Goal: Task Accomplishment & Management: Complete application form

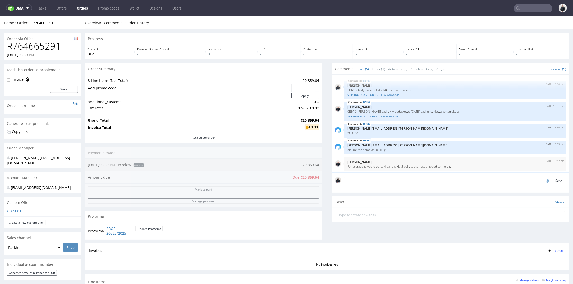
scroll to position [2, 0]
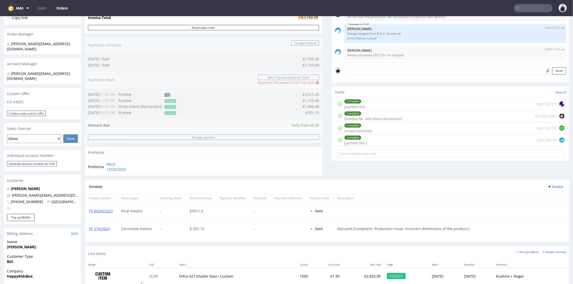
scroll to position [200, 0]
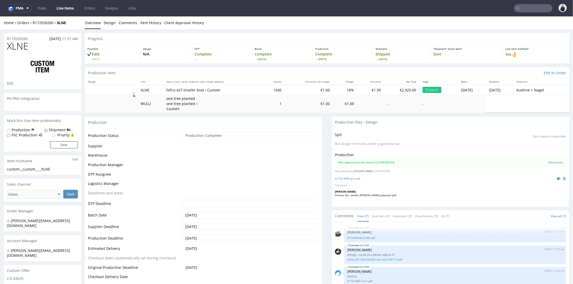
scroll to position [60, 0]
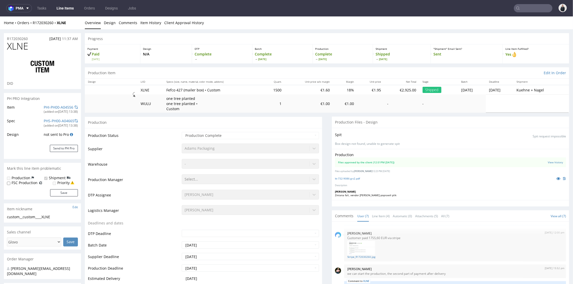
select select "in_progress"
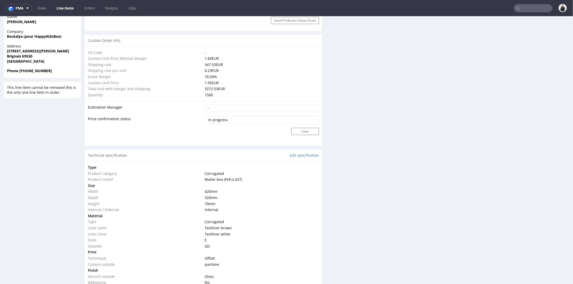
scroll to position [428, 0]
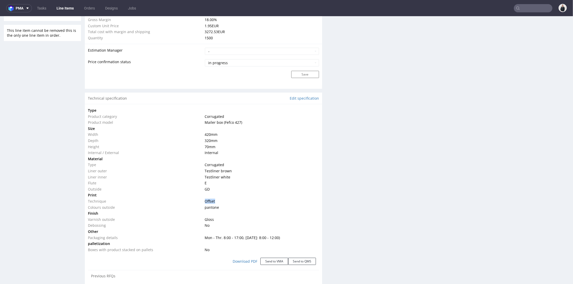
drag, startPoint x: 204, startPoint y: 200, endPoint x: 221, endPoint y: 199, distance: 16.5
click at [221, 199] on td "Offset" at bounding box center [262, 201] width 116 height 6
click at [224, 205] on td "pantone" at bounding box center [262, 207] width 116 height 6
drag, startPoint x: 217, startPoint y: 209, endPoint x: 193, endPoint y: 210, distance: 24.4
click at [198, 208] on tr "Colours outside pantone" at bounding box center [203, 207] width 231 height 6
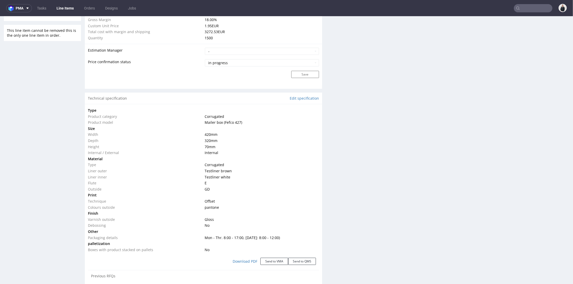
click at [191, 210] on td "Finish" at bounding box center [146, 213] width 116 height 6
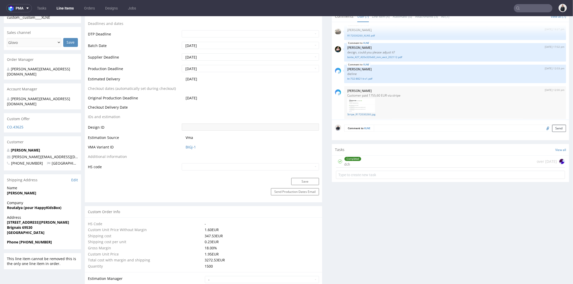
scroll to position [0, 0]
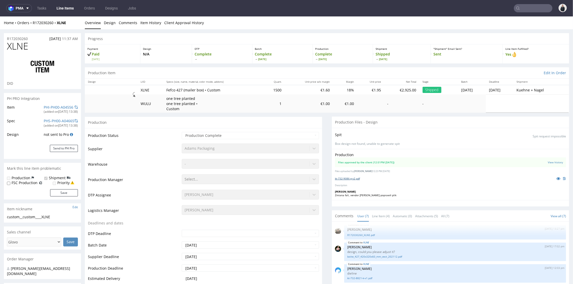
click at [344, 180] on link "kt-732-9086-g-v2.pdf" at bounding box center [347, 179] width 25 height 4
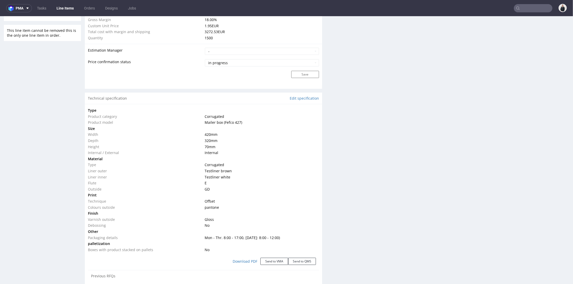
scroll to position [457, 0]
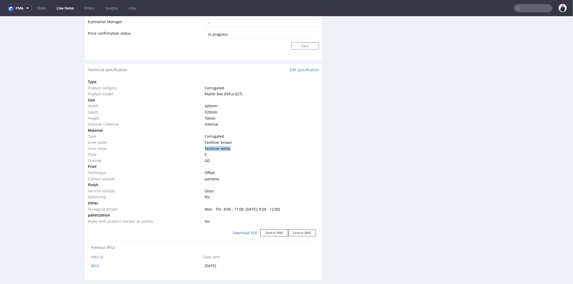
drag, startPoint x: 201, startPoint y: 148, endPoint x: 238, endPoint y: 149, distance: 37.8
click at [238, 149] on tr "Liner inner Testliner white" at bounding box center [203, 149] width 231 height 6
click at [250, 124] on td "Internal" at bounding box center [262, 124] width 116 height 6
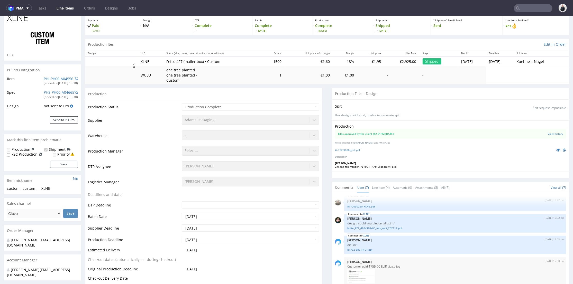
scroll to position [86, 0]
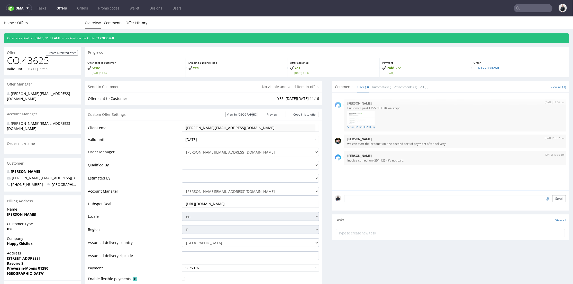
click at [516, 6] on input "text" at bounding box center [533, 8] width 39 height 8
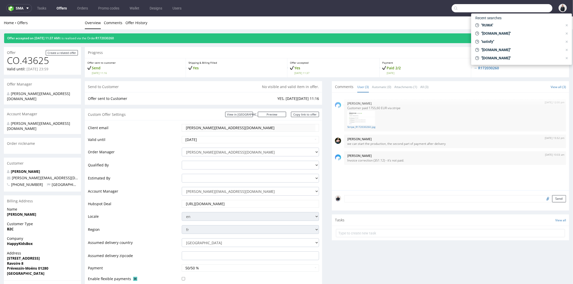
click at [517, 6] on input "text" at bounding box center [502, 8] width 101 height 8
paste input "digixa.eu"
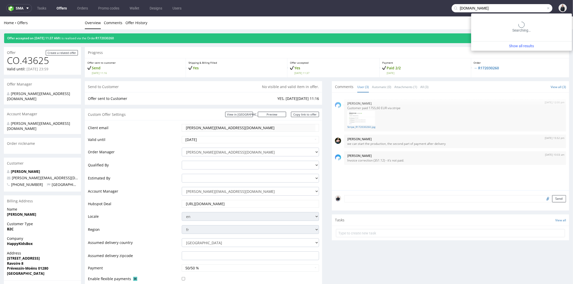
type input "digixa.eu"
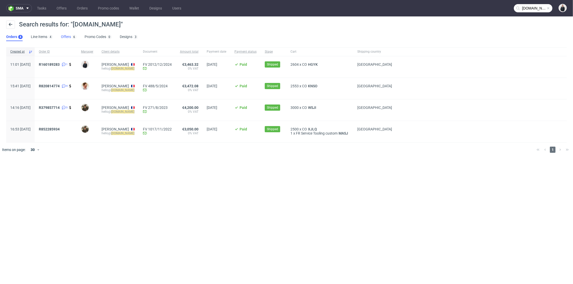
click at [64, 33] on link "Offers 6" at bounding box center [68, 37] width 15 height 8
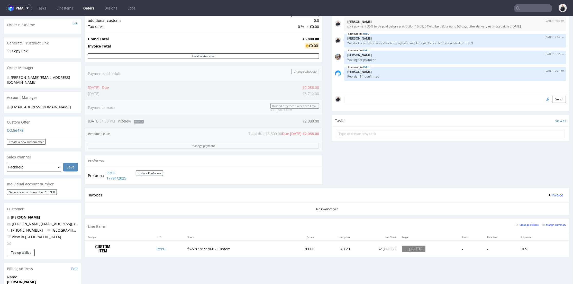
scroll to position [29, 0]
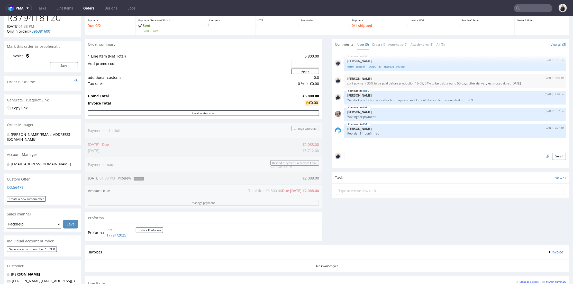
click at [522, 6] on input "text" at bounding box center [533, 8] width 39 height 8
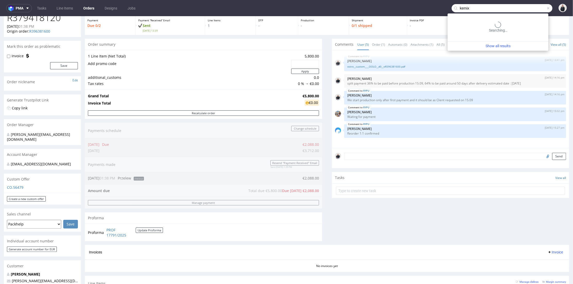
type input "kemix"
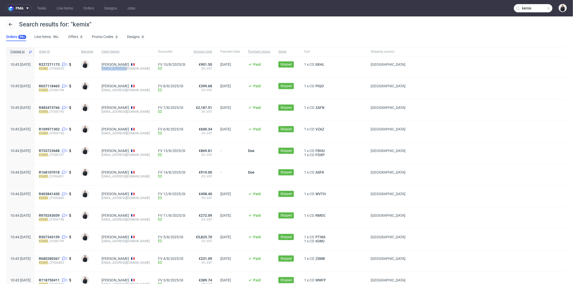
drag, startPoint x: 144, startPoint y: 69, endPoint x: 116, endPoint y: 69, distance: 28.0
click at [116, 69] on div "SYLVIA PHILION acolon@ydeo.com" at bounding box center [125, 66] width 57 height 21
copy div "acolon@ydeo.com"
click at [136, 73] on div "SYLVIA PHILION acolon@ydeo.com" at bounding box center [125, 66] width 57 height 21
drag, startPoint x: 142, startPoint y: 71, endPoint x: 116, endPoint y: 71, distance: 26.5
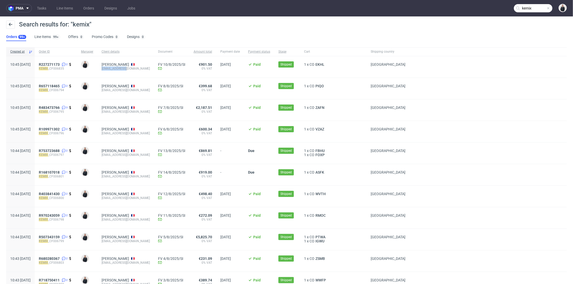
click at [116, 71] on div "SYLVIA PHILION acolon@ydeo.com" at bounding box center [125, 66] width 57 height 21
copy div "acolon@ydeo.com"
drag, startPoint x: 202, startPoint y: 28, endPoint x: 146, endPoint y: 50, distance: 60.8
click at [202, 28] on div "Search results for: "kemix"" at bounding box center [286, 27] width 561 height 12
drag, startPoint x: 125, startPoint y: 64, endPoint x: 246, endPoint y: 5, distance: 134.8
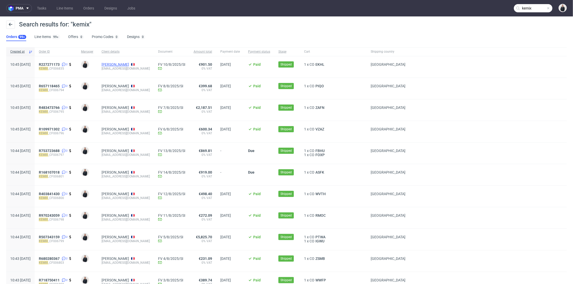
click at [125, 64] on link "SYLVIA PHILION" at bounding box center [116, 64] width 28 height 4
click at [79, 38] on div "0" at bounding box center [81, 37] width 4 height 4
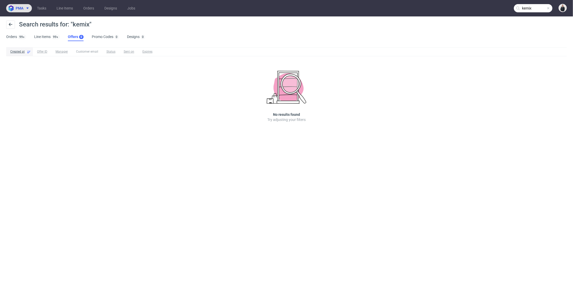
click at [24, 6] on span at bounding box center [26, 8] width 6 height 4
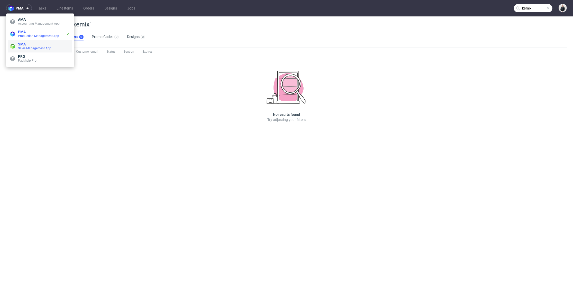
click at [35, 45] on span "SMA" at bounding box center [44, 44] width 52 height 4
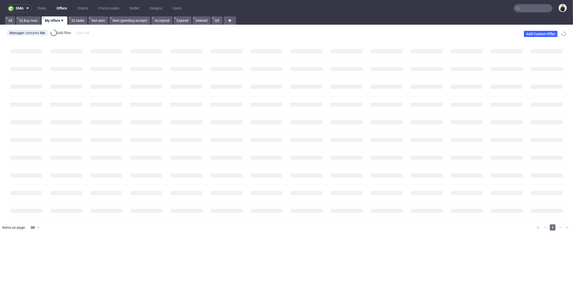
click at [62, 11] on link "Offers" at bounding box center [61, 8] width 16 height 8
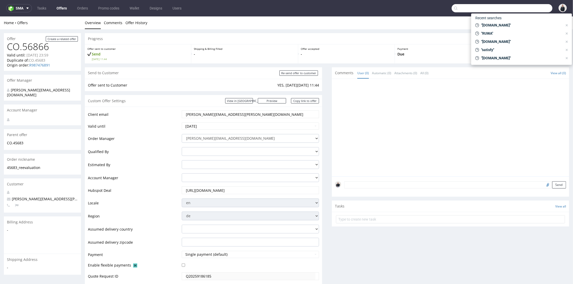
click at [517, 6] on input "text" at bounding box center [502, 8] width 101 height 8
paste input "R598030094"
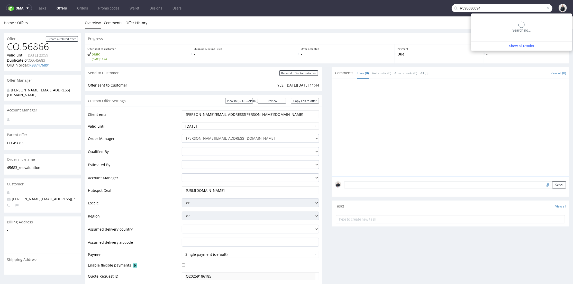
type input "R598030094"
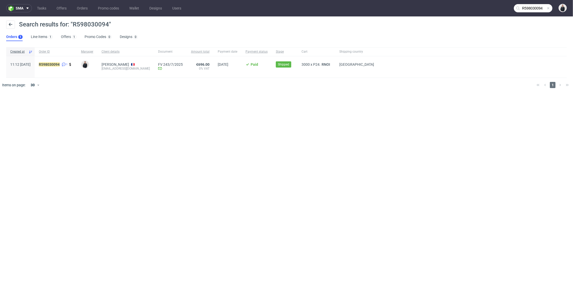
click at [324, 61] on div "3000 x P24. RNOI" at bounding box center [317, 66] width 38 height 21
click at [324, 62] on span "RNOI" at bounding box center [326, 64] width 11 height 4
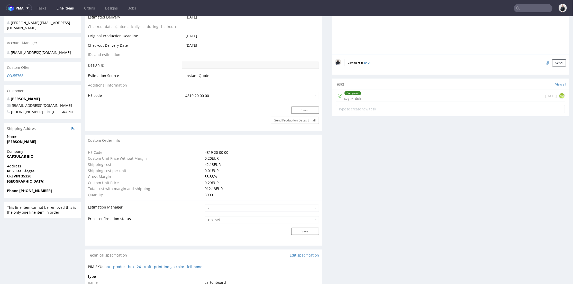
scroll to position [428, 0]
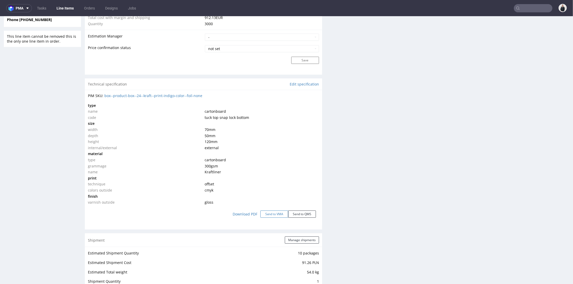
click at [272, 214] on button "Send to VMA" at bounding box center [275, 214] width 28 height 7
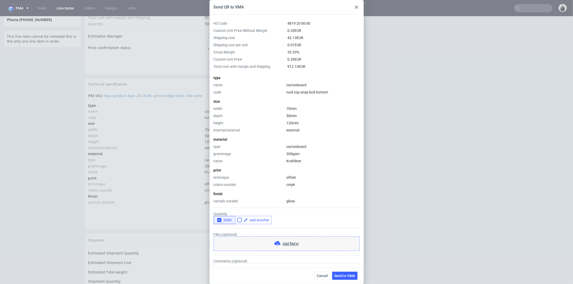
click at [238, 220] on input "checkbox" at bounding box center [240, 220] width 4 height 4
checkbox input "true"
click at [253, 222] on span at bounding box center [259, 221] width 22 height 4
checkbox input "true"
click at [281, 224] on div "3000 5000" at bounding box center [287, 220] width 146 height 8
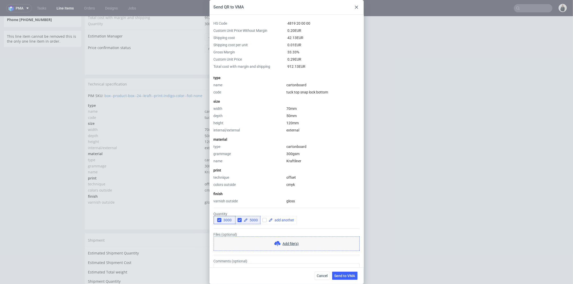
scroll to position [25, 0]
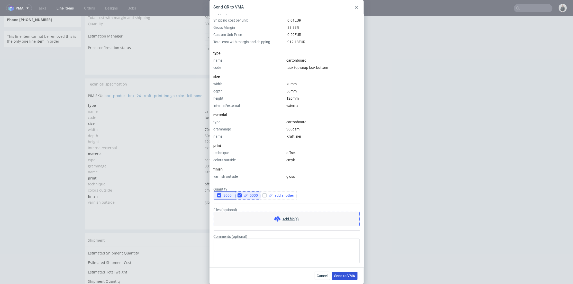
click at [350, 279] on button "Send to VMA" at bounding box center [344, 276] width 25 height 8
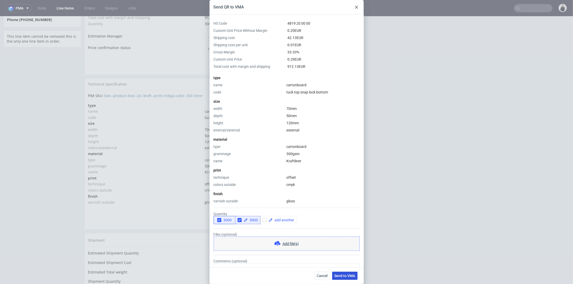
click at [347, 277] on span "Send to VMA" at bounding box center [345, 276] width 21 height 4
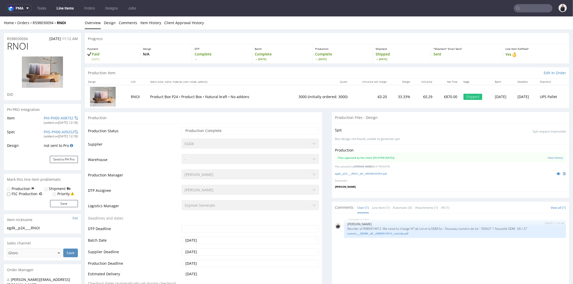
click at [520, 8] on input "text" at bounding box center [533, 8] width 39 height 8
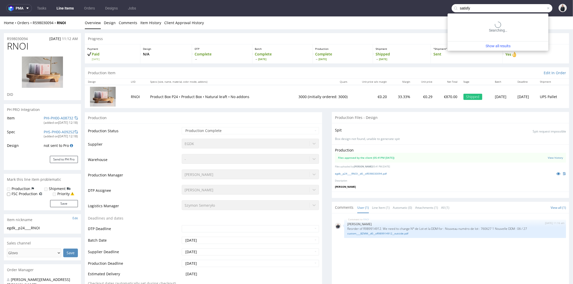
type input "satisfy"
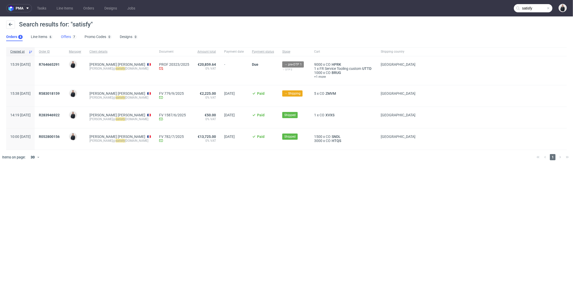
click at [67, 37] on link "Offers 7" at bounding box center [68, 37] width 15 height 8
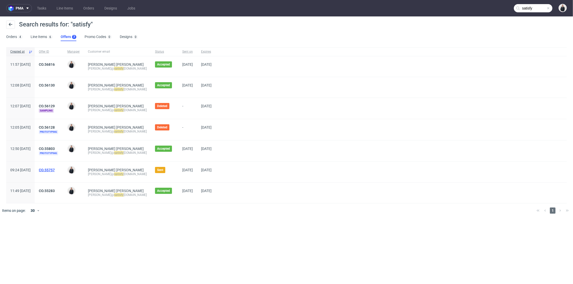
click at [55, 169] on link "CO.55757" at bounding box center [47, 170] width 16 height 4
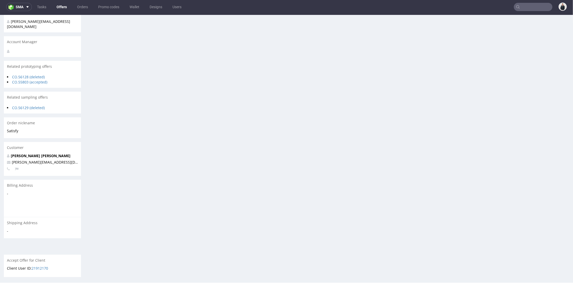
scroll to position [152, 0]
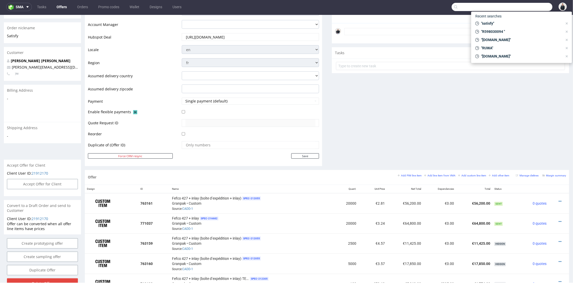
click at [529, 7] on input "text" at bounding box center [502, 7] width 101 height 8
paste input "retrocamerafix.com"
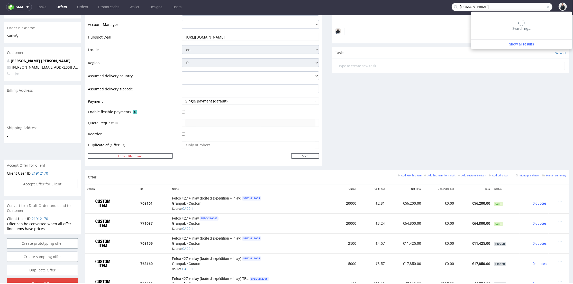
type input "retrocamerafix.com"
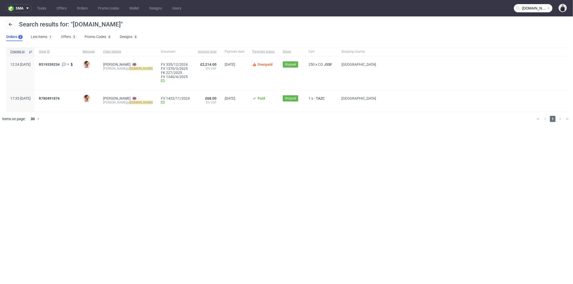
click at [78, 38] on ul "Orders 2 Line Items 1 Offers 5 Promo Codes 0 Designs 0" at bounding box center [74, 37] width 136 height 8
click at [73, 37] on div "5" at bounding box center [74, 37] width 2 height 4
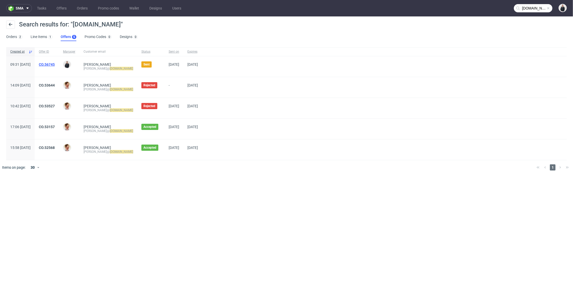
click at [55, 63] on link "CO.56745" at bounding box center [47, 64] width 16 height 4
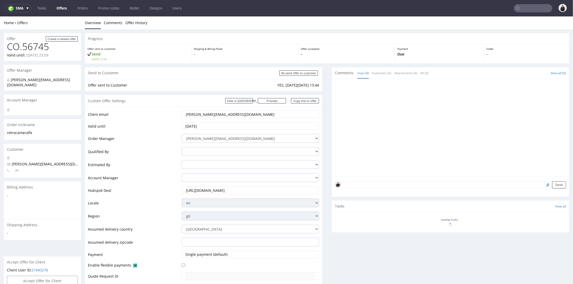
scroll to position [171, 0]
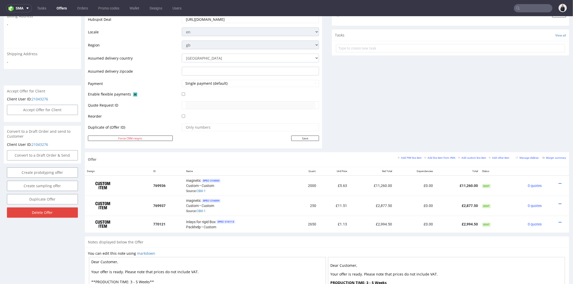
click at [384, 121] on div "Comments User (0) Automatic (0) Attachments (0) All (0) View all (0) Send Tasks…" at bounding box center [450, 24] width 237 height 256
click at [256, 224] on div "Inlays for rigid Box SPEC- 216113 Packhelp • Custom" at bounding box center [238, 224] width 105 height 11
click at [203, 189] on link "CBIX-1" at bounding box center [200, 191] width 9 height 4
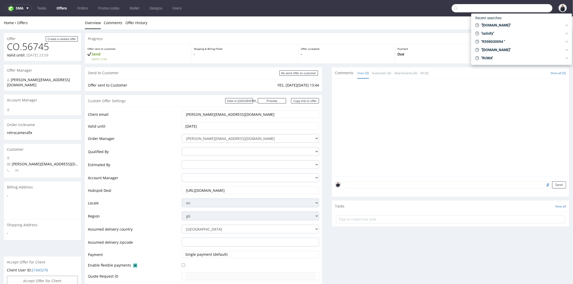
click at [533, 8] on input "text" at bounding box center [502, 8] width 101 height 8
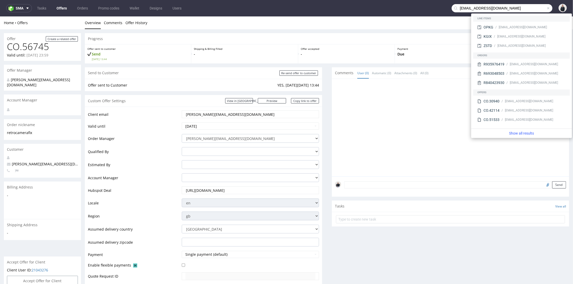
type input "[EMAIL_ADDRESS][DOMAIN_NAME]"
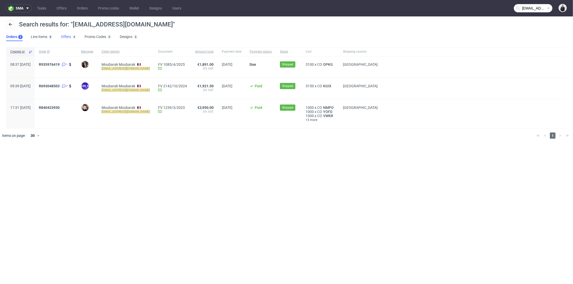
click at [65, 37] on link "Offers 4" at bounding box center [68, 37] width 15 height 8
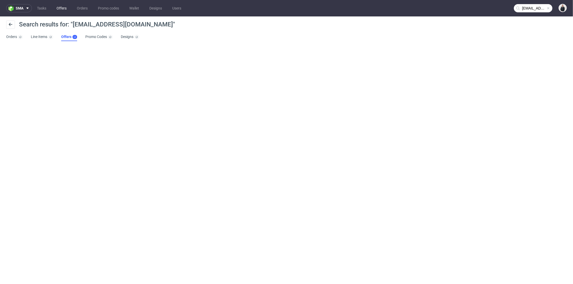
click at [56, 4] on link "Offers" at bounding box center [61, 8] width 16 height 8
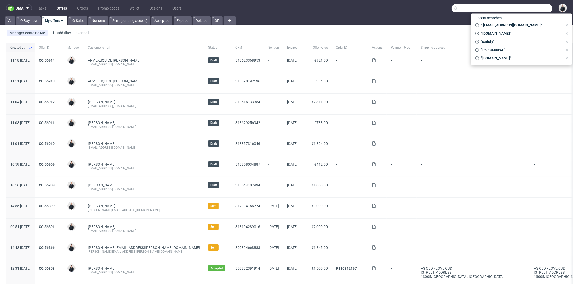
click at [513, 6] on input "text" at bounding box center [502, 8] width 101 height 8
paste input "[EMAIL_ADDRESS][DOMAIN_NAME]"
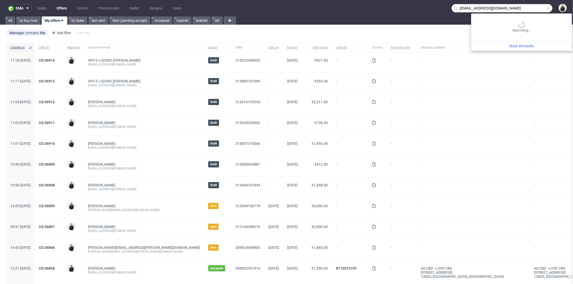
type input "[EMAIL_ADDRESS][DOMAIN_NAME]"
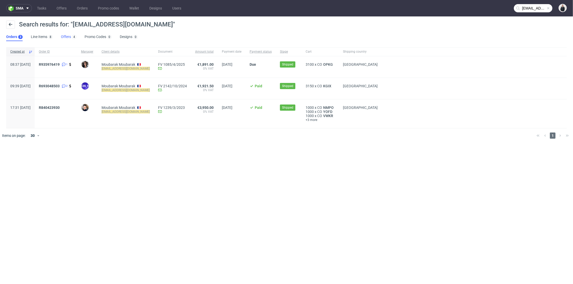
click at [73, 34] on link "Offers 4" at bounding box center [68, 37] width 15 height 8
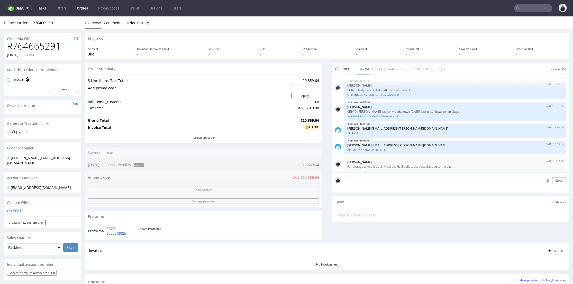
scroll to position [2, 0]
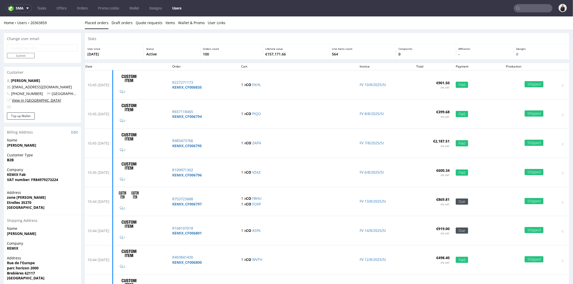
click at [29, 100] on link "View in Hubspot" at bounding box center [36, 100] width 49 height 5
click at [64, 8] on link "Offers" at bounding box center [61, 8] width 16 height 8
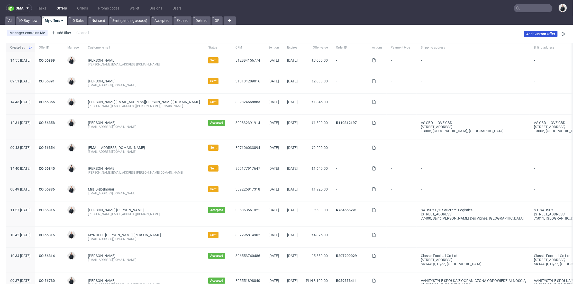
click at [531, 34] on link "Add Custom Offer" at bounding box center [541, 34] width 34 height 6
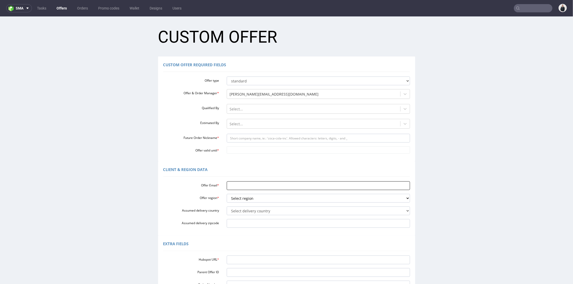
click at [232, 186] on input "Offer Email *" at bounding box center [318, 185] width 183 height 9
paste input "https://app-eu1.hubspot.com/contacts/25600958/record/0-3/313644107994"
type input "https://app-eu1.hubspot.com/contacts/25600958/record/0-3/313644107994"
click at [246, 261] on input "Hubspot URL *" at bounding box center [318, 260] width 183 height 9
paste input "https://app-eu1.hubspot.com/contacts/25600958/record/0-3/313644107994"
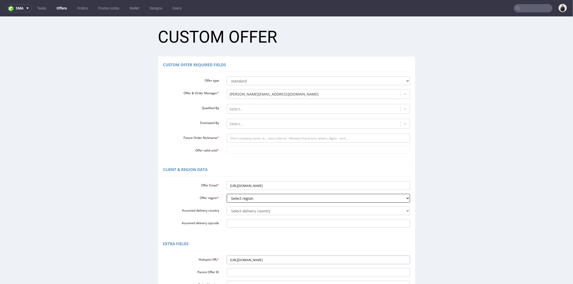
type input "https://app-eu1.hubspot.com/contacts/25600958/record/0-3/313644107994"
click at [275, 194] on select "Select region eu gb de pl fr it es" at bounding box center [318, 198] width 183 height 9
select select "fr"
click at [227, 194] on select "Select region eu gb de pl fr it es" at bounding box center [318, 198] width 183 height 9
click at [262, 188] on input "https://app-eu1.hubspot.com/contacts/25600958/record/0-3/313644107994" at bounding box center [318, 185] width 183 height 9
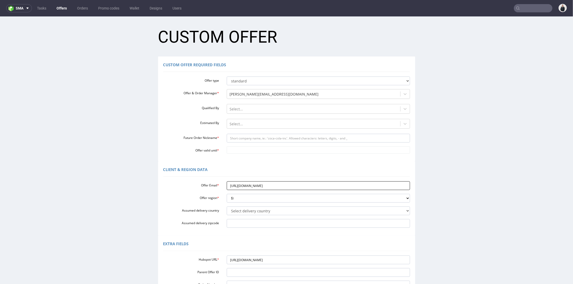
click at [315, 185] on input "https://app-eu1.hubspot.com/contacts/25600958/record/0-3/313644107994" at bounding box center [318, 185] width 183 height 9
paste input "acolon@ydeo.com"
type input "acolon@ydeo.com"
click at [242, 141] on input "Future Order Nickname *" at bounding box center [318, 138] width 183 height 9
click at [271, 139] on input "KEMIX_" at bounding box center [318, 138] width 183 height 9
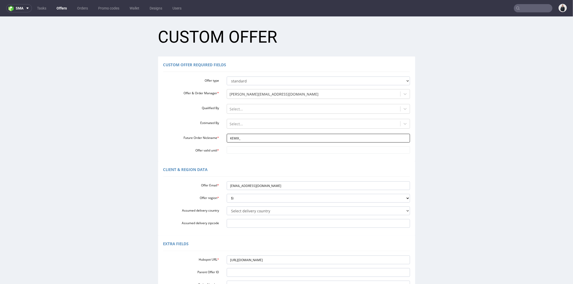
paste input "CF006891"
type input "KEMIX_CF006891"
click at [253, 151] on input "Offer valid until *" at bounding box center [318, 149] width 183 height 7
click at [277, 134] on td "4" at bounding box center [275, 135] width 8 height 8
type input "2025-10-04"
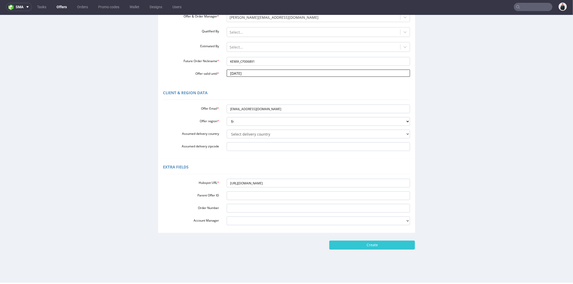
scroll to position [19, 0]
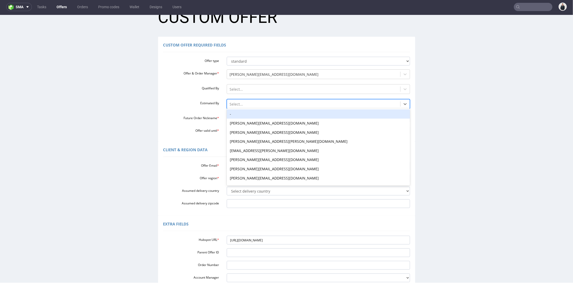
click at [238, 105] on div at bounding box center [314, 104] width 168 height 6
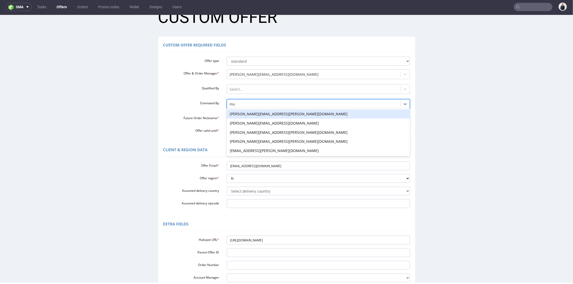
type input "mich"
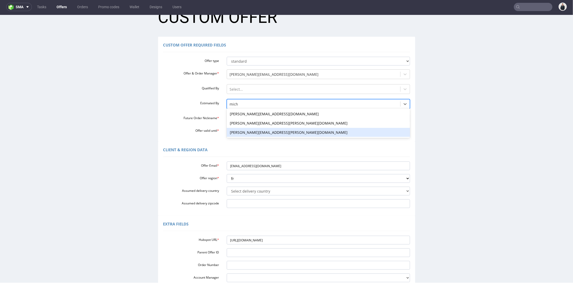
click at [264, 132] on div "michal.palasek@packhelp.com" at bounding box center [318, 132] width 183 height 9
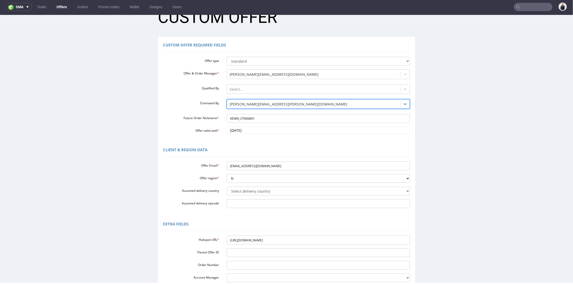
scroll to position [76, 0]
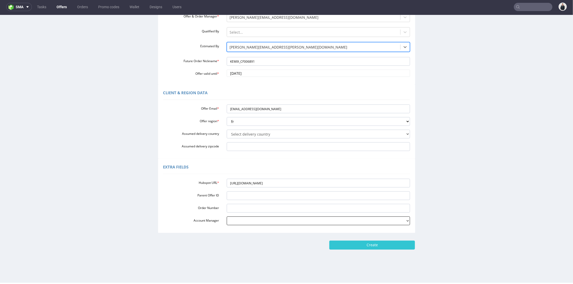
click at [274, 221] on select "adrian.margula@packhelp.com alex.lemee@packhelp.com angelina.marc@packhelp.com …" at bounding box center [318, 221] width 183 height 9
select select "19218416"
click at [227, 217] on select "adrian.margula@packhelp.com alex.lemee@packhelp.com angelina.marc@packhelp.com …" at bounding box center [318, 221] width 183 height 9
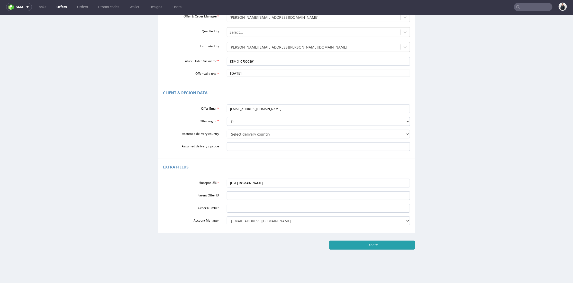
click at [356, 246] on input "Create" at bounding box center [372, 245] width 86 height 9
type input "Please wait..."
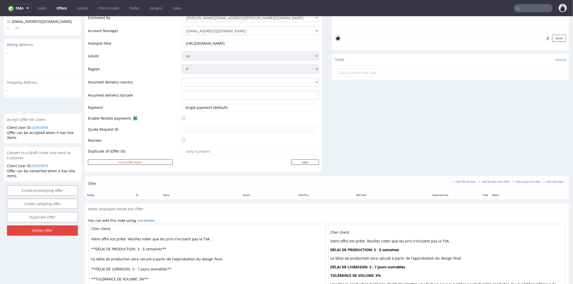
scroll to position [171, 0]
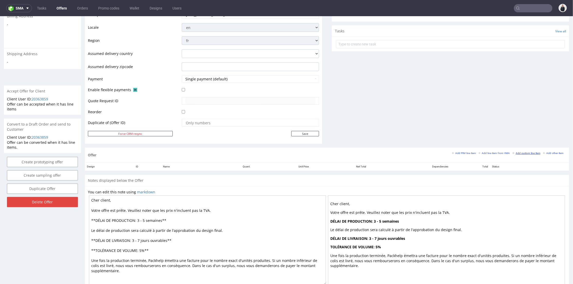
click at [516, 152] on small "Add custom line item" at bounding box center [527, 153] width 28 height 3
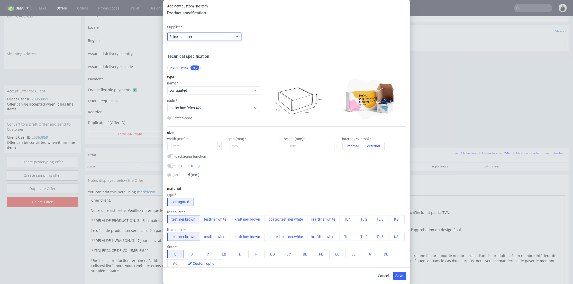
click at [200, 37] on span "Select supplier" at bounding box center [203, 36] width 66 height 5
type input "cu"
click at [205, 49] on div "Custom" at bounding box center [203, 48] width 69 height 9
drag, startPoint x: 277, startPoint y: 39, endPoint x: 274, endPoint y: 40, distance: 3.2
click at [277, 39] on input "text" at bounding box center [287, 37] width 74 height 8
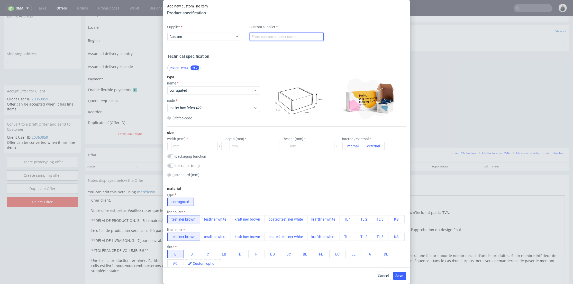
type input "LabelProfi"
click at [203, 88] on span "corrugated" at bounding box center [212, 90] width 84 height 5
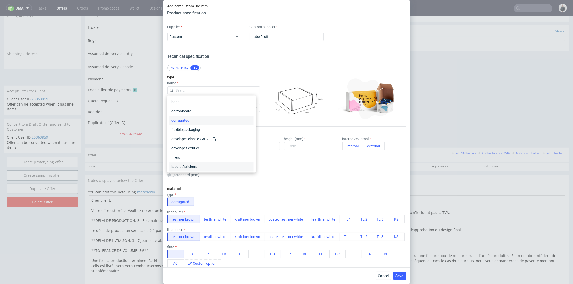
drag, startPoint x: 201, startPoint y: 165, endPoint x: 205, endPoint y: 119, distance: 46.6
click at [201, 165] on div "labels / stickers" at bounding box center [211, 167] width 84 height 9
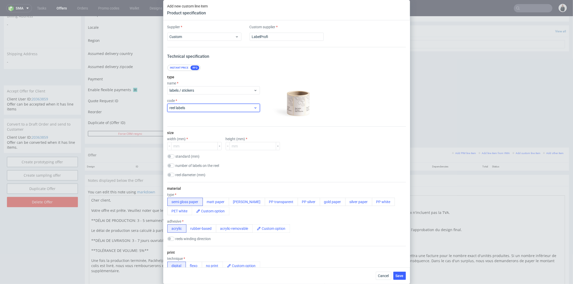
click at [207, 110] on span "reel labels" at bounding box center [212, 107] width 84 height 5
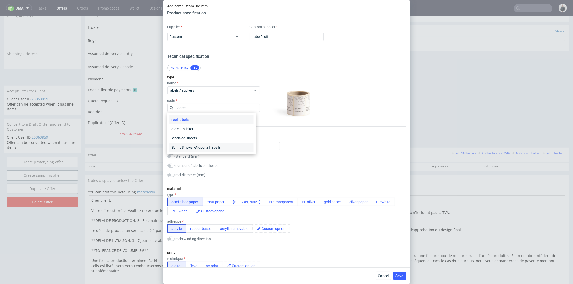
click at [203, 148] on div "SunnySmoker/Algovital labels" at bounding box center [211, 147] width 84 height 9
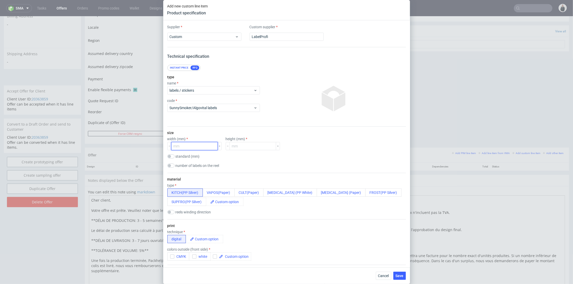
click at [193, 148] on input "number" at bounding box center [194, 146] width 47 height 8
type input "30"
click at [244, 146] on input "1" at bounding box center [253, 146] width 47 height 8
type input "132"
click at [279, 156] on div "standard (mm) 10ml (30x64mm) 10ml (30x132 mm) 40ml (75x93 mm) 50ml (75x93mm) 13…" at bounding box center [286, 157] width 239 height 5
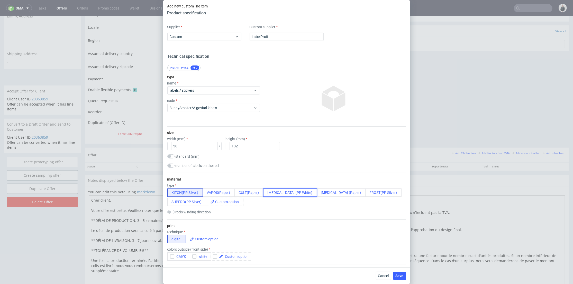
click at [287, 193] on button "PULP (PP White)" at bounding box center [290, 193] width 54 height 8
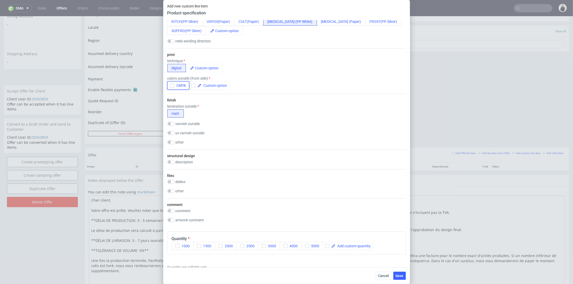
click at [172, 87] on icon "button" at bounding box center [173, 86] width 4 height 4
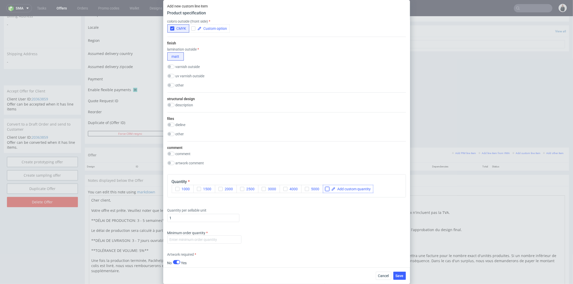
click at [328, 189] on input "checkbox" at bounding box center [327, 189] width 4 height 4
checkbox input "true"
click at [342, 187] on span at bounding box center [353, 189] width 35 height 4
checkbox input "true"
click at [193, 238] on input "number" at bounding box center [204, 240] width 74 height 8
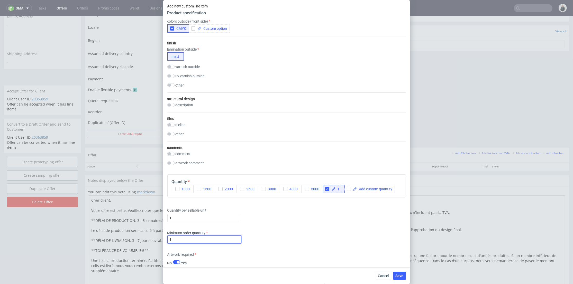
scroll to position [257, 0]
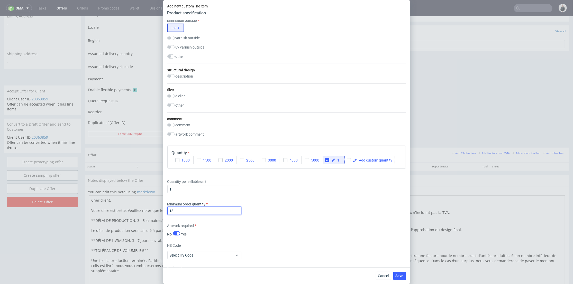
drag, startPoint x: 187, startPoint y: 210, endPoint x: 175, endPoint y: 210, distance: 12.6
click at [175, 210] on input "13" at bounding box center [204, 211] width 74 height 8
type input "1"
drag, startPoint x: 178, startPoint y: 189, endPoint x: 164, endPoint y: 188, distance: 14.2
click at [162, 189] on div "Add new custom line item Product specification Supplier Custom Custom supplier …" at bounding box center [286, 142] width 573 height 284
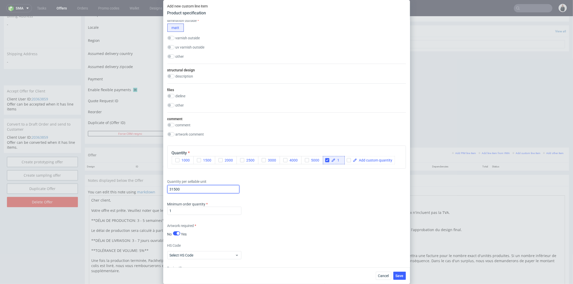
type input "31500"
drag, startPoint x: 287, startPoint y: 210, endPoint x: 281, endPoint y: 210, distance: 6.2
click at [287, 210] on div "Minimum order quantity 1" at bounding box center [286, 209] width 239 height 15
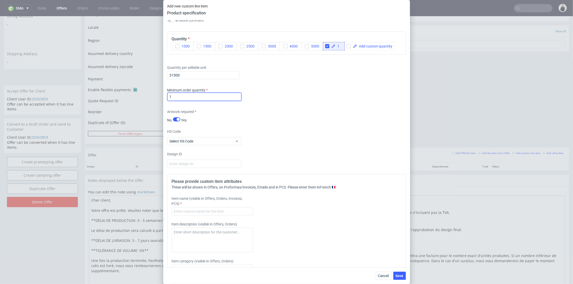
scroll to position [421, 0]
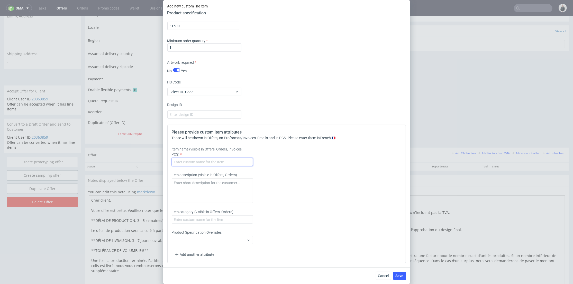
click at [209, 163] on input "text" at bounding box center [212, 162] width 81 height 8
paste input "158259"
type input "158259 - Pulp classique BE/ Pulp classique IT/ Pulp classique IRL - 10ml - 30x1…"
click at [398, 270] on div "Cancel Save" at bounding box center [286, 276] width 247 height 17
click at [400, 276] on span "Save" at bounding box center [400, 276] width 8 height 4
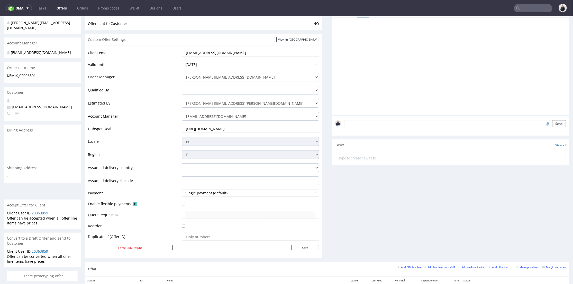
scroll to position [200, 0]
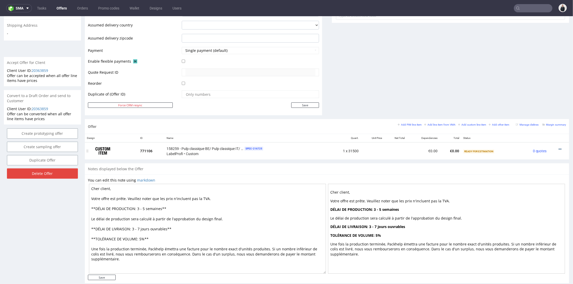
drag, startPoint x: 553, startPoint y: 148, endPoint x: 550, endPoint y: 145, distance: 4.0
click at [559, 148] on icon at bounding box center [560, 149] width 3 height 4
click at [523, 91] on span "Add cost manually" at bounding box center [536, 91] width 41 height 5
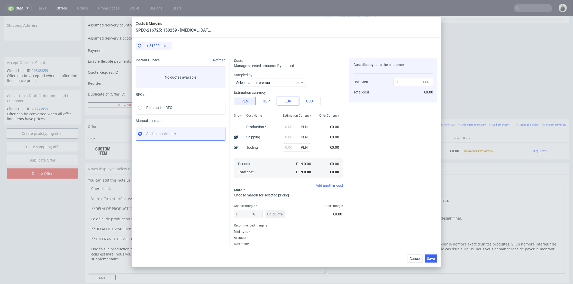
click at [290, 103] on button "EUR" at bounding box center [288, 101] width 22 height 8
click at [288, 126] on input "text" at bounding box center [297, 127] width 28 height 8
paste input "€854,28"
click at [284, 127] on input "€854,28" at bounding box center [297, 127] width 28 height 8
type input "854.28"
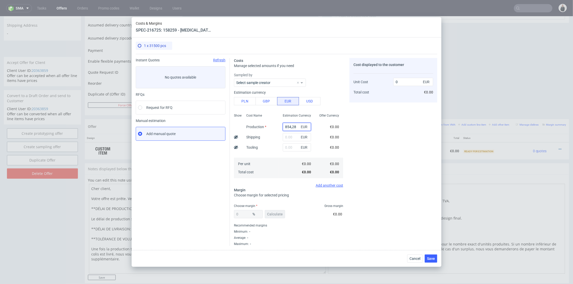
type input "854.28"
click at [289, 126] on input "854.28" at bounding box center [297, 127] width 28 height 8
type input "854.28"
click at [382, 122] on div "Cost displayed to the customer Unit Cost Total cost 854.28 EUR €854.28" at bounding box center [394, 152] width 88 height 188
click at [287, 129] on input "854.28" at bounding box center [297, 127] width 28 height 8
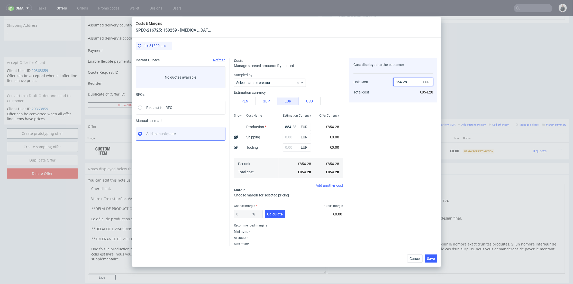
click at [410, 82] on input "854.28" at bounding box center [414, 82] width 40 height 8
paste input "€1 067,85"
type input "€1 067,85"
type input "NaN"
click at [400, 80] on input "€1 067,85" at bounding box center [414, 82] width 40 height 8
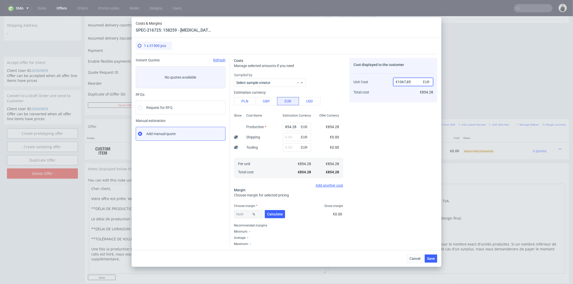
click at [398, 82] on input "€1067,85" at bounding box center [414, 82] width 40 height 8
click at [405, 83] on input "1067,85" at bounding box center [414, 82] width 40 height 8
type input "1067.85"
type input "19.999999999999996"
type input "1067.85"
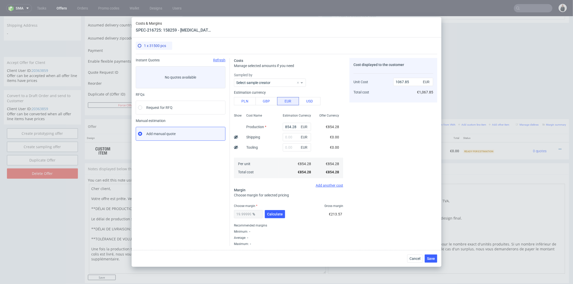
click at [385, 150] on div "Cost displayed to the customer Unit Cost Total cost 1067.85 EUR €1,067.85" at bounding box center [394, 152] width 88 height 188
click at [277, 210] on button "Calculate" at bounding box center [275, 214] width 20 height 8
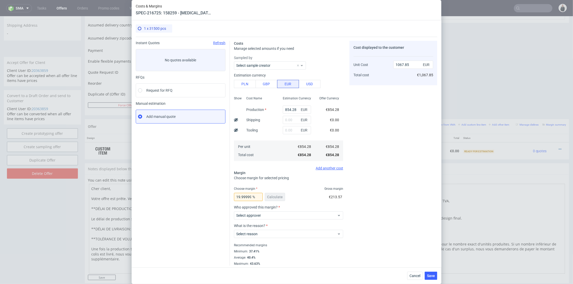
scroll to position [2, 0]
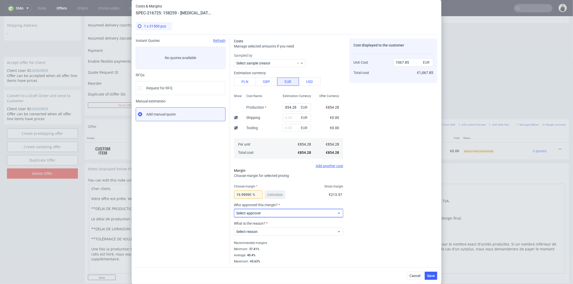
click at [300, 216] on div "Select approver" at bounding box center [288, 213] width 109 height 8
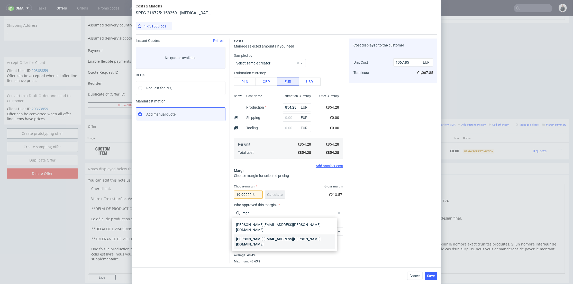
type input "mar"
click at [294, 235] on div "[PERSON_NAME][EMAIL_ADDRESS][PERSON_NAME][DOMAIN_NAME]" at bounding box center [284, 242] width 101 height 14
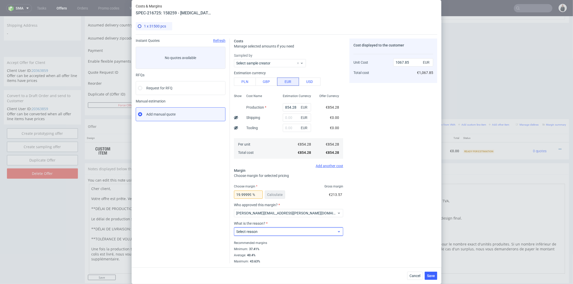
click at [286, 231] on span "Select reason" at bounding box center [286, 231] width 101 height 5
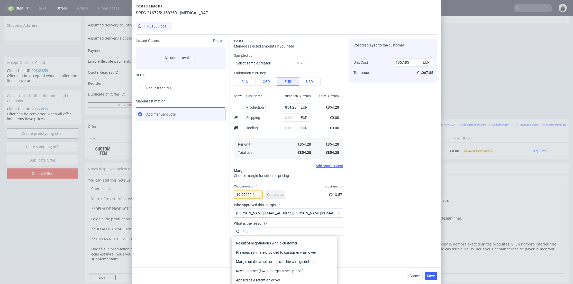
click at [283, 211] on span "[PERSON_NAME][EMAIL_ADDRESS][PERSON_NAME][DOMAIN_NAME]" at bounding box center [286, 213] width 101 height 5
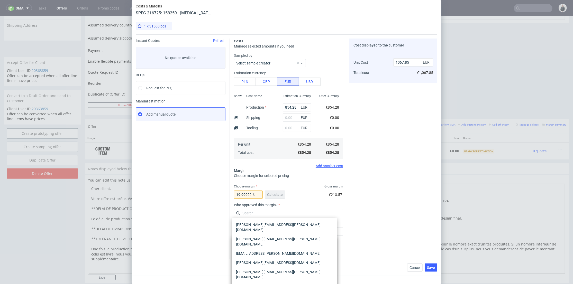
scroll to position [1, 0]
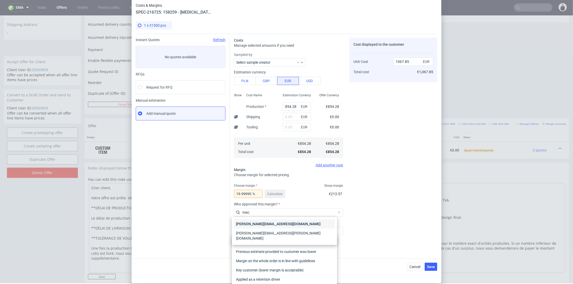
type input "mac"
click at [276, 223] on div "[PERSON_NAME][EMAIL_ADDRESS][DOMAIN_NAME]" at bounding box center [284, 224] width 101 height 9
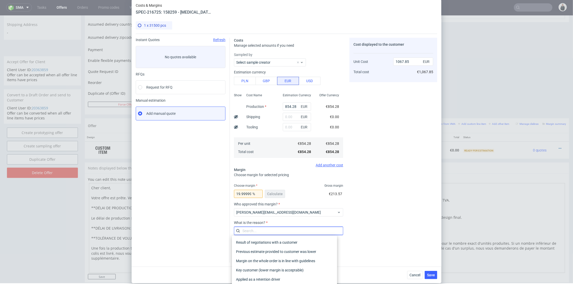
click at [269, 233] on input "text" at bounding box center [288, 231] width 109 height 8
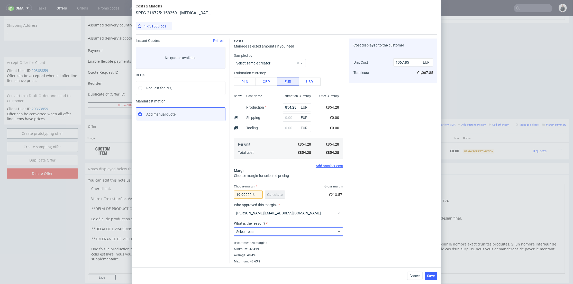
click at [269, 233] on span "Select reason" at bounding box center [286, 231] width 101 height 5
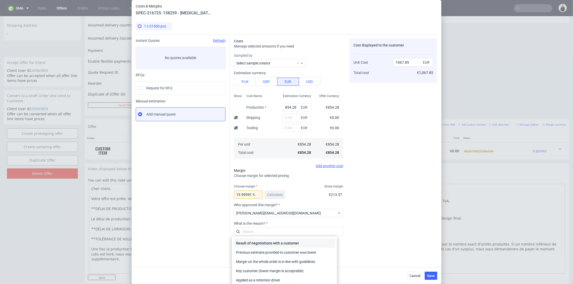
click at [268, 242] on div "Result of negotiations with a customer" at bounding box center [284, 243] width 101 height 9
click at [401, 239] on div "Cost displayed to the customer Unit Cost Total cost 1067.85 EUR €1,067.85" at bounding box center [394, 151] width 88 height 225
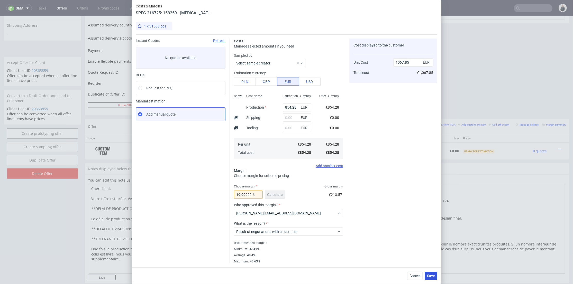
click at [437, 278] on button "Save" at bounding box center [431, 276] width 13 height 8
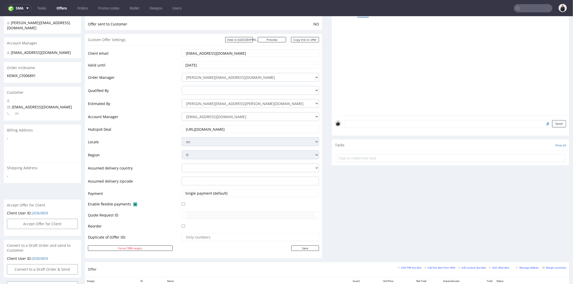
scroll to position [29, 0]
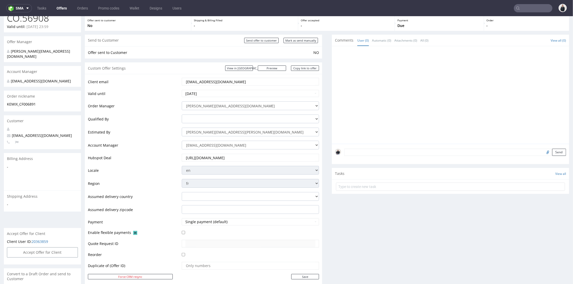
drag, startPoint x: 222, startPoint y: 82, endPoint x: 170, endPoint y: 80, distance: 52.2
click at [170, 80] on tr "Client email acolon@ydeo.com" at bounding box center [203, 83] width 231 height 12
click at [305, 67] on link "Copy link to offer" at bounding box center [305, 67] width 28 height 5
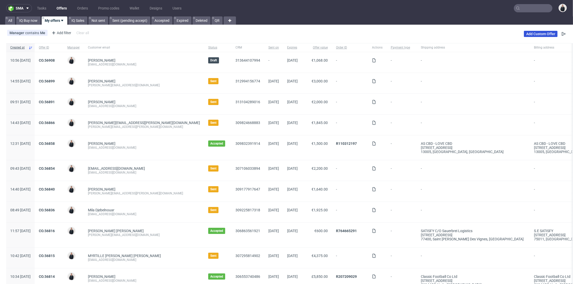
click at [531, 34] on link "Add Custom Offer" at bounding box center [541, 34] width 34 height 6
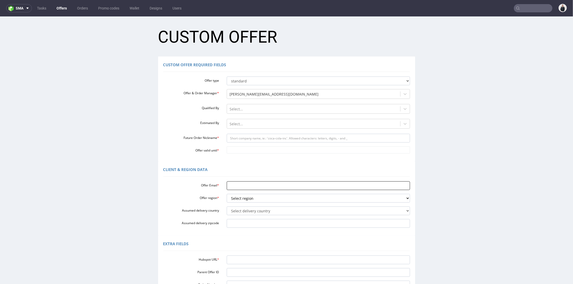
click at [247, 186] on input "Offer Email *" at bounding box center [318, 185] width 183 height 9
paste input "[EMAIL_ADDRESS][DOMAIN_NAME]"
type input "[EMAIL_ADDRESS][DOMAIN_NAME]"
click at [247, 198] on select "Select region eu gb de pl fr it es" at bounding box center [318, 198] width 183 height 9
select select "fr"
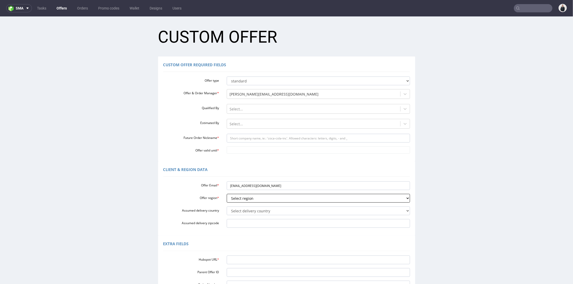
click at [227, 194] on select "Select region eu gb de pl fr it es" at bounding box center [318, 198] width 183 height 9
click at [244, 211] on select "Select delivery country [GEOGRAPHIC_DATA] [GEOGRAPHIC_DATA] [GEOGRAPHIC_DATA] […" at bounding box center [318, 211] width 183 height 9
select select "75"
click at [227, 207] on select "Select delivery country [GEOGRAPHIC_DATA] [GEOGRAPHIC_DATA] [GEOGRAPHIC_DATA] […" at bounding box center [318, 211] width 183 height 9
click at [250, 139] on input "Future Order Nickname *" at bounding box center [318, 138] width 183 height 9
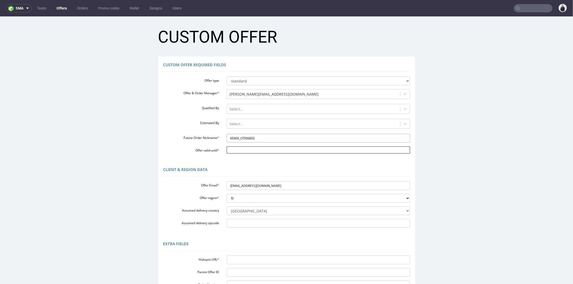
type input "KEMIX_CF006892"
click at [252, 152] on input "Offer valid until *" at bounding box center [318, 149] width 183 height 7
click at [274, 133] on td "4" at bounding box center [275, 135] width 8 height 8
type input "[DATE]"
click at [248, 125] on div at bounding box center [314, 124] width 168 height 6
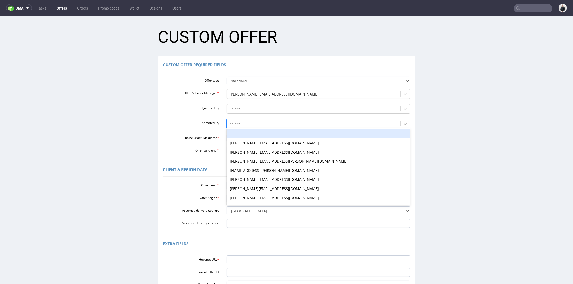
type input "pala"
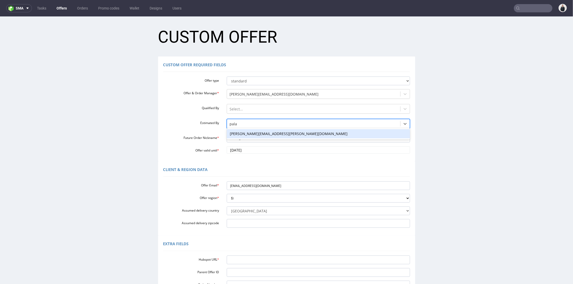
click at [248, 135] on div "[PERSON_NAME][EMAIL_ADDRESS][PERSON_NAME][DOMAIN_NAME]" at bounding box center [318, 133] width 183 height 9
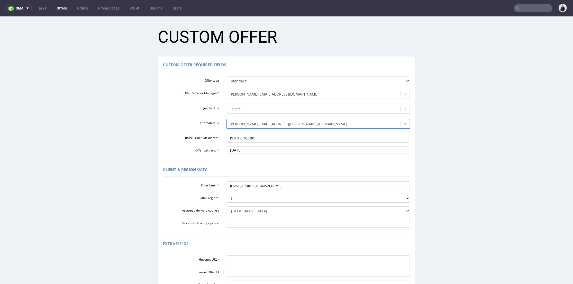
scroll to position [29, 0]
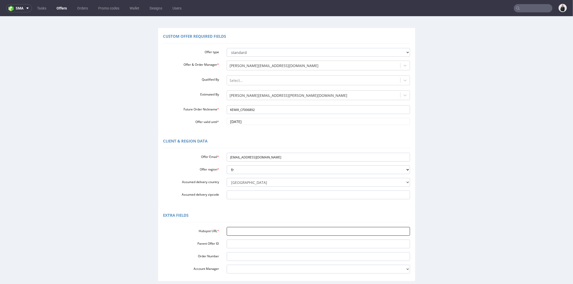
click at [250, 229] on input "Hubspot URL *" at bounding box center [318, 231] width 183 height 9
click at [246, 270] on select "[PERSON_NAME][EMAIL_ADDRESS][DOMAIN_NAME] [PERSON_NAME][DOMAIN_NAME][EMAIL_ADDR…" at bounding box center [318, 269] width 183 height 9
select select "19218416"
click at [227, 265] on select "[PERSON_NAME][EMAIL_ADDRESS][DOMAIN_NAME] [PERSON_NAME][DOMAIN_NAME][EMAIL_ADDR…" at bounding box center [318, 269] width 183 height 9
click at [247, 233] on input "Hubspot URL *" at bounding box center [318, 231] width 183 height 9
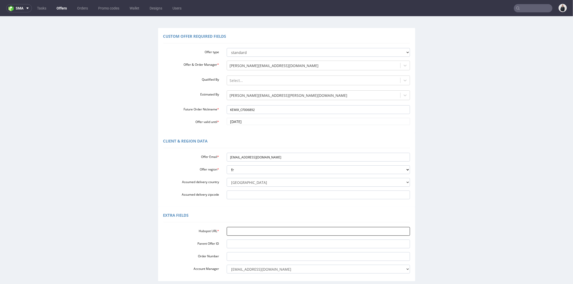
paste input "[URL][DOMAIN_NAME]"
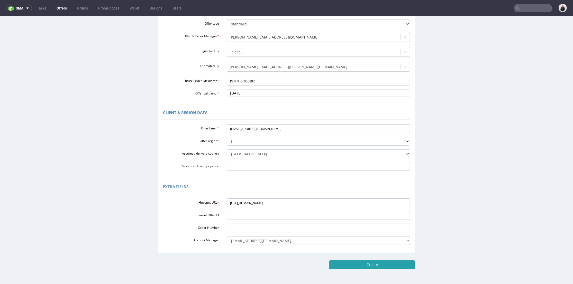
scroll to position [76, 0]
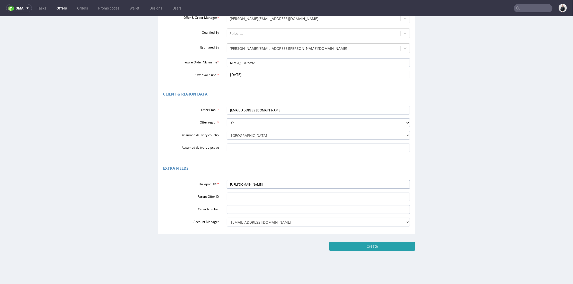
type input "[URL][DOMAIN_NAME]"
click at [384, 245] on input "Create" at bounding box center [372, 246] width 86 height 9
type input "Please wait..."
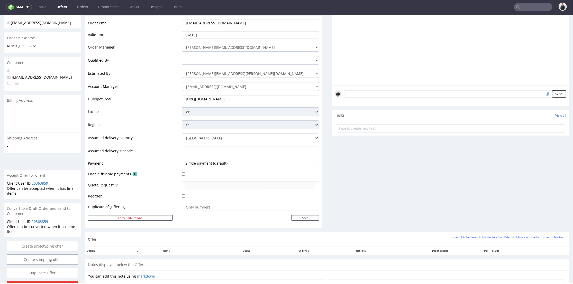
scroll to position [171, 0]
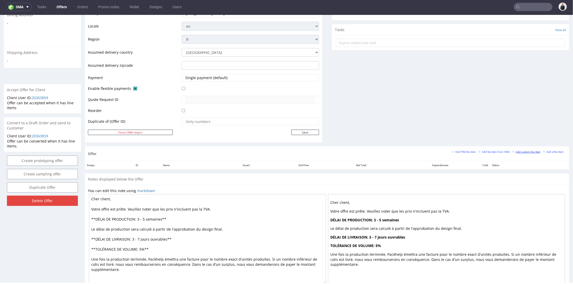
click at [516, 152] on small "Add custom line item" at bounding box center [527, 151] width 28 height 3
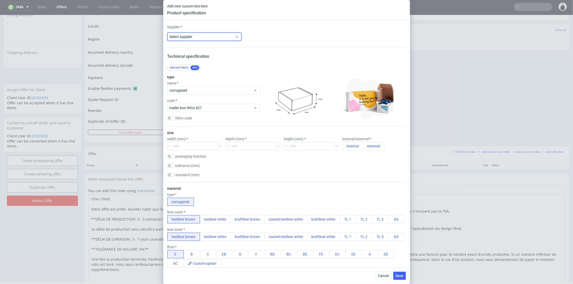
click at [211, 38] on span "Select supplier" at bounding box center [203, 36] width 66 height 5
click at [192, 103] on div "Custom" at bounding box center [203, 102] width 69 height 9
click at [298, 32] on div "Supplier Custom Custom supplier" at bounding box center [286, 32] width 239 height 16
click at [295, 37] on input "text" at bounding box center [287, 37] width 74 height 8
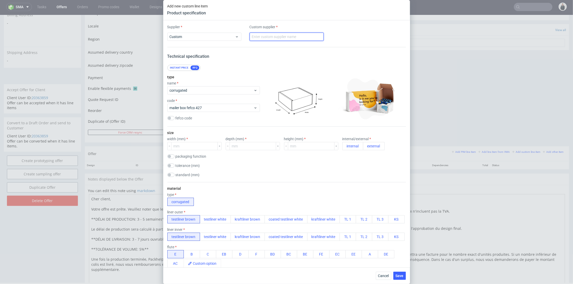
type input "LabelProfi"
click at [203, 84] on div "name" at bounding box center [213, 83] width 93 height 4
click at [202, 89] on span "corrugated" at bounding box center [212, 90] width 84 height 5
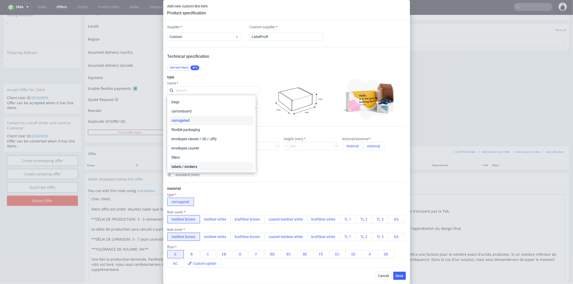
click at [202, 167] on div "labels / stickers" at bounding box center [211, 167] width 84 height 9
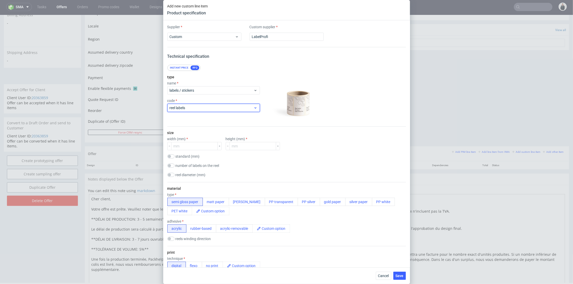
click at [203, 108] on span "reel labels" at bounding box center [212, 107] width 84 height 5
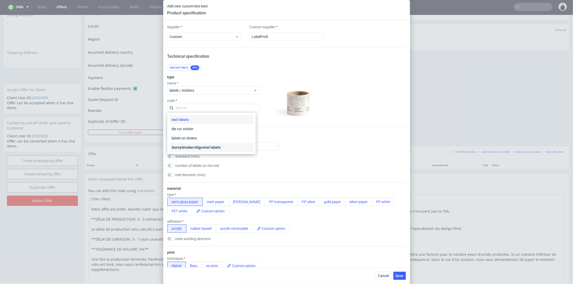
click at [207, 145] on div "SunnySmoker/Algovital labels" at bounding box center [211, 147] width 84 height 9
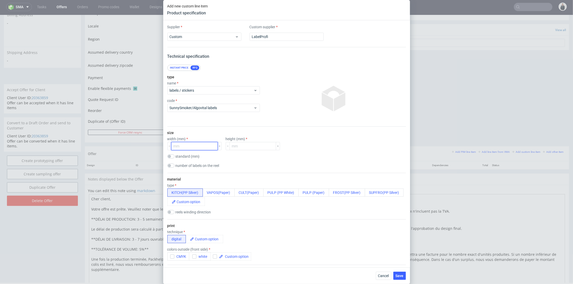
click at [204, 146] on input "number" at bounding box center [194, 146] width 47 height 8
type input "30"
click at [239, 146] on input "6" at bounding box center [253, 146] width 47 height 8
type input "64"
click at [244, 157] on div "standard (mm) 10ml (30x64mm) 10ml (30x132 mm) 40ml (75x93 mm) 50ml (75x93mm) 13…" at bounding box center [286, 157] width 239 height 5
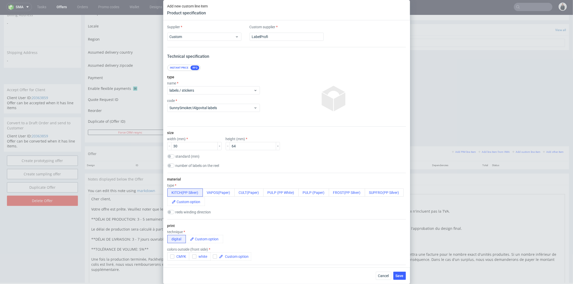
scroll to position [29, 0]
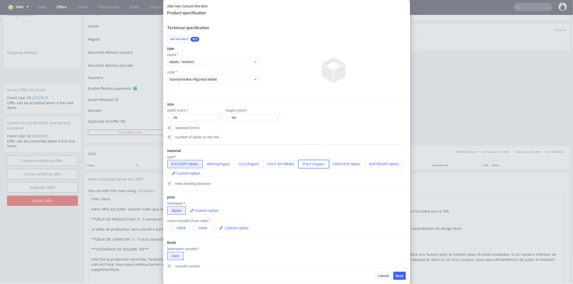
click at [312, 166] on button "PULP (Paper)" at bounding box center [314, 164] width 31 height 8
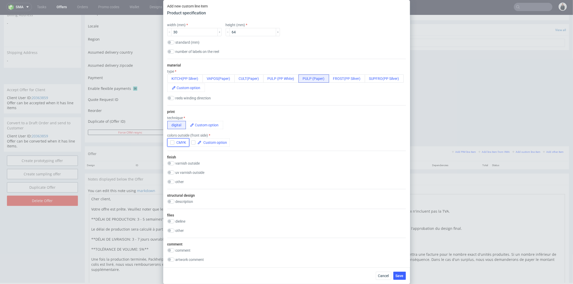
click at [172, 144] on icon "button" at bounding box center [173, 143] width 4 height 4
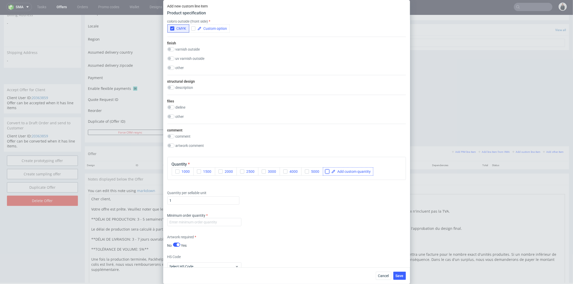
drag, startPoint x: 326, startPoint y: 172, endPoint x: 343, endPoint y: 172, distance: 17.2
click at [326, 172] on input "checkbox" at bounding box center [327, 172] width 4 height 4
checkbox input "true"
click at [343, 172] on span at bounding box center [353, 172] width 35 height 4
checkbox input "true"
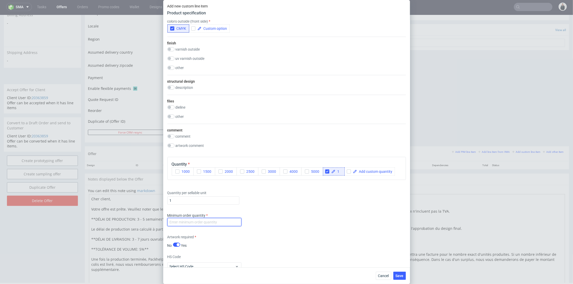
click at [199, 222] on input "number" at bounding box center [204, 222] width 74 height 8
type input "1"
click at [187, 198] on input "1" at bounding box center [203, 201] width 72 height 8
type input "18500"
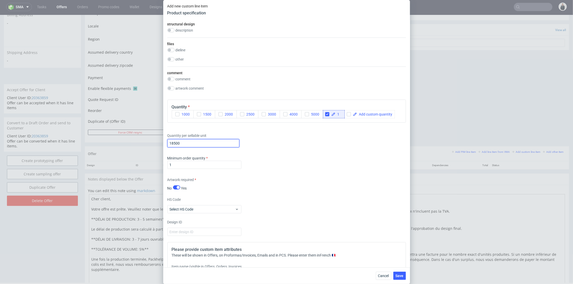
scroll to position [371, 0]
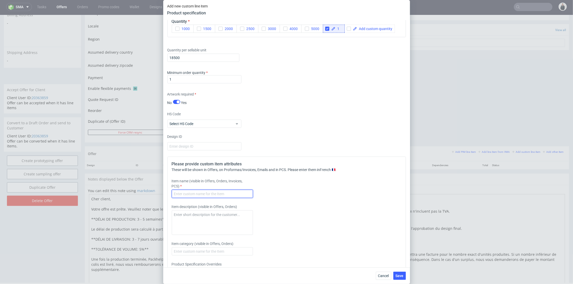
click at [224, 194] on input "text" at bounding box center [212, 194] width 81 height 8
paste input "158261"
type input "158261 - Clark’s/ Clark's NS/ Cultline/ Vapostore/ Pulp classique NS/ Pulp clas…"
click at [396, 273] on button "Save" at bounding box center [400, 276] width 13 height 8
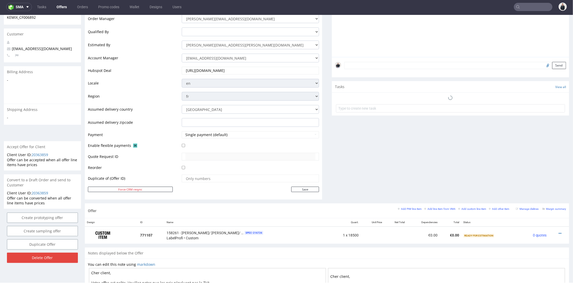
scroll to position [129, 0]
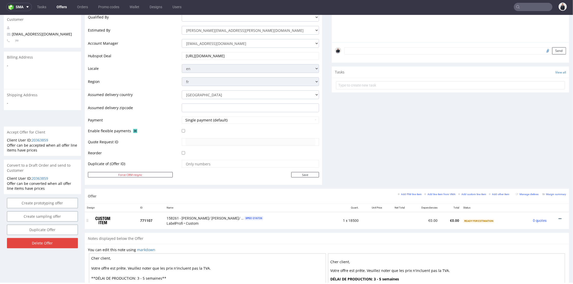
click at [559, 219] on icon at bounding box center [560, 219] width 3 height 4
drag, startPoint x: 536, startPoint y: 165, endPoint x: 528, endPoint y: 16, distance: 148.9
click at [536, 165] on li "Add cost manually" at bounding box center [535, 161] width 50 height 9
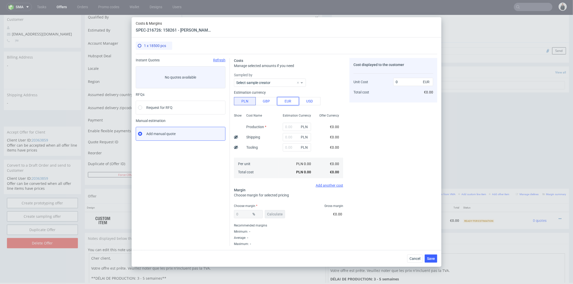
click at [291, 100] on button "EUR" at bounding box center [288, 101] width 22 height 8
click at [289, 128] on input "text" at bounding box center [297, 127] width 28 height 8
paste input "€329,30"
click at [283, 127] on input "€329,30" at bounding box center [297, 127] width 28 height 8
type input "329.3"
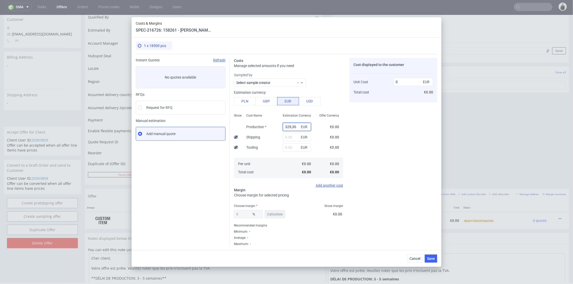
type input "329.3"
click at [407, 83] on input "329.3" at bounding box center [414, 82] width 40 height 8
paste input "€411,6"
type input "€411,63"
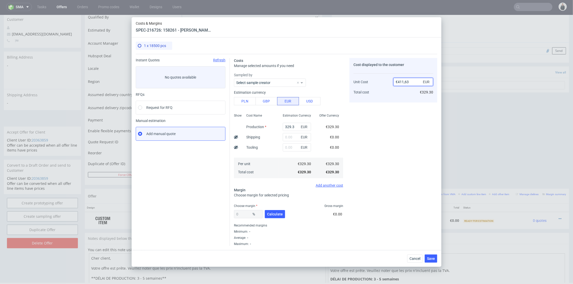
type input "NaN"
drag, startPoint x: 397, startPoint y: 82, endPoint x: 400, endPoint y: 82, distance: 3.1
click at [398, 82] on input "€411,63" at bounding box center [414, 82] width 40 height 8
click at [404, 82] on input "411,63" at bounding box center [414, 82] width 40 height 8
type input "411.63"
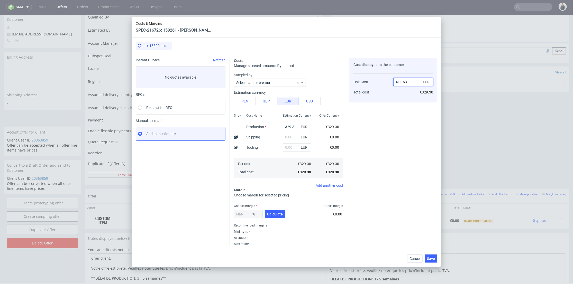
type input "20.00097174647134"
type input "411.63"
click at [274, 218] on button "Calculate" at bounding box center [275, 214] width 20 height 8
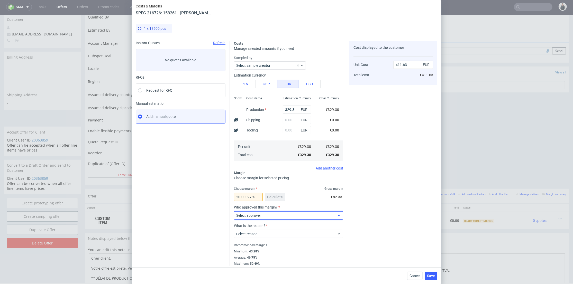
click at [262, 216] on span "Select approver" at bounding box center [286, 215] width 101 height 5
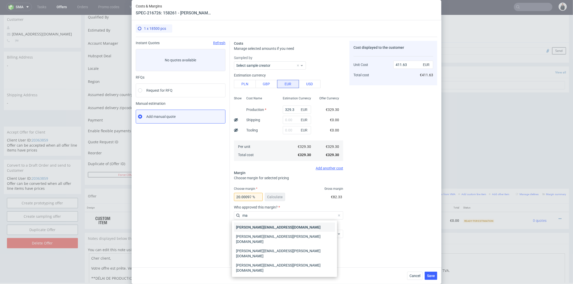
type input "ma"
click at [265, 225] on div "[PERSON_NAME][EMAIL_ADDRESS][DOMAIN_NAME]" at bounding box center [284, 227] width 101 height 9
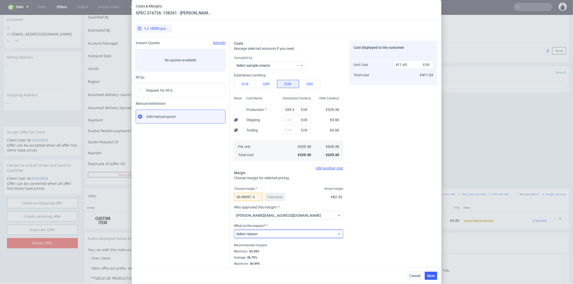
click at [265, 234] on span "Select reason" at bounding box center [286, 234] width 101 height 5
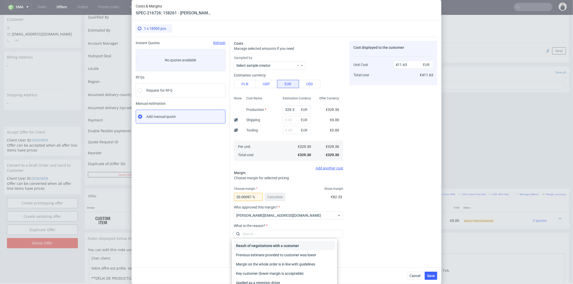
click at [264, 246] on div "Result of negotiations with a customer" at bounding box center [284, 246] width 101 height 9
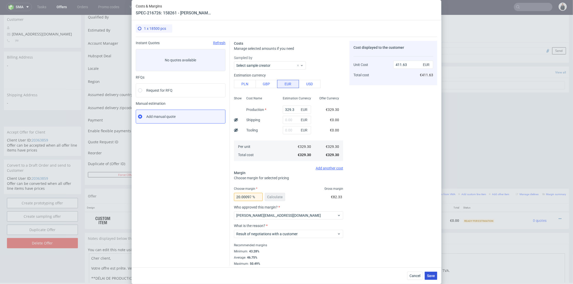
click at [435, 276] on span "Save" at bounding box center [431, 276] width 8 height 4
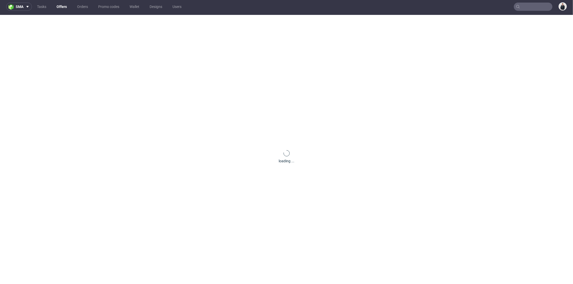
scroll to position [0, 0]
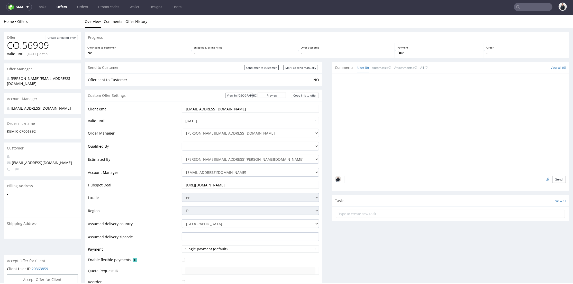
click at [61, 6] on link "Offers" at bounding box center [61, 7] width 16 height 8
drag, startPoint x: 224, startPoint y: 106, endPoint x: 162, endPoint y: 101, distance: 62.7
click at [159, 103] on div "Client email acolon@ydeo.com Valid until 2025-10-04 Order Manager adrian.margul…" at bounding box center [203, 207] width 237 height 213
click at [307, 94] on link "Copy link to offer" at bounding box center [305, 95] width 28 height 5
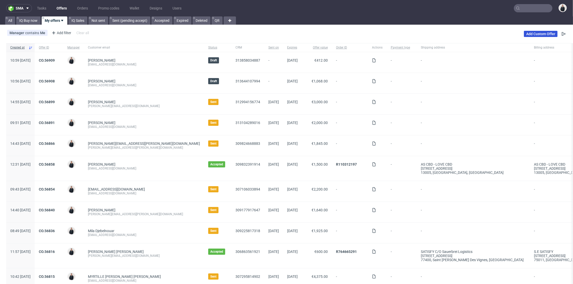
click at [528, 35] on link "Add Custom Offer" at bounding box center [541, 34] width 34 height 6
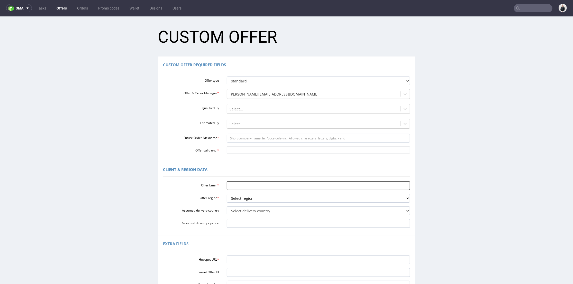
click at [251, 186] on input "Offer Email *" at bounding box center [318, 185] width 183 height 9
paste input "[EMAIL_ADDRESS][DOMAIN_NAME]"
type input "[EMAIL_ADDRESS][DOMAIN_NAME]"
click at [247, 199] on select "Select region eu gb de pl fr it es" at bounding box center [318, 198] width 183 height 9
select select "fr"
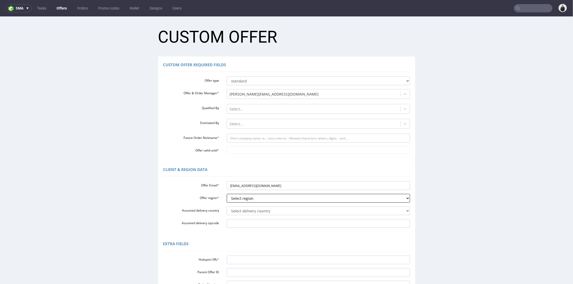
click at [227, 194] on select "Select region eu gb de pl fr it es" at bounding box center [318, 198] width 183 height 9
click at [251, 123] on div at bounding box center [314, 124] width 168 height 6
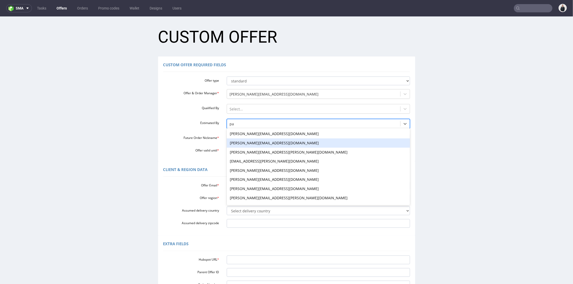
type input "pal"
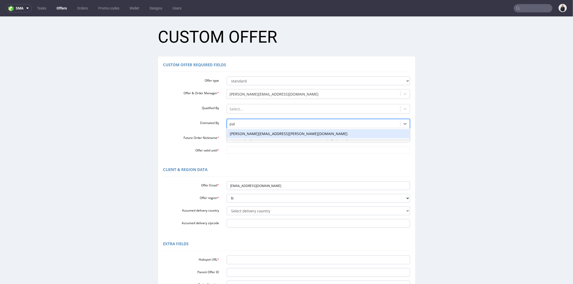
click at [257, 136] on div "[PERSON_NAME][EMAIL_ADDRESS][PERSON_NAME][DOMAIN_NAME]" at bounding box center [318, 133] width 183 height 9
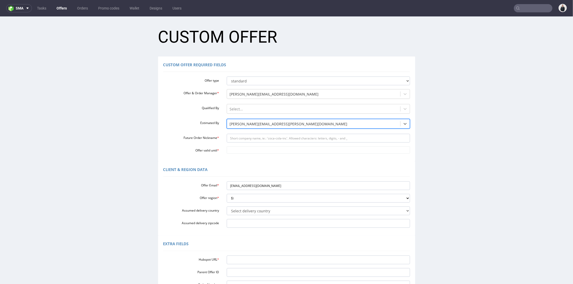
scroll to position [29, 0]
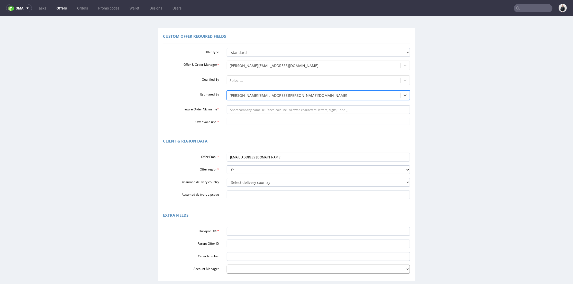
click at [240, 271] on select "[PERSON_NAME][EMAIL_ADDRESS][DOMAIN_NAME] [PERSON_NAME][DOMAIN_NAME][EMAIL_ADDR…" at bounding box center [318, 269] width 183 height 9
select select "19218416"
click at [227, 265] on select "[PERSON_NAME][EMAIL_ADDRESS][DOMAIN_NAME] [PERSON_NAME][DOMAIN_NAME][EMAIL_ADDR…" at bounding box center [318, 269] width 183 height 9
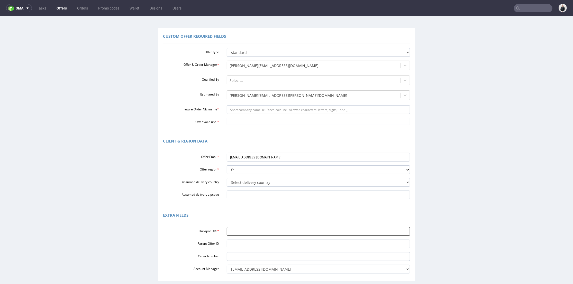
click at [227, 231] on input "Hubspot URL *" at bounding box center [318, 231] width 183 height 9
paste input "[URL][DOMAIN_NAME]"
type input "[URL][DOMAIN_NAME]"
click at [240, 113] on input "Future Order Nickname *" at bounding box center [318, 109] width 183 height 9
type input "KEMIX_CF006893"
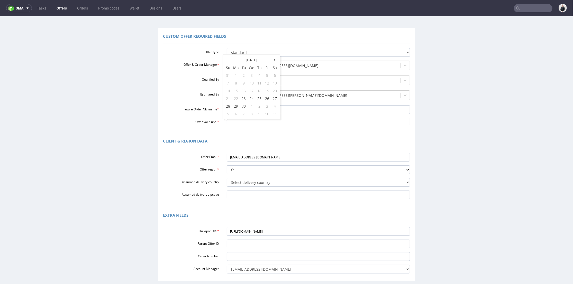
drag, startPoint x: 256, startPoint y: 119, endPoint x: 266, endPoint y: 118, distance: 10.3
click at [256, 119] on body "Production Shipped DTP Orders Offers Shipments Designs Promotions Users Jobs Ad…" at bounding box center [286, 160] width 573 height 344
click at [277, 101] on td "27" at bounding box center [275, 98] width 8 height 8
click at [275, 124] on input "[DATE]" at bounding box center [318, 121] width 183 height 7
click at [277, 106] on td "4" at bounding box center [275, 106] width 8 height 8
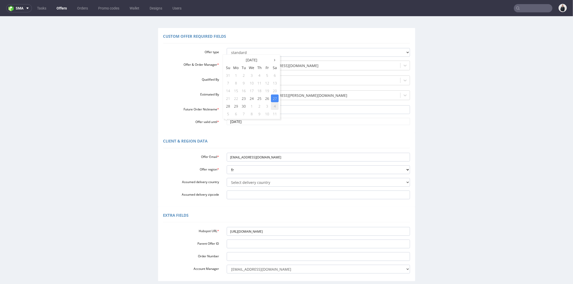
type input "[DATE]"
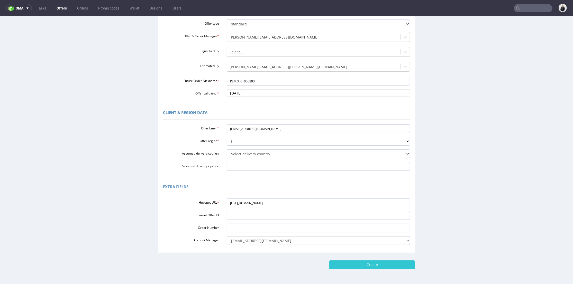
scroll to position [76, 0]
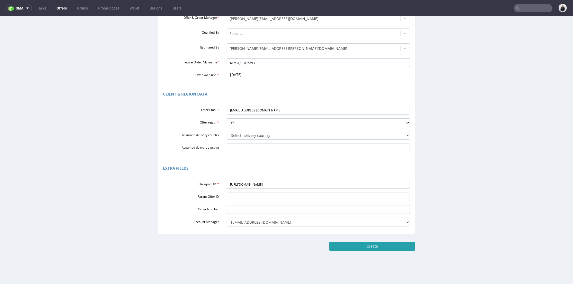
click at [353, 250] on input "Create" at bounding box center [372, 246] width 86 height 9
type input "Please wait..."
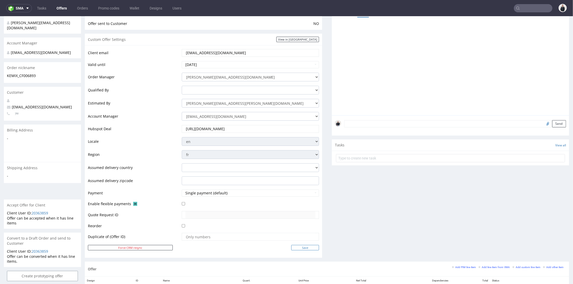
scroll to position [114, 0]
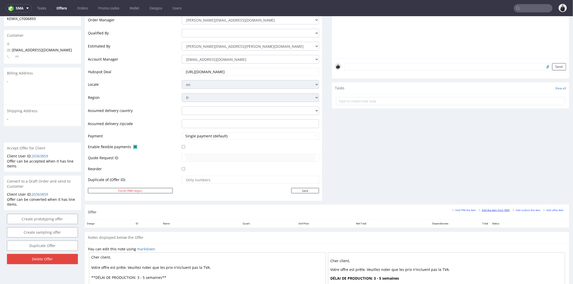
click at [498, 210] on small "Add line item from VMA" at bounding box center [494, 210] width 31 height 3
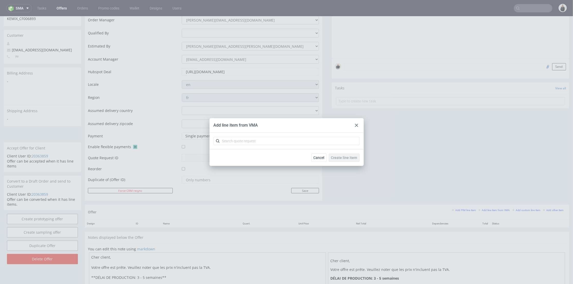
click at [359, 128] on div at bounding box center [357, 125] width 6 height 6
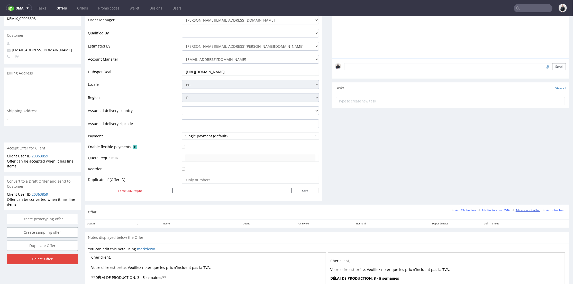
click at [525, 208] on div "Offer Add PIM line item Add line item from VMA Add custom line item Add other i…" at bounding box center [327, 212] width 485 height 15
click at [525, 209] on small "Add custom line item" at bounding box center [527, 210] width 28 height 3
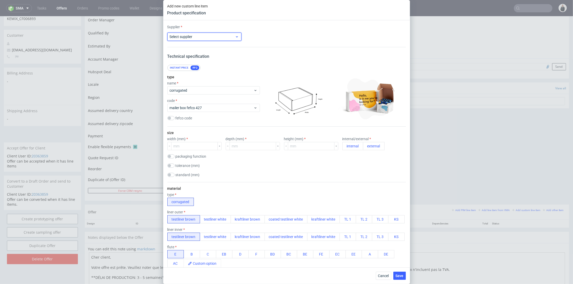
click at [226, 39] on div "Select supplier" at bounding box center [204, 37] width 74 height 8
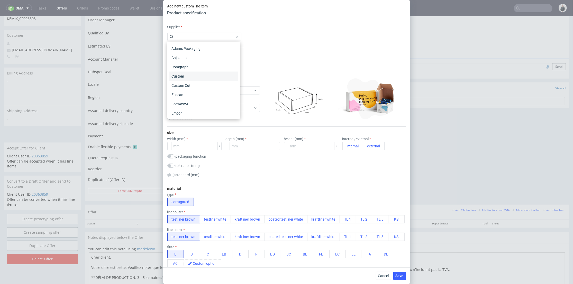
type input "c"
click at [207, 74] on div "Custom" at bounding box center [203, 76] width 69 height 9
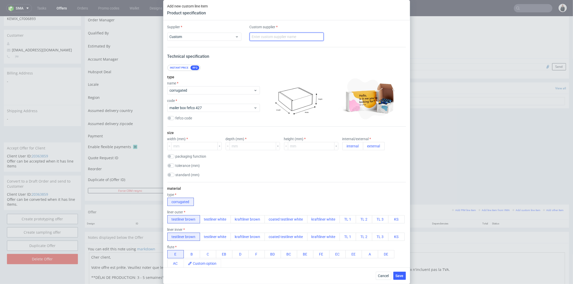
click at [287, 37] on input "text" at bounding box center [287, 37] width 74 height 8
type input "LabelProfi"
click at [216, 86] on div "corrugated" at bounding box center [213, 90] width 93 height 8
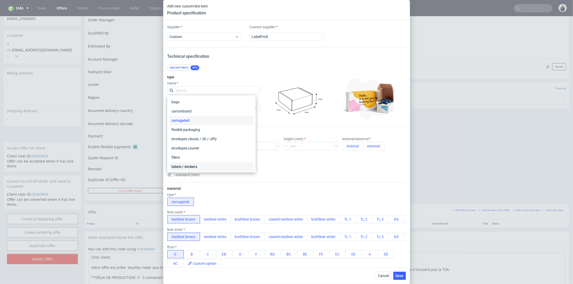
drag, startPoint x: 208, startPoint y: 164, endPoint x: 219, endPoint y: 123, distance: 42.0
click at [208, 163] on div "labels / stickers" at bounding box center [211, 167] width 84 height 9
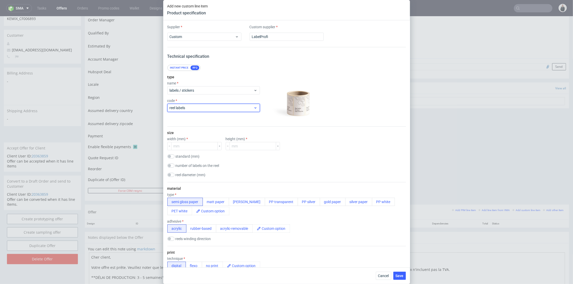
click at [219, 110] on span "reel labels" at bounding box center [212, 107] width 84 height 5
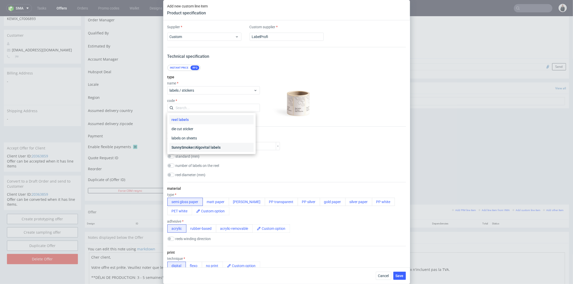
click at [223, 148] on div "SunnySmoker/Algovital labels" at bounding box center [211, 147] width 84 height 9
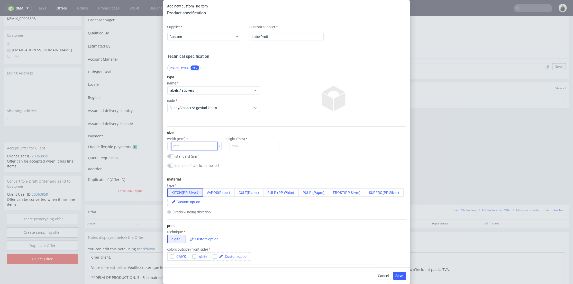
click at [194, 146] on input "number" at bounding box center [194, 146] width 47 height 8
type input "30"
click at [244, 146] on input "number" at bounding box center [253, 146] width 47 height 8
type input "64"
click at [289, 193] on button "PULP (PP White)" at bounding box center [280, 193] width 35 height 8
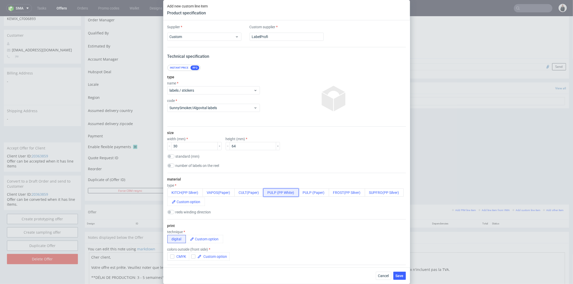
scroll to position [143, 0]
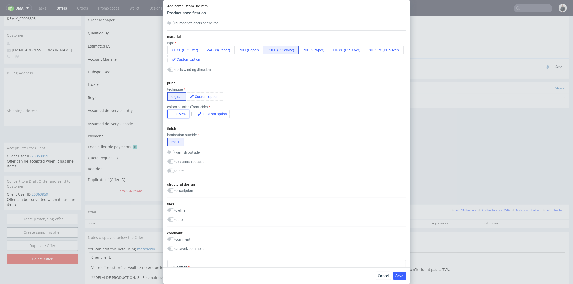
click at [172, 115] on use "button" at bounding box center [172, 114] width 2 height 2
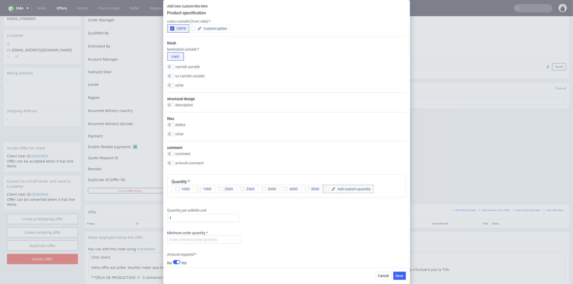
click at [324, 189] on div at bounding box center [348, 189] width 50 height 8
click at [326, 189] on input "checkbox" at bounding box center [327, 189] width 4 height 4
checkbox input "true"
click at [341, 187] on span at bounding box center [353, 189] width 35 height 4
checkbox input "true"
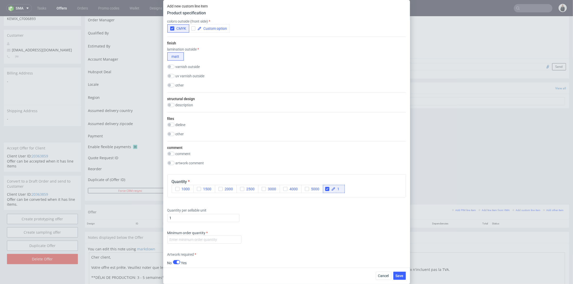
click at [197, 232] on label "Minimum order quantity" at bounding box center [187, 233] width 41 height 4
drag, startPoint x: 197, startPoint y: 238, endPoint x: 192, endPoint y: 224, distance: 15.2
click at [197, 238] on input "number" at bounding box center [204, 240] width 74 height 8
type input "1"
click at [190, 222] on input "1" at bounding box center [203, 218] width 72 height 8
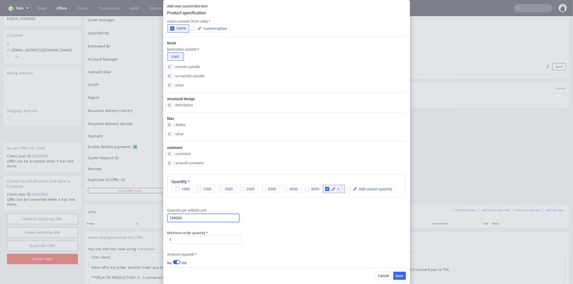
type input "109000"
click at [278, 222] on div "Quantity per sellable unit 109000" at bounding box center [286, 214] width 239 height 21
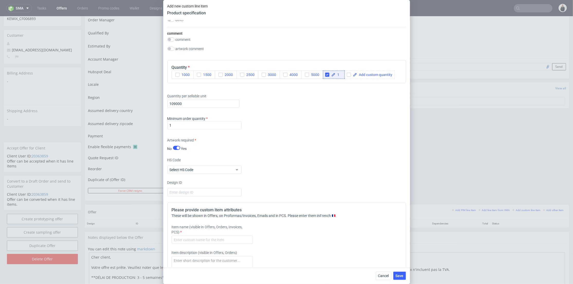
scroll to position [400, 0]
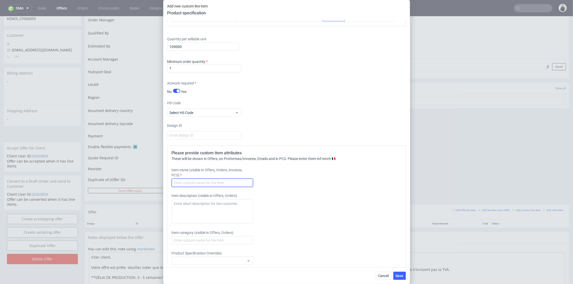
click at [203, 183] on input "text" at bounding box center [212, 183] width 81 height 8
paste input "158263"
type input "158263 - Pod liquide - 10ml - 30x64mm - PP white"
click at [397, 272] on button "Save" at bounding box center [400, 276] width 13 height 8
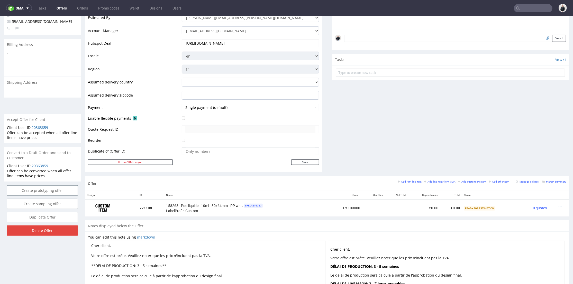
scroll to position [171, 0]
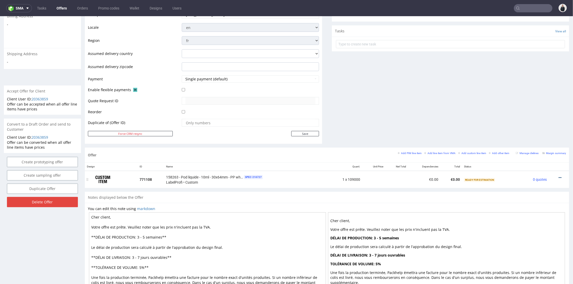
click at [559, 176] on icon at bounding box center [560, 178] width 3 height 4
click at [529, 120] on span "Add cost manually" at bounding box center [536, 120] width 41 height 5
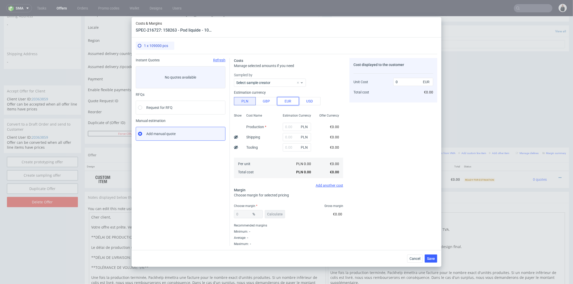
click at [288, 103] on button "EUR" at bounding box center [288, 101] width 22 height 8
click at [288, 132] on div "Estimation Currency EUR EUR EUR €0.00 €0.00" at bounding box center [297, 146] width 37 height 68
click at [289, 128] on input "text" at bounding box center [297, 127] width 28 height 8
paste input "€1 515,10"
click at [285, 126] on input "€1 515,10" at bounding box center [297, 127] width 28 height 8
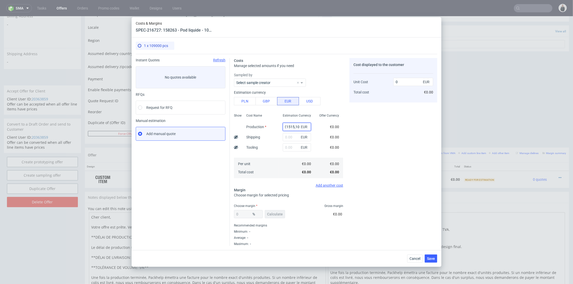
scroll to position [0, 1]
click at [283, 126] on input "€1515,10" at bounding box center [297, 127] width 28 height 8
type input "1515.1"
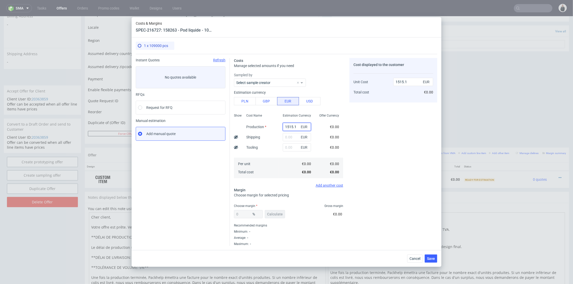
type input "1515.1"
click at [356, 138] on div "Cost displayed to the customer Unit Cost Total cost 1515.1 EUR €0.00" at bounding box center [394, 152] width 88 height 188
drag, startPoint x: 413, startPoint y: 83, endPoint x: 380, endPoint y: 82, distance: 33.4
click at [380, 82] on div "Unit Cost Total cost 1515.1 EUR €1,515.10" at bounding box center [394, 84] width 80 height 27
paste input "€1 893,88"
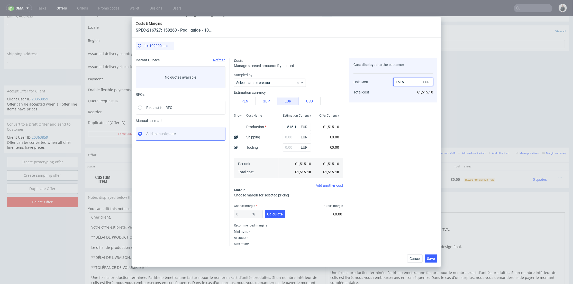
type input "€1 893,88"
type input "NaN"
click at [401, 82] on input "€1 893,88" at bounding box center [414, 82] width 40 height 8
click at [398, 82] on input "€1893,88" at bounding box center [414, 82] width 40 height 8
drag, startPoint x: 404, startPoint y: 82, endPoint x: 414, endPoint y: 90, distance: 12.4
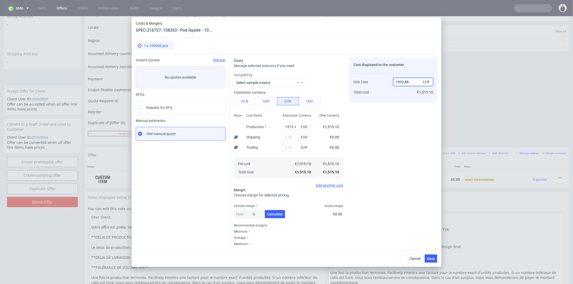
click at [405, 83] on input "1893,88" at bounding box center [414, 82] width 40 height 8
type input "1893.88"
type input "20.00021120662345"
type input "1893.88"
click at [273, 219] on div "20.00021120662345 % Calculate" at bounding box center [260, 215] width 52 height 14
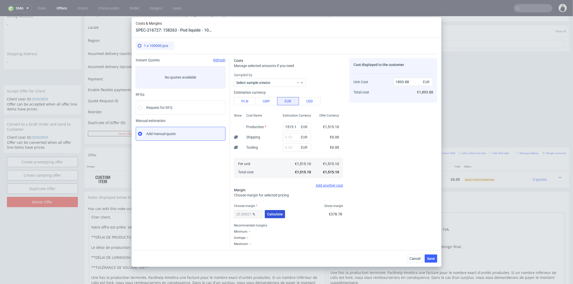
click at [273, 217] on button "Calculate" at bounding box center [275, 214] width 20 height 8
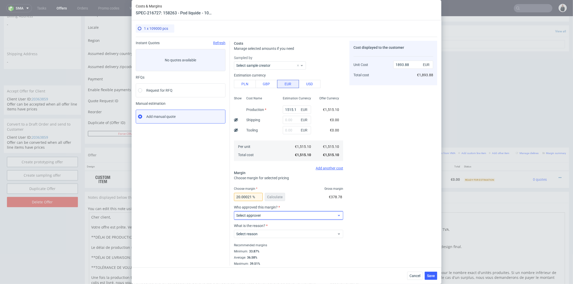
click at [269, 215] on span "Select approver" at bounding box center [286, 215] width 101 height 5
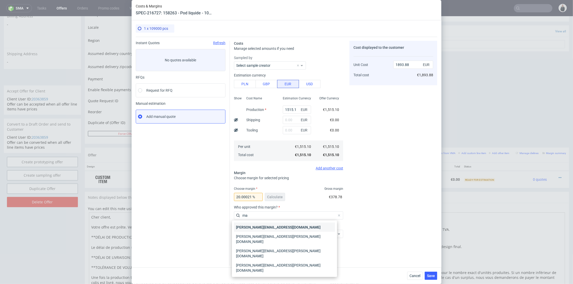
type input "ma"
click at [267, 226] on div "[PERSON_NAME][EMAIL_ADDRESS][DOMAIN_NAME]" at bounding box center [284, 227] width 101 height 9
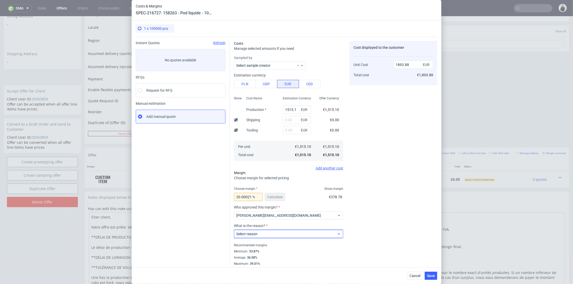
click at [265, 234] on span "Select reason" at bounding box center [286, 234] width 101 height 5
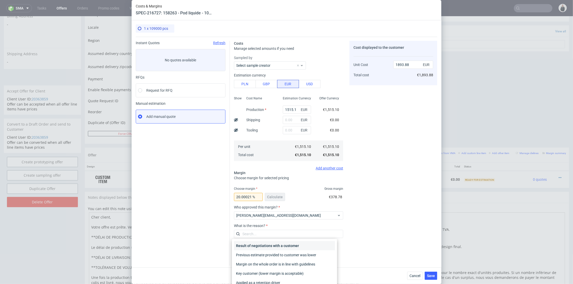
click at [266, 243] on div "Result of negotiations with a customer" at bounding box center [284, 246] width 101 height 9
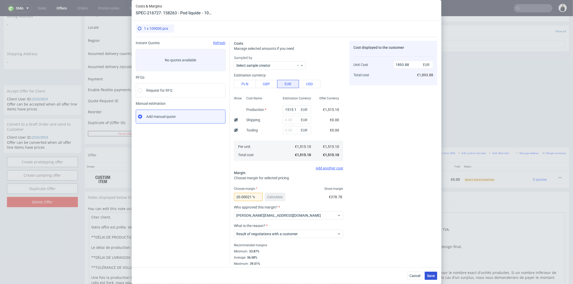
click at [433, 278] on span "Save" at bounding box center [431, 276] width 8 height 4
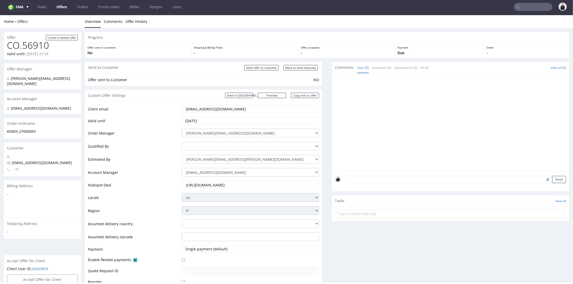
click at [226, 106] on input "[EMAIL_ADDRESS][DOMAIN_NAME]" at bounding box center [250, 108] width 130 height 7
click at [66, 10] on link "Offers" at bounding box center [61, 7] width 16 height 8
click at [310, 95] on link "Copy link to offer" at bounding box center [305, 95] width 28 height 5
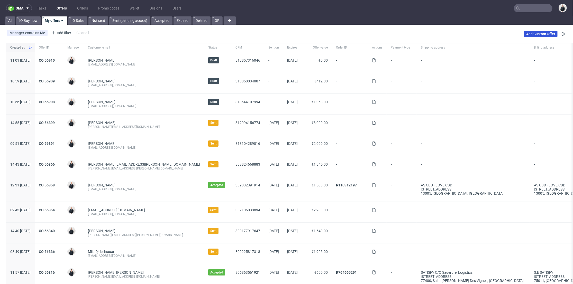
click at [538, 32] on link "Add Custom Offer" at bounding box center [541, 34] width 34 height 6
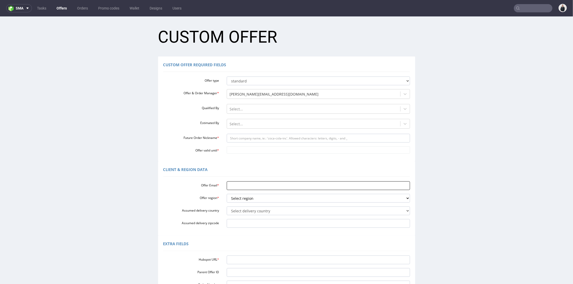
click at [247, 187] on input "Offer Email *" at bounding box center [318, 185] width 183 height 9
paste input "[EMAIL_ADDRESS][DOMAIN_NAME]"
type input "[EMAIL_ADDRESS][DOMAIN_NAME]"
click at [243, 201] on select "Select region eu gb de pl fr it es" at bounding box center [318, 198] width 183 height 9
select select "fr"
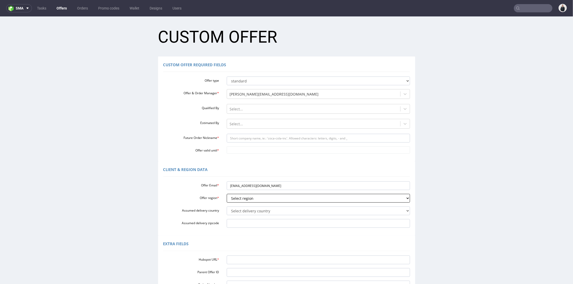
click at [227, 194] on select "Select region eu gb de pl fr it es" at bounding box center [318, 198] width 183 height 9
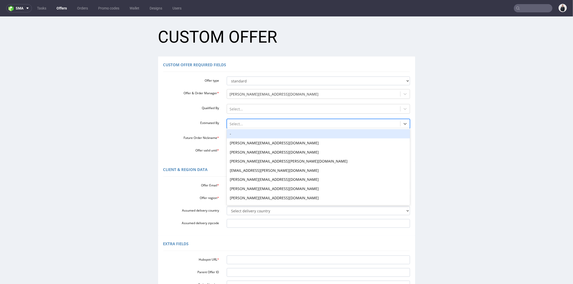
click at [258, 124] on div at bounding box center [314, 124] width 168 height 6
type input "pala"
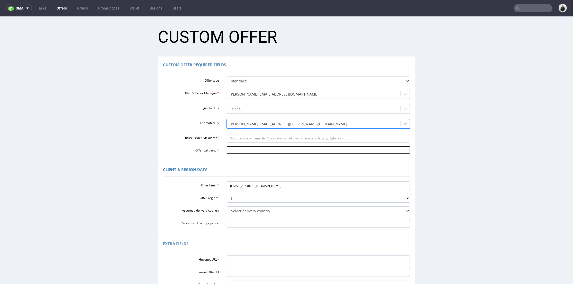
click at [254, 148] on input "Offer valid until *" at bounding box center [318, 149] width 183 height 7
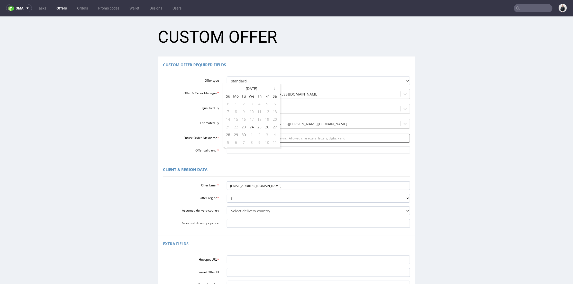
drag, startPoint x: 278, startPoint y: 138, endPoint x: 272, endPoint y: 138, distance: 5.2
click at [278, 138] on td "4" at bounding box center [275, 135] width 8 height 8
type input "[DATE]"
click at [264, 139] on input "Future Order Nickname *" at bounding box center [318, 138] width 183 height 9
type input "KEMIX_CF006896"
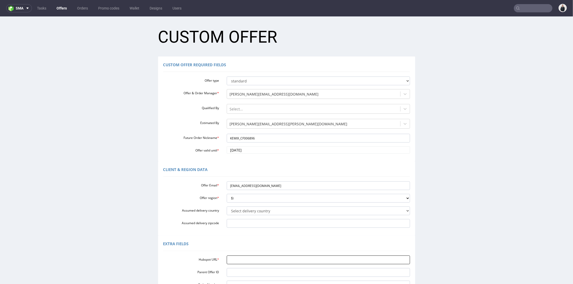
click at [242, 257] on input "Hubspot URL *" at bounding box center [318, 260] width 183 height 9
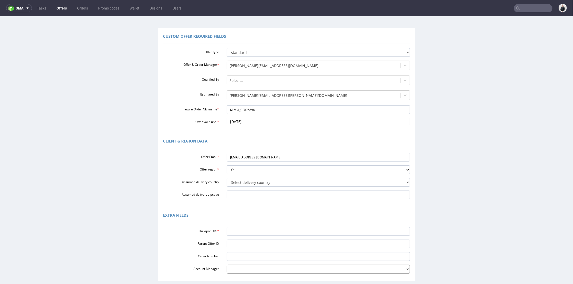
click at [240, 268] on select "[PERSON_NAME][EMAIL_ADDRESS][DOMAIN_NAME] [PERSON_NAME][DOMAIN_NAME][EMAIL_ADDR…" at bounding box center [318, 269] width 183 height 9
select select "19218416"
click at [227, 265] on select "[PERSON_NAME][EMAIL_ADDRESS][DOMAIN_NAME] [PERSON_NAME][DOMAIN_NAME][EMAIL_ADDR…" at bounding box center [318, 269] width 183 height 9
click at [238, 233] on input "Hubspot URL *" at bounding box center [318, 231] width 183 height 9
paste input "[URL][DOMAIN_NAME]"
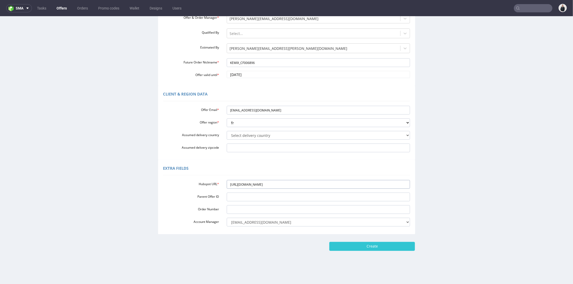
scroll to position [2, 0]
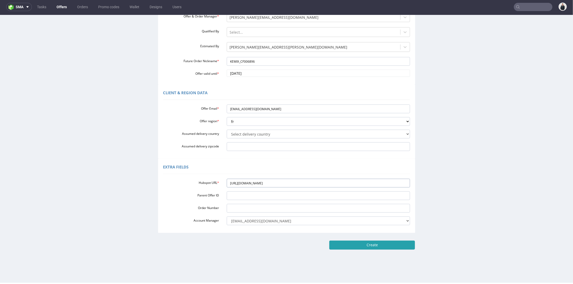
type input "[URL][DOMAIN_NAME]"
click at [378, 245] on input "Create" at bounding box center [372, 245] width 86 height 9
type input "Please wait..."
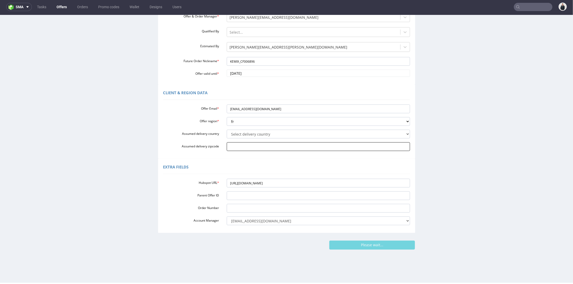
scroll to position [0, 0]
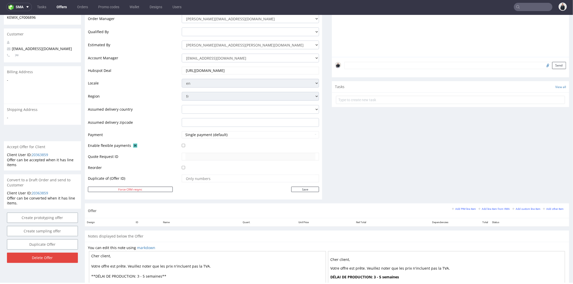
scroll to position [143, 0]
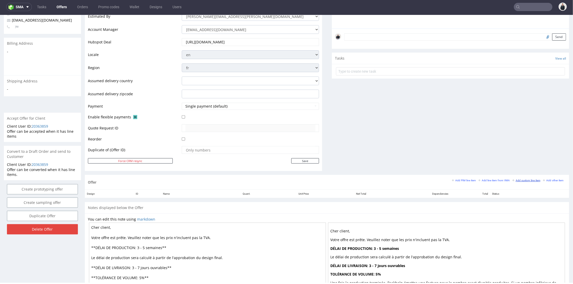
click at [513, 179] on small "Add custom line item" at bounding box center [527, 180] width 28 height 3
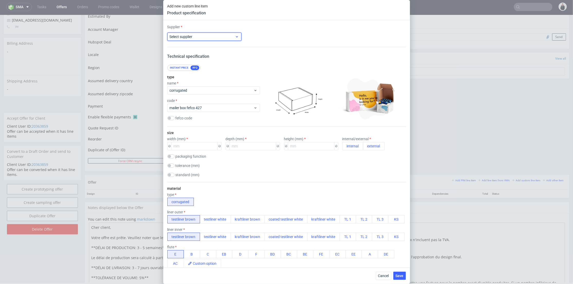
click at [213, 37] on span "Select supplier" at bounding box center [203, 36] width 66 height 5
type input "cu"
drag, startPoint x: 209, startPoint y: 49, endPoint x: 213, endPoint y: 49, distance: 3.7
click at [210, 49] on div "Custom" at bounding box center [203, 48] width 69 height 9
click at [277, 40] on input "text" at bounding box center [287, 37] width 74 height 8
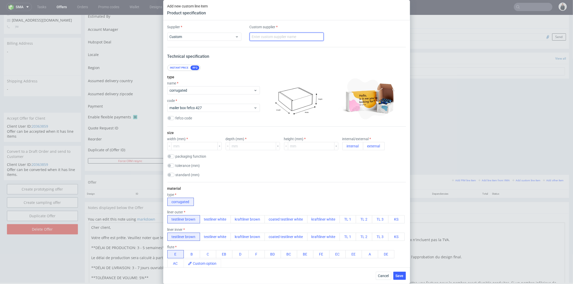
type input "LabelProfi"
click at [213, 87] on div "corrugated" at bounding box center [213, 90] width 93 height 8
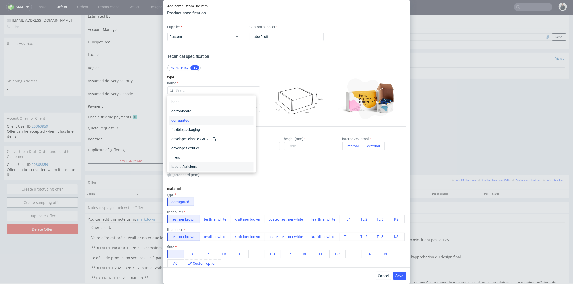
click at [200, 168] on div "labels / stickers" at bounding box center [211, 167] width 84 height 9
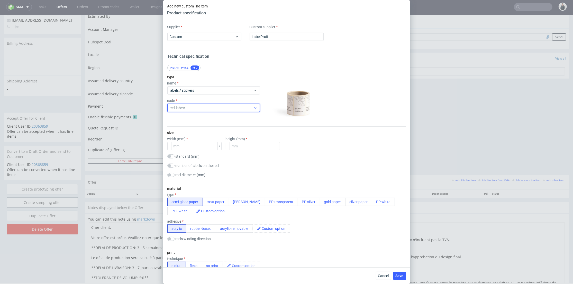
click at [211, 106] on span "reel labels" at bounding box center [212, 107] width 84 height 5
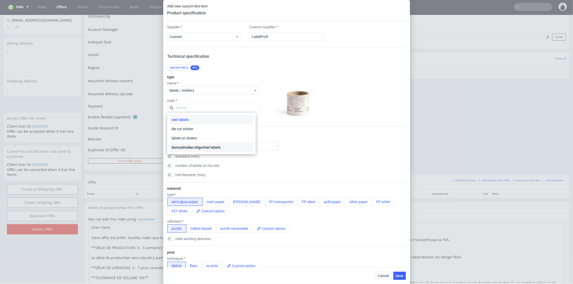
click at [210, 148] on div "SunnySmoker/Algovital labels" at bounding box center [211, 147] width 84 height 9
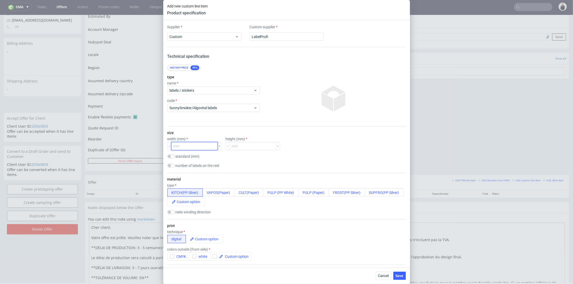
click at [199, 142] on input "number" at bounding box center [194, 146] width 47 height 8
type input "100"
click at [238, 147] on input "number" at bounding box center [253, 146] width 47 height 8
type input "83"
click at [308, 193] on button "PULP (Paper)" at bounding box center [314, 193] width 31 height 8
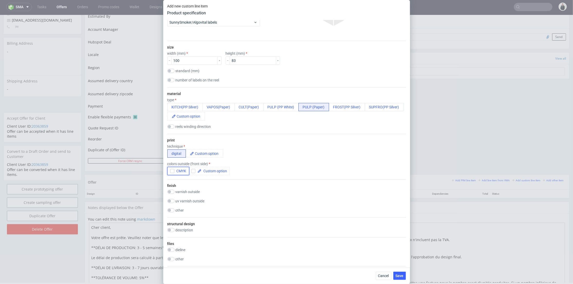
click at [173, 171] on icon "button" at bounding box center [173, 171] width 4 height 4
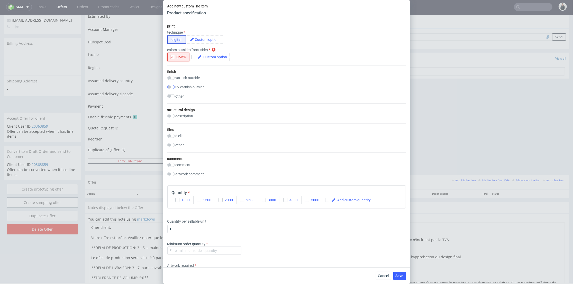
scroll to position [228, 0]
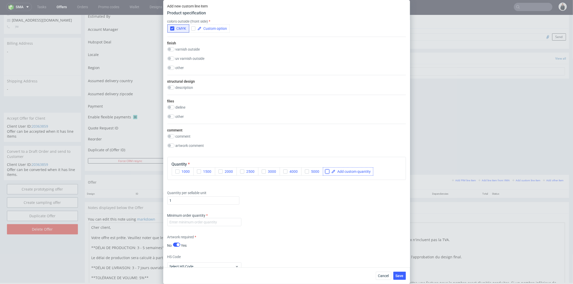
click at [327, 172] on input "checkbox" at bounding box center [327, 172] width 4 height 4
checkbox input "true"
click at [347, 172] on span at bounding box center [353, 172] width 35 height 4
checkbox input "true"
click at [201, 217] on div "Minimum order quantity" at bounding box center [204, 219] width 74 height 13
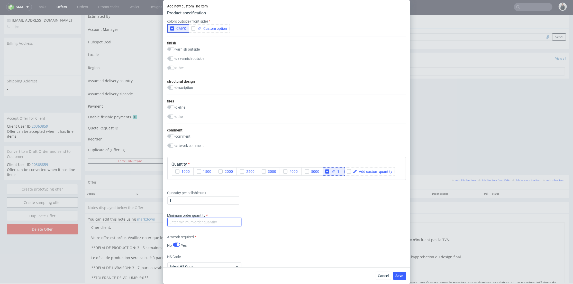
click at [205, 222] on input "number" at bounding box center [204, 222] width 74 height 8
type input "1"
click at [212, 202] on input "1" at bounding box center [203, 201] width 72 height 8
type input "11000"
drag, startPoint x: 260, startPoint y: 236, endPoint x: 252, endPoint y: 233, distance: 8.7
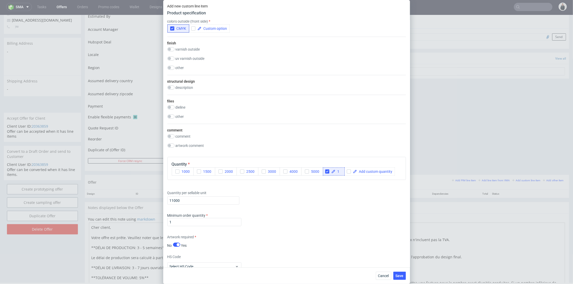
click at [260, 236] on div "Artwork required No Yes" at bounding box center [286, 242] width 239 height 14
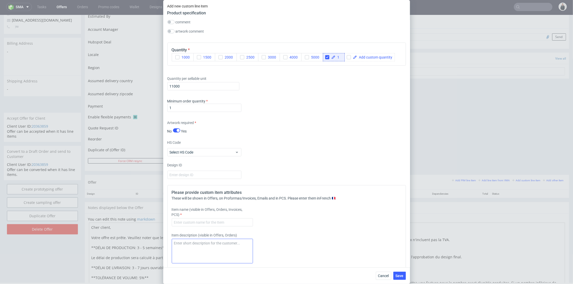
scroll to position [371, 0]
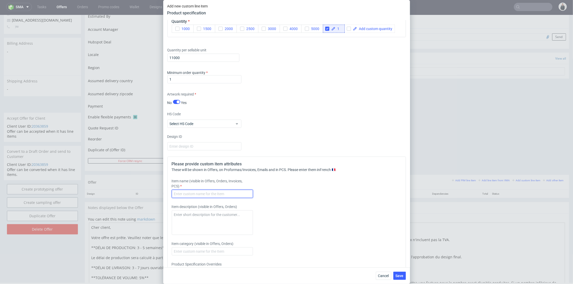
click at [213, 192] on input "text" at bounding box center [212, 194] width 81 height 8
paste input "163945"
type input "163945 - Pulp - 40/50ml - 83x100mm - Paper"
click at [400, 275] on span "Save" at bounding box center [400, 276] width 8 height 4
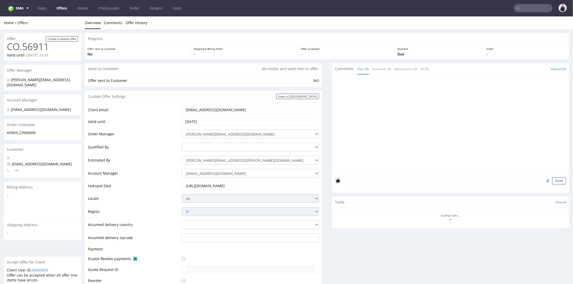
scroll to position [129, 0]
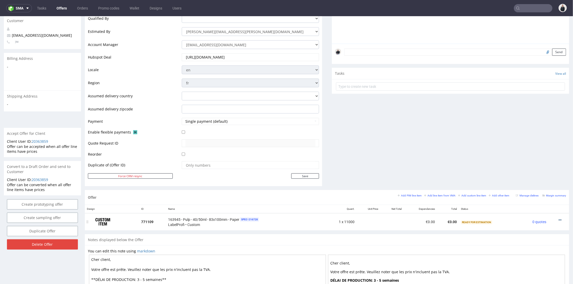
click at [559, 218] on icon at bounding box center [560, 220] width 3 height 4
click at [529, 159] on li "Add cost manually" at bounding box center [535, 162] width 50 height 9
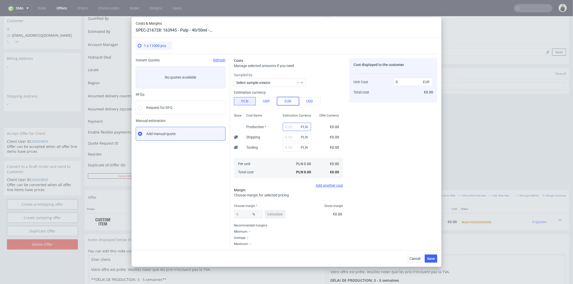
drag, startPoint x: 292, startPoint y: 100, endPoint x: 293, endPoint y: 123, distance: 23.7
click at [292, 100] on button "EUR" at bounding box center [288, 101] width 22 height 8
click at [290, 130] on input "text" at bounding box center [297, 127] width 28 height 8
paste input "€590,37"
click at [284, 127] on input "€590,37" at bounding box center [297, 127] width 28 height 8
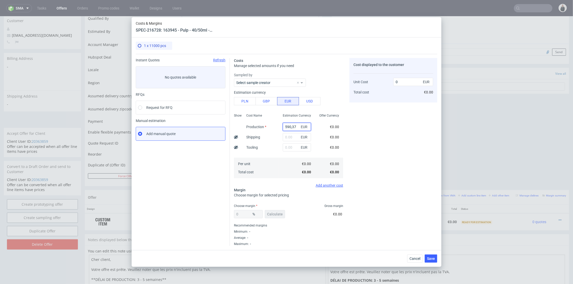
type input "590.37"
click at [411, 78] on div "590.37 EUR" at bounding box center [414, 82] width 40 height 10
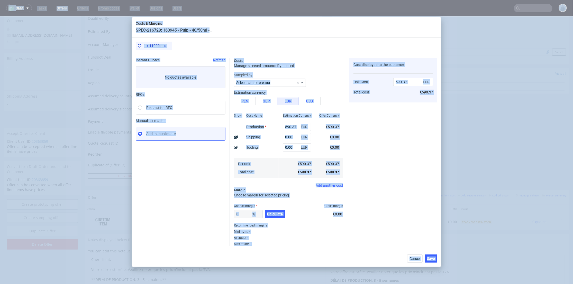
click at [404, 102] on div "Cost displayed to the customer Unit Cost Total cost 590.37 EUR €590.37" at bounding box center [394, 152] width 88 height 188
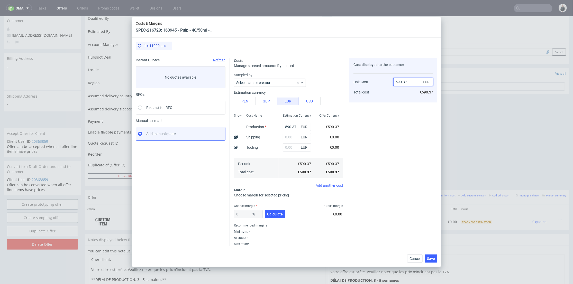
click at [410, 78] on input "590.37" at bounding box center [414, 82] width 40 height 8
paste input "€737,96"
type input "€737,96"
type input "NaN"
click at [398, 82] on input "€737,96" at bounding box center [414, 82] width 40 height 8
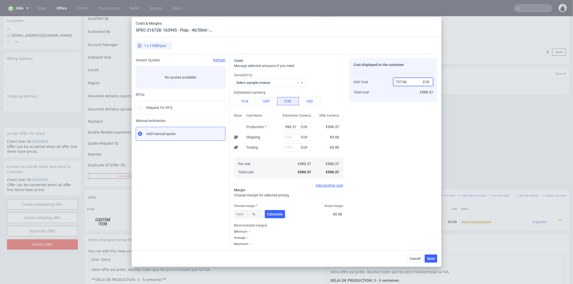
click at [404, 82] on input "737,96" at bounding box center [414, 82] width 40 height 8
type input "737.96"
type input "19.999728982600686"
type input "737.96"
drag, startPoint x: 370, startPoint y: 183, endPoint x: 326, endPoint y: 196, distance: 45.4
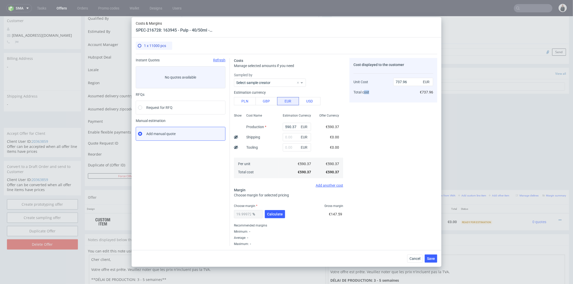
click at [365, 184] on div "Cost displayed to the customer Unit Cost Total cost 737.96 EUR €737.96" at bounding box center [394, 152] width 88 height 188
drag, startPoint x: 275, startPoint y: 213, endPoint x: 260, endPoint y: 220, distance: 16.7
click at [275, 213] on span "Calculate" at bounding box center [275, 215] width 16 height 4
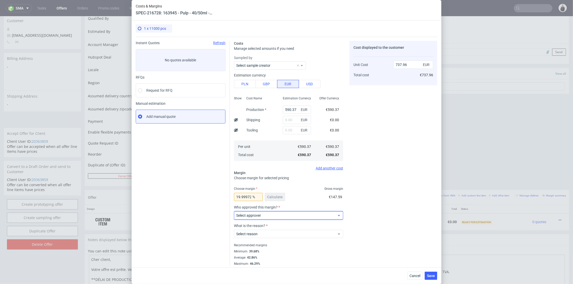
click at [276, 217] on span "Select approver" at bounding box center [286, 215] width 101 height 5
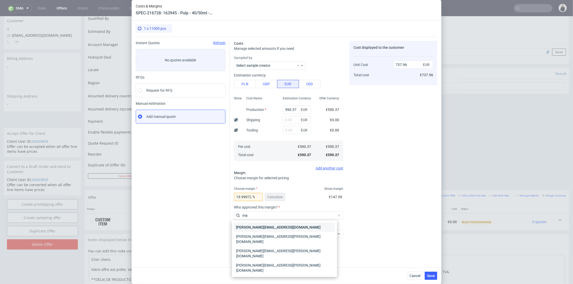
type input "ma"
click at [272, 226] on div "[PERSON_NAME][EMAIL_ADDRESS][DOMAIN_NAME]" at bounding box center [284, 227] width 101 height 9
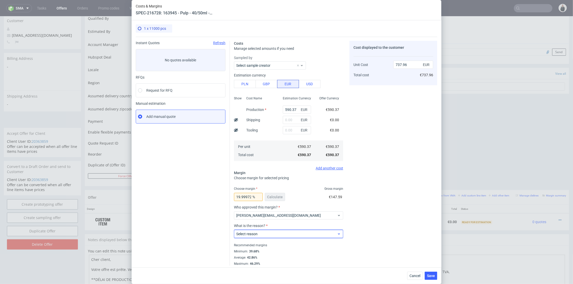
click at [272, 234] on span "Select reason" at bounding box center [286, 234] width 101 height 5
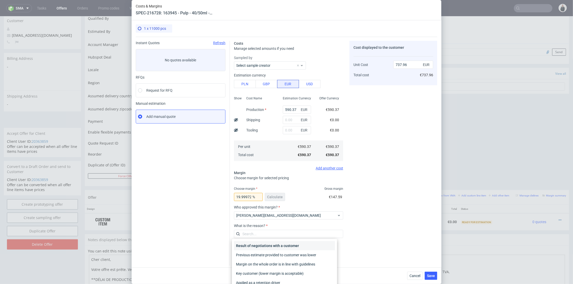
click at [271, 244] on div "Result of negotiations with a customer" at bounding box center [284, 246] width 101 height 9
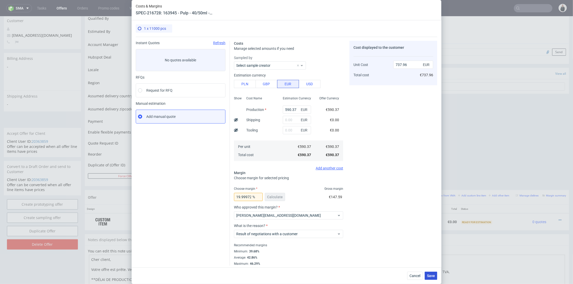
click at [435, 274] on span "Save" at bounding box center [431, 276] width 8 height 4
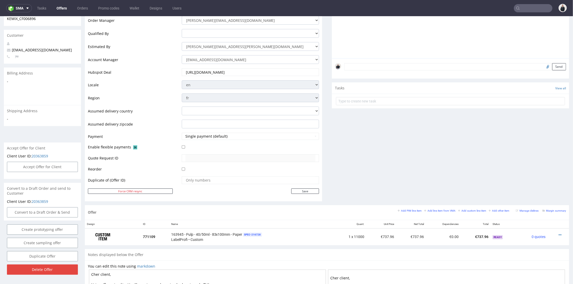
scroll to position [29, 0]
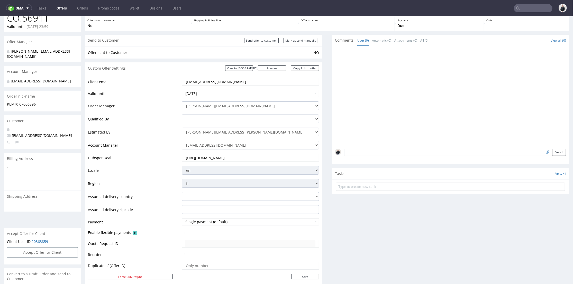
click at [214, 82] on input "acolon@ydeo.com" at bounding box center [250, 81] width 130 height 7
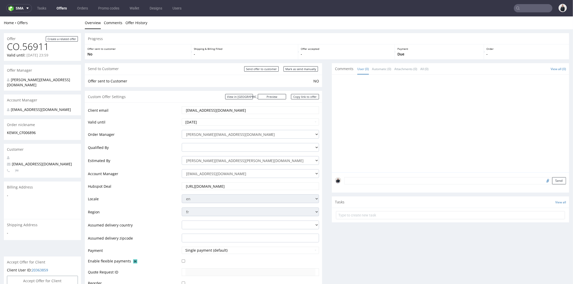
drag, startPoint x: 59, startPoint y: 8, endPoint x: 105, endPoint y: 0, distance: 46.0
click at [60, 8] on link "Offers" at bounding box center [61, 8] width 16 height 8
click at [307, 94] on link "Copy link to offer" at bounding box center [305, 96] width 28 height 5
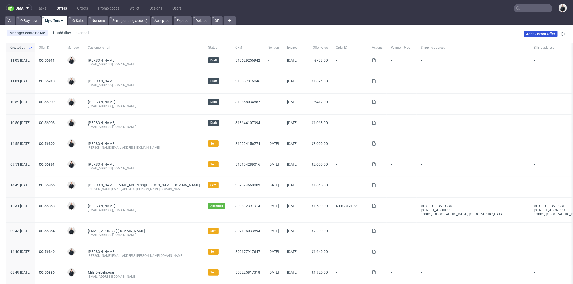
click at [524, 32] on link "Add Custom Offer" at bounding box center [541, 34] width 34 height 6
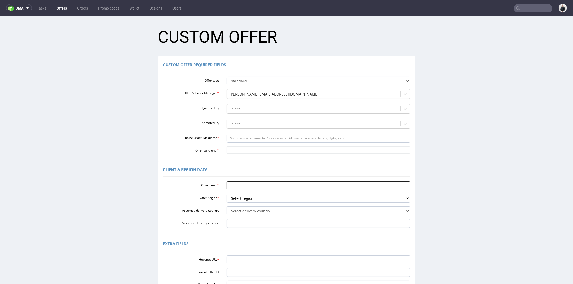
click at [245, 189] on input "Offer Email *" at bounding box center [318, 185] width 183 height 9
paste input "[EMAIL_ADDRESS][DOMAIN_NAME]"
type input "[EMAIL_ADDRESS][DOMAIN_NAME]"
click at [246, 199] on select "Select region eu gb de pl fr it es" at bounding box center [318, 198] width 183 height 9
select select "fr"
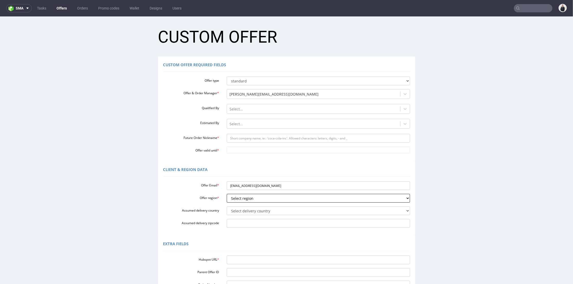
click at [227, 194] on select "Select region eu gb de pl fr it es" at bounding box center [318, 198] width 183 height 9
click at [244, 261] on input "Hubspot URL *" at bounding box center [318, 260] width 183 height 9
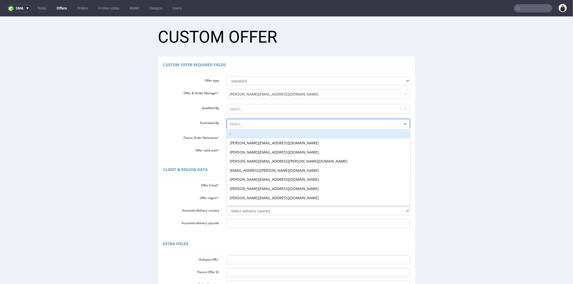
click at [249, 123] on div at bounding box center [314, 124] width 168 height 6
type input "pala"
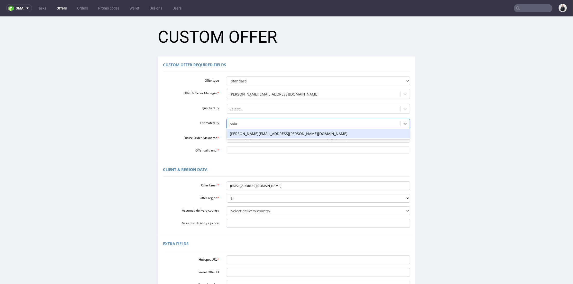
click at [256, 133] on div "michal.palasek@packhelp.com" at bounding box center [318, 133] width 183 height 9
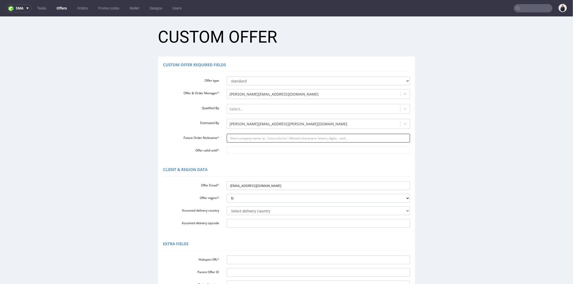
click at [256, 140] on input "Future Order Nickname *" at bounding box center [318, 138] width 183 height 9
type input "KEMIX_CF006897"
click at [259, 154] on input "Offer valid until *" at bounding box center [318, 149] width 183 height 7
click at [276, 135] on td "4" at bounding box center [275, 135] width 8 height 8
type input "2025-10-04"
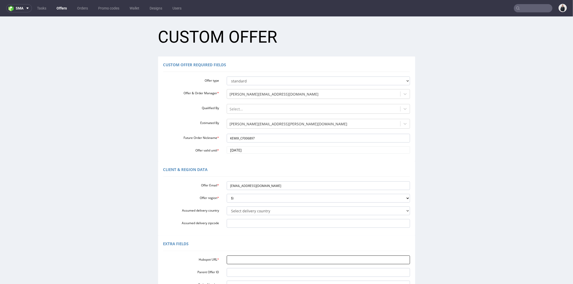
scroll to position [76, 0]
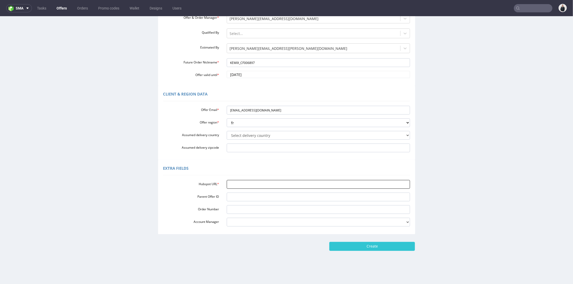
click at [261, 183] on input "Hubspot URL *" at bounding box center [318, 184] width 183 height 9
paste input "https://app-eu1.hubspot.com/contacts/25600958/record/0-3/313616133354"
type input "https://app-eu1.hubspot.com/contacts/25600958/record/0-3/313616133354"
click at [365, 242] on input "Create" at bounding box center [372, 246] width 86 height 9
type input "Please wait..."
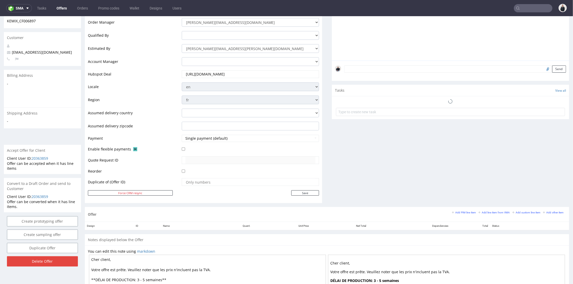
scroll to position [192, 0]
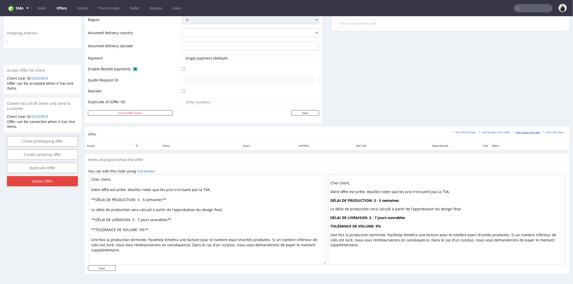
click at [513, 131] on small "Add custom line item" at bounding box center [527, 132] width 28 height 3
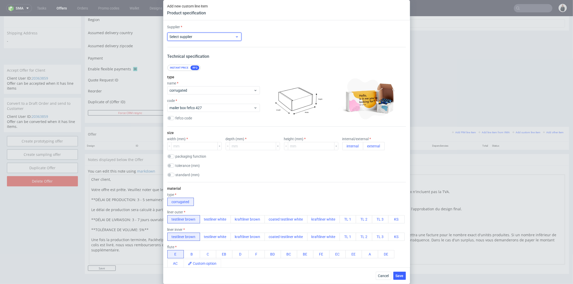
click at [220, 39] on div "Select supplier" at bounding box center [204, 37] width 74 height 8
type input "cus"
drag, startPoint x: 213, startPoint y: 50, endPoint x: 234, endPoint y: 44, distance: 21.7
click at [212, 50] on div "Custom" at bounding box center [203, 48] width 69 height 9
click at [270, 40] on input "text" at bounding box center [287, 37] width 74 height 8
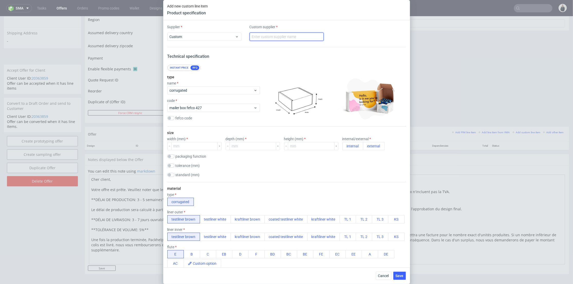
type input "LabelProfi"
click at [190, 90] on span "corrugated" at bounding box center [212, 90] width 84 height 5
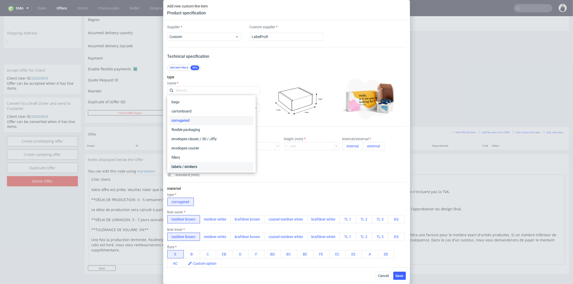
drag, startPoint x: 194, startPoint y: 165, endPoint x: 198, endPoint y: 144, distance: 21.9
click at [194, 165] on div "labels / stickers" at bounding box center [211, 167] width 84 height 9
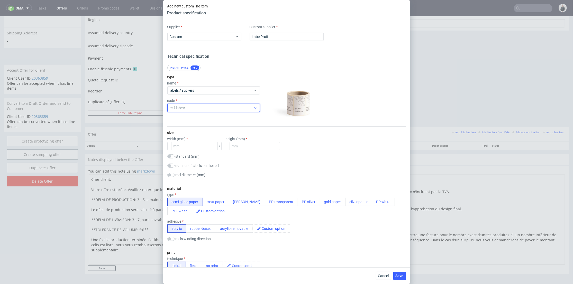
click at [205, 109] on span "reel labels" at bounding box center [212, 107] width 84 height 5
click at [220, 110] on span "reel labels" at bounding box center [212, 107] width 84 height 5
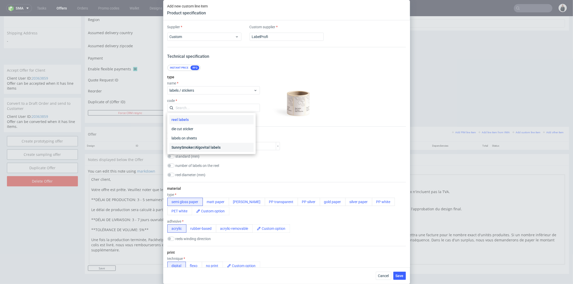
click at [223, 148] on div "SunnySmoker/Algovital labels" at bounding box center [211, 147] width 84 height 9
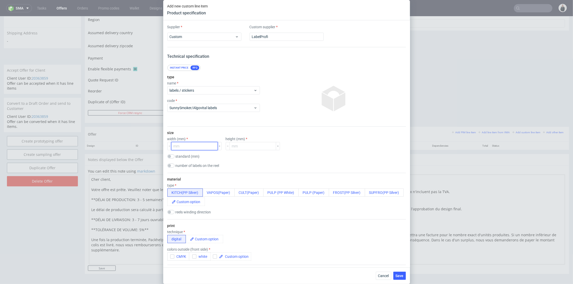
click at [200, 147] on input "number" at bounding box center [194, 146] width 47 height 8
type input "100"
click at [240, 147] on input "number" at bounding box center [253, 146] width 47 height 8
type input "83"
click at [290, 191] on button "PULP (PP White)" at bounding box center [280, 193] width 35 height 8
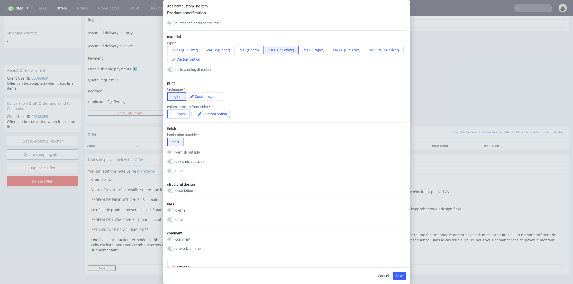
click at [169, 114] on button "CMYK" at bounding box center [178, 114] width 22 height 8
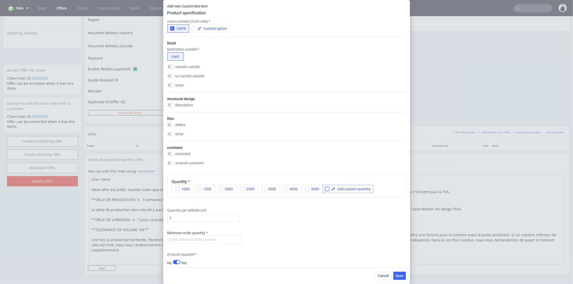
click at [328, 189] on input "checkbox" at bounding box center [327, 189] width 4 height 4
checkbox input "true"
click at [346, 191] on span at bounding box center [353, 189] width 35 height 4
checkbox input "true"
drag, startPoint x: 207, startPoint y: 236, endPoint x: 201, endPoint y: 218, distance: 18.3
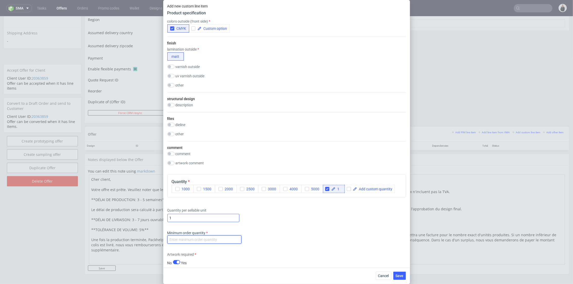
click at [206, 236] on input "number" at bounding box center [204, 240] width 74 height 8
type input "1"
drag, startPoint x: 194, startPoint y: 217, endPoint x: 188, endPoint y: 218, distance: 5.7
click at [164, 215] on div "Supplier Custom Custom supplier LabelProfi Technical specification Instant pric…" at bounding box center [286, 143] width 247 height 247
type input "36000"
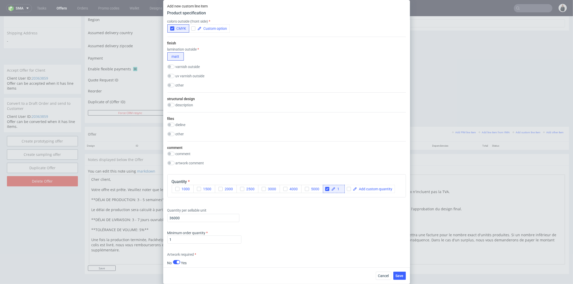
click at [290, 217] on div "Quantity per sellable unit 36000" at bounding box center [286, 214] width 239 height 21
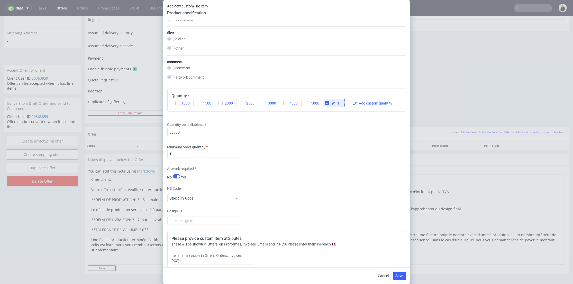
scroll to position [343, 0]
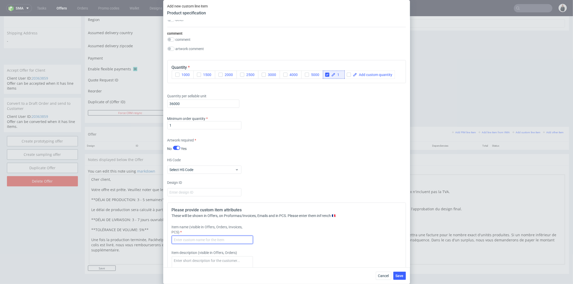
click at [198, 242] on input "text" at bounding box center [212, 240] width 81 height 8
paste input "166153"
type input "166153 - Pod liquide - 40/50ml - 83x100mm - PP white"
click at [398, 275] on span "Save" at bounding box center [400, 276] width 8 height 4
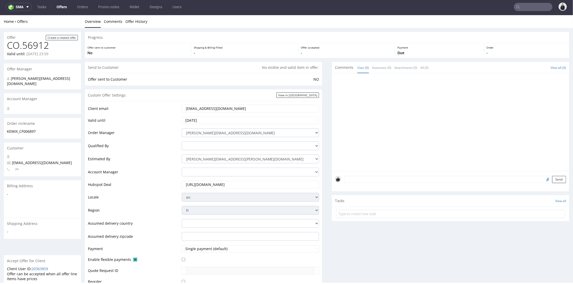
scroll to position [171, 0]
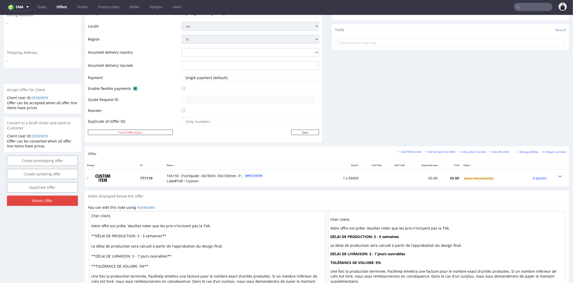
click at [559, 175] on icon at bounding box center [560, 177] width 3 height 4
click at [533, 119] on span "Add cost manually" at bounding box center [536, 119] width 41 height 5
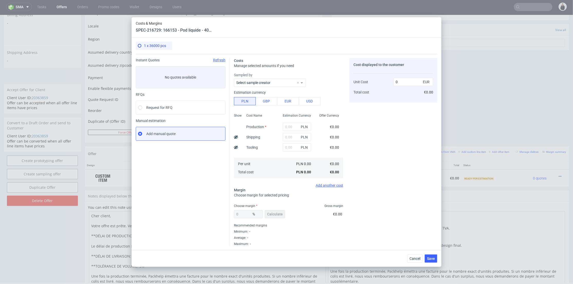
click at [284, 96] on div "Estimation currency PLN GBP EUR USD" at bounding box center [288, 97] width 109 height 16
click at [292, 101] on button "EUR" at bounding box center [288, 101] width 22 height 8
click at [292, 127] on input "text" at bounding box center [297, 127] width 28 height 8
paste input "€1 848,60"
click at [285, 127] on input "€1 848,60" at bounding box center [297, 127] width 28 height 8
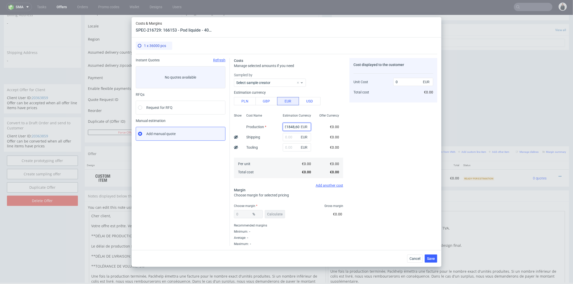
scroll to position [0, 1]
click at [283, 127] on input "€1848,60" at bounding box center [297, 127] width 28 height 8
drag, startPoint x: 369, startPoint y: 134, endPoint x: 417, endPoint y: 63, distance: 85.5
click at [369, 134] on div "Cost displayed to the customer Unit Cost Total cost 0 EUR €0.00" at bounding box center [394, 152] width 88 height 188
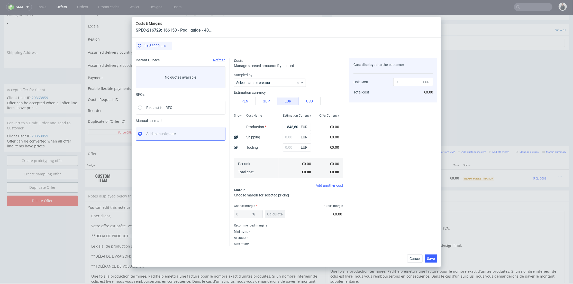
type input "1848.6"
click at [409, 82] on input "1848.6" at bounding box center [414, 82] width 40 height 8
paste input "€2 310,75"
type input "€2 310,75"
type input "NaN"
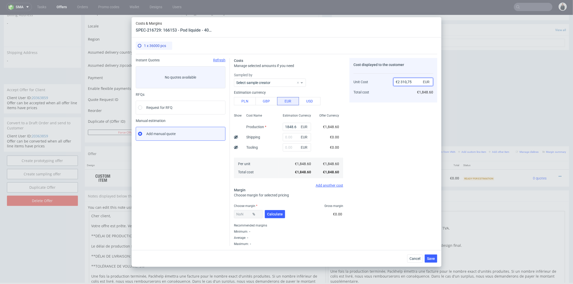
click at [402, 82] on input "€2 310,75" at bounding box center [414, 82] width 40 height 8
paste input "3"
drag, startPoint x: 401, startPoint y: 82, endPoint x: 409, endPoint y: 87, distance: 9.8
click at [401, 82] on input "€2 310,75" at bounding box center [414, 82] width 40 height 8
click at [406, 82] on input "2310,75" at bounding box center [414, 82] width 40 height 8
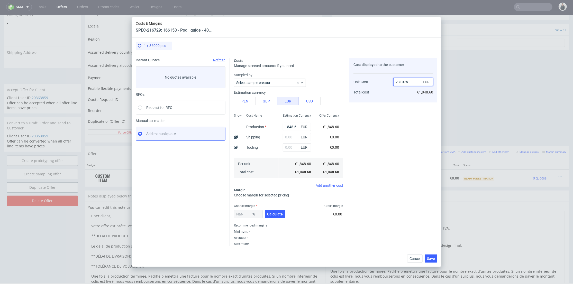
type input "2310.75"
type input "20.000000000000004"
type input "2310.75"
click at [396, 125] on div "Cost displayed to the customer Unit Cost Total cost 2310.75 EUR €2,310.75" at bounding box center [394, 152] width 88 height 188
click at [266, 215] on button "Calculate" at bounding box center [275, 214] width 20 height 8
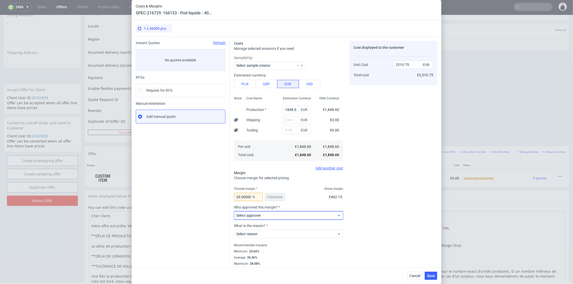
click at [260, 218] on span "Select approver" at bounding box center [286, 215] width 101 height 5
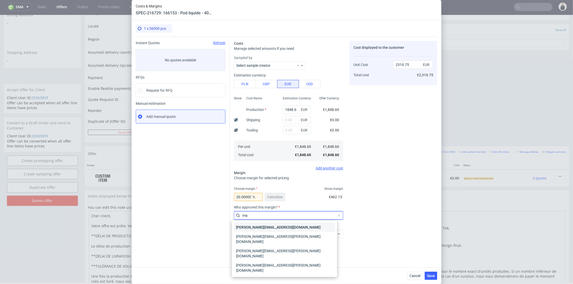
type input "ma"
click at [261, 227] on div "[PERSON_NAME][EMAIL_ADDRESS][DOMAIN_NAME]" at bounding box center [284, 227] width 101 height 9
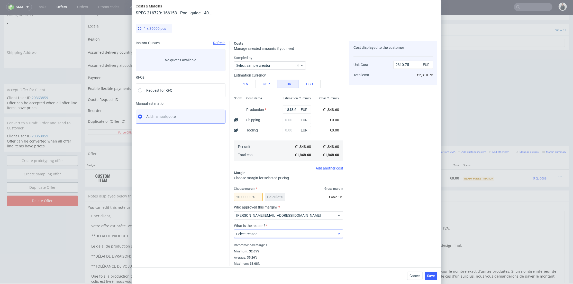
click at [262, 235] on span "Select reason" at bounding box center [286, 234] width 101 height 5
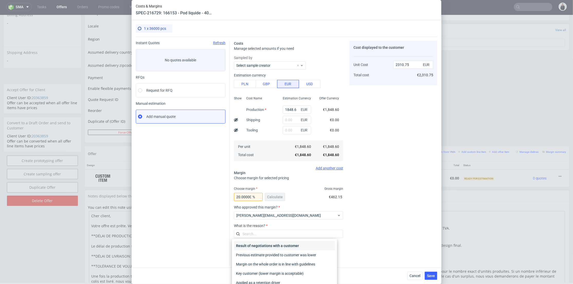
click at [267, 246] on div "Result of negotiations with a customer" at bounding box center [284, 246] width 101 height 9
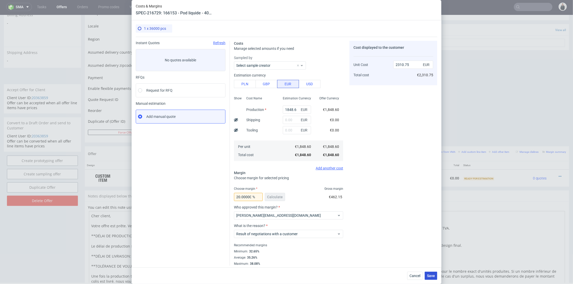
click at [430, 274] on span "Save" at bounding box center [431, 276] width 8 height 4
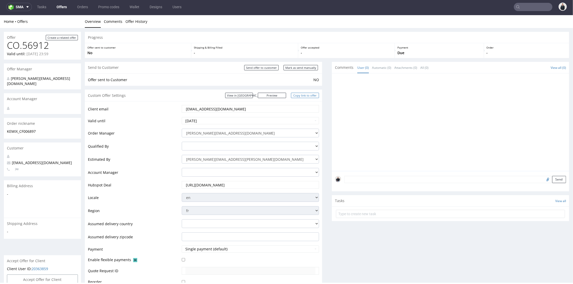
click at [305, 97] on link "Copy link to offer" at bounding box center [305, 95] width 28 height 5
click at [62, 7] on link "Offers" at bounding box center [61, 7] width 16 height 8
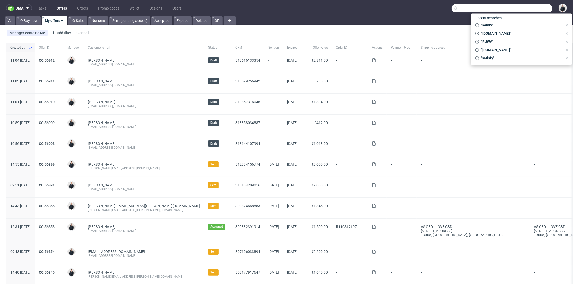
click at [525, 8] on input "text" at bounding box center [502, 8] width 101 height 8
paste input "[EMAIL_ADDRESS][DOMAIN_NAME]"
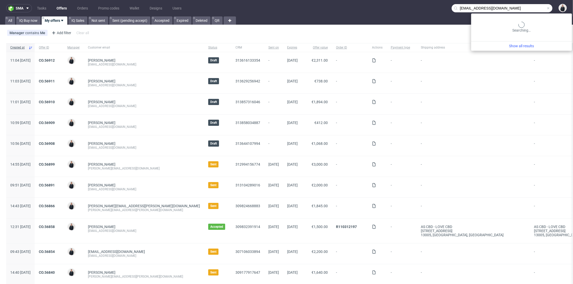
type input "[EMAIL_ADDRESS][DOMAIN_NAME]"
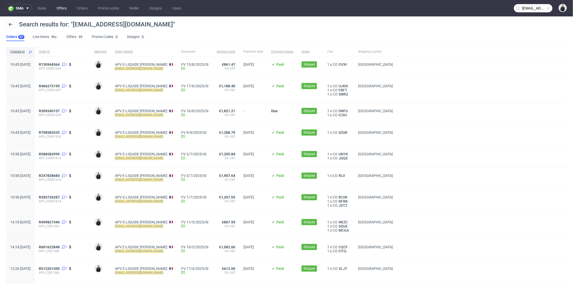
click at [65, 9] on link "Offers" at bounding box center [61, 8] width 16 height 8
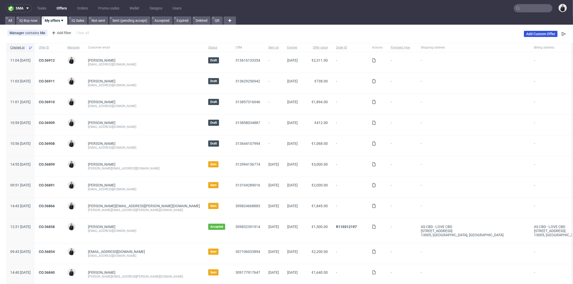
click at [532, 34] on link "Add Custom Offer" at bounding box center [541, 34] width 34 height 6
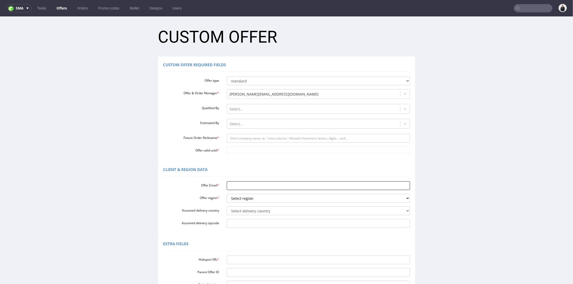
click at [252, 187] on input "Offer Email *" at bounding box center [318, 185] width 183 height 9
paste input "[EMAIL_ADDRESS][DOMAIN_NAME]"
type input "[EMAIL_ADDRESS][DOMAIN_NAME]"
click at [253, 200] on select "Select region eu gb de pl fr it es" at bounding box center [318, 198] width 183 height 9
select select "fr"
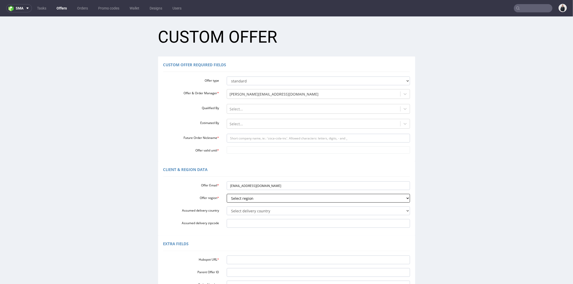
click at [227, 194] on select "Select region eu gb de pl fr it es" at bounding box center [318, 198] width 183 height 9
click at [249, 123] on div at bounding box center [314, 124] width 168 height 6
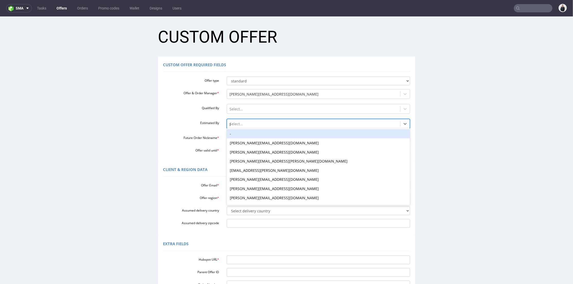
type input "pal"
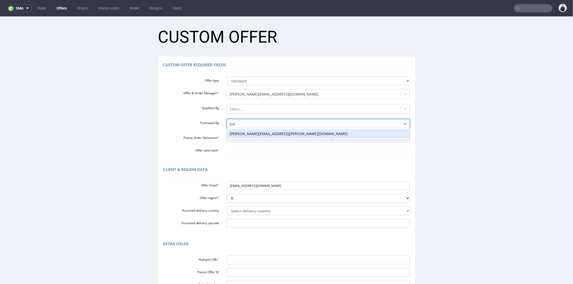
click at [252, 132] on div "[PERSON_NAME][EMAIL_ADDRESS][PERSON_NAME][DOMAIN_NAME]" at bounding box center [318, 133] width 183 height 9
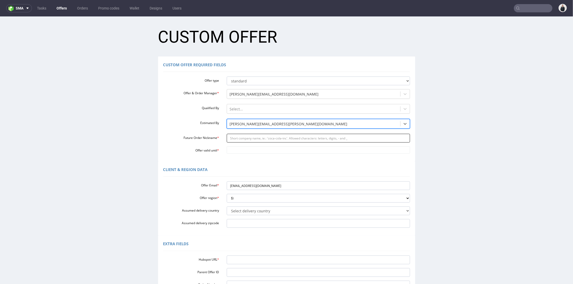
click at [252, 138] on input "Future Order Nickname *" at bounding box center [318, 138] width 183 height 9
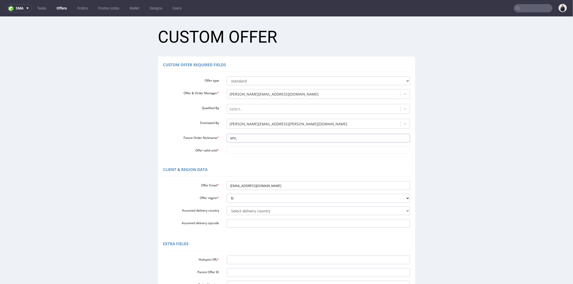
type input "APV_"
drag, startPoint x: 232, startPoint y: 167, endPoint x: 234, endPoint y: 157, distance: 10.1
click at [232, 167] on div "Client & Region data" at bounding box center [286, 170] width 247 height 12
click at [236, 151] on input "Offer valid until *" at bounding box center [318, 149] width 183 height 7
click at [274, 136] on td "4" at bounding box center [275, 135] width 8 height 8
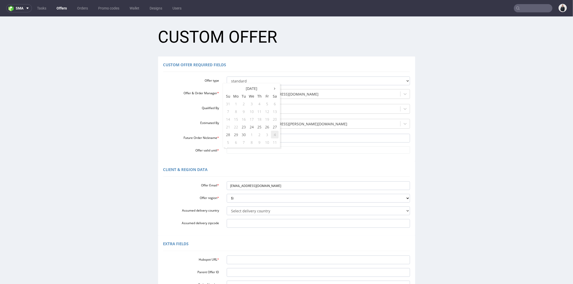
type input "[DATE]"
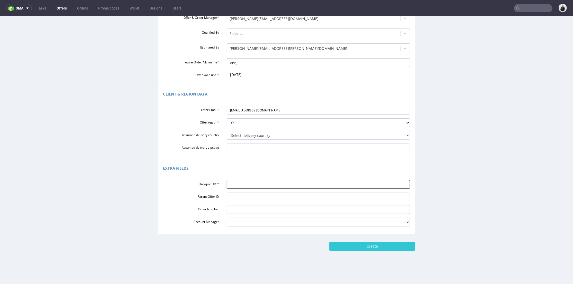
click at [240, 186] on input "Hubspot URL *" at bounding box center [318, 184] width 183 height 9
paste input "[EMAIL_ADDRESS][DOMAIN_NAME]"
type input "[EMAIL_ADDRESS][DOMAIN_NAME]"
drag, startPoint x: 263, startPoint y: 185, endPoint x: 203, endPoint y: 184, distance: 59.9
click at [203, 184] on div "Hubspot URL * [EMAIL_ADDRESS][DOMAIN_NAME]" at bounding box center [286, 184] width 255 height 9
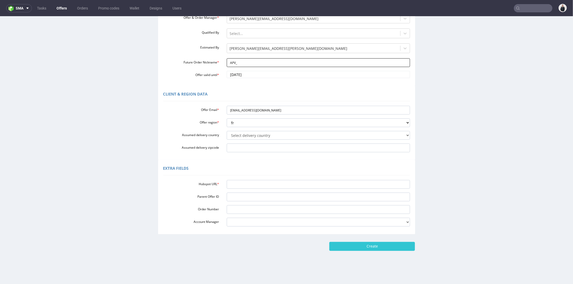
click at [251, 61] on input "APV_" at bounding box center [318, 62] width 183 height 9
drag, startPoint x: 252, startPoint y: 63, endPoint x: 205, endPoint y: 64, distance: 47.1
click at [205, 64] on div "Future Order Nickname * APV_10ml75ml" at bounding box center [286, 62] width 255 height 9
type input "APV_10ml75ml"
click at [237, 179] on div "Hubspot URL * Parent Offer ID Order Number Account Manager [PERSON_NAME][EMAIL_…" at bounding box center [286, 202] width 247 height 49
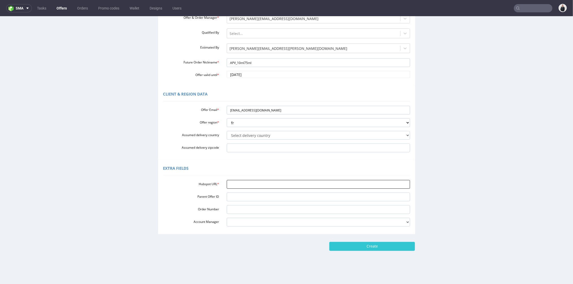
click at [238, 182] on input "Hubspot URL *" at bounding box center [318, 184] width 183 height 9
paste input "[URL][DOMAIN_NAME]"
type input "[URL][DOMAIN_NAME]"
drag, startPoint x: 364, startPoint y: 246, endPoint x: 365, endPoint y: 239, distance: 6.3
click at [364, 245] on input "Create" at bounding box center [372, 246] width 86 height 9
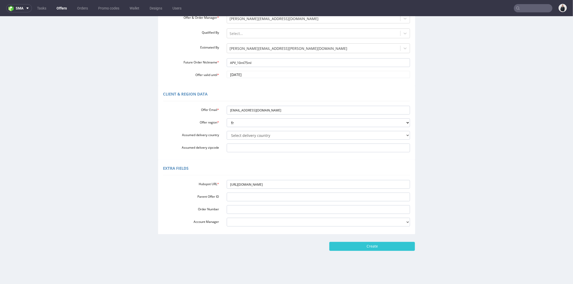
type input "Please wait..."
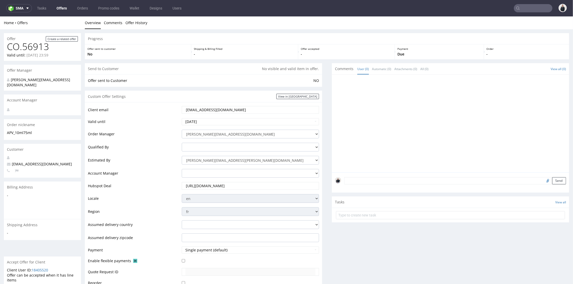
scroll to position [192, 0]
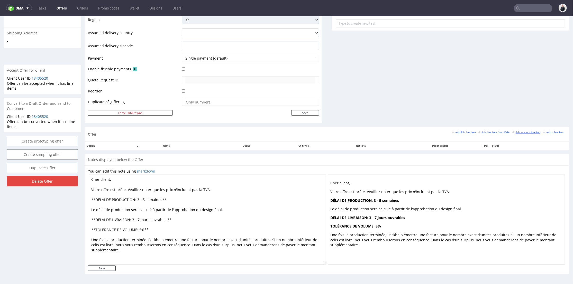
click at [516, 131] on small "Add custom line item" at bounding box center [527, 132] width 28 height 3
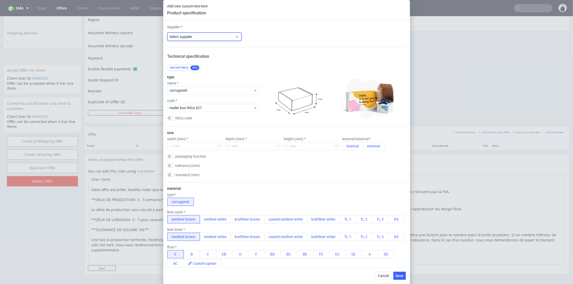
click at [207, 35] on span "Select supplier" at bounding box center [203, 36] width 66 height 5
type input "cu"
click at [201, 47] on div "Custom" at bounding box center [203, 48] width 69 height 9
click at [285, 39] on input "text" at bounding box center [287, 37] width 74 height 8
type input "LabelProfi"
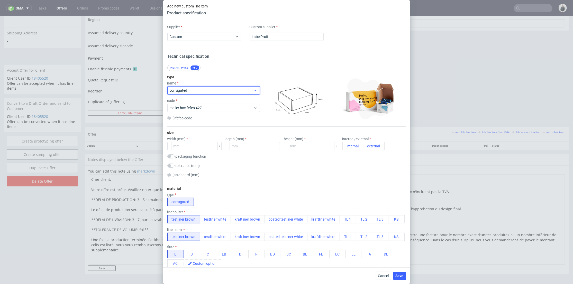
click at [199, 86] on div "corrugated" at bounding box center [213, 90] width 93 height 8
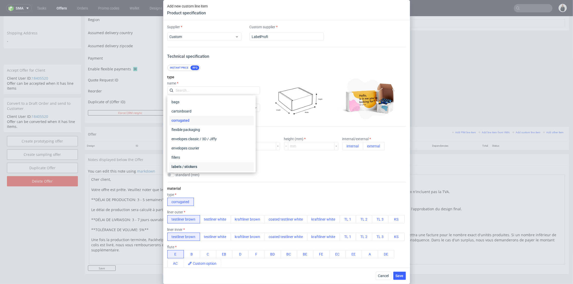
drag, startPoint x: 203, startPoint y: 167, endPoint x: 208, endPoint y: 130, distance: 37.9
click at [203, 167] on div "labels / stickers" at bounding box center [211, 167] width 84 height 9
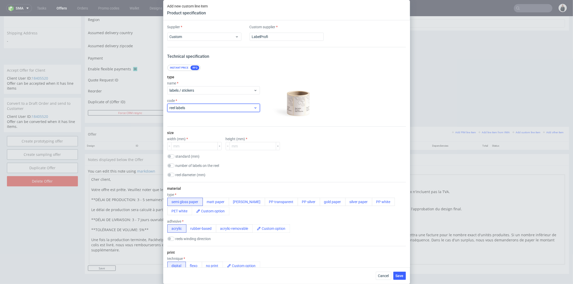
click at [211, 107] on span "reel labels" at bounding box center [212, 107] width 84 height 5
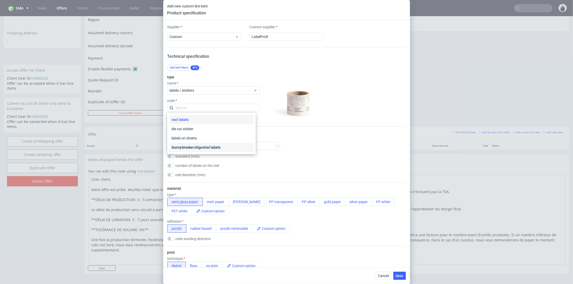
click at [213, 149] on div "SunnySmoker/Algovital labels" at bounding box center [211, 147] width 84 height 9
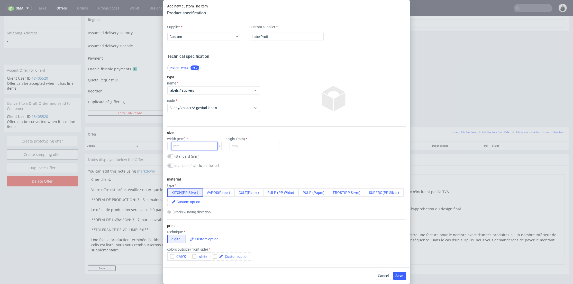
drag, startPoint x: 196, startPoint y: 149, endPoint x: 276, endPoint y: 49, distance: 127.7
click at [196, 148] on input "number" at bounding box center [194, 146] width 47 height 8
type input "30"
click at [238, 143] on input "number" at bounding box center [253, 146] width 47 height 8
type input "64"
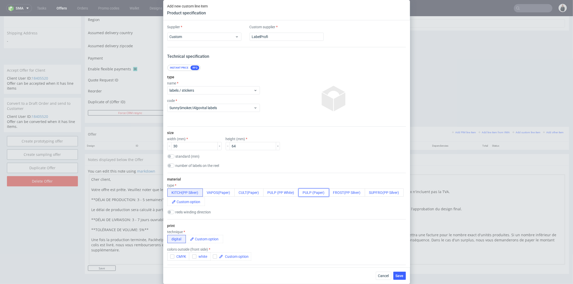
click at [309, 193] on button "PULP (Paper)" at bounding box center [314, 193] width 31 height 8
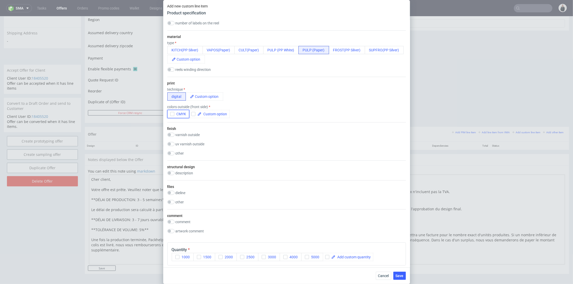
click at [172, 116] on button "CMYK" at bounding box center [178, 114] width 22 height 8
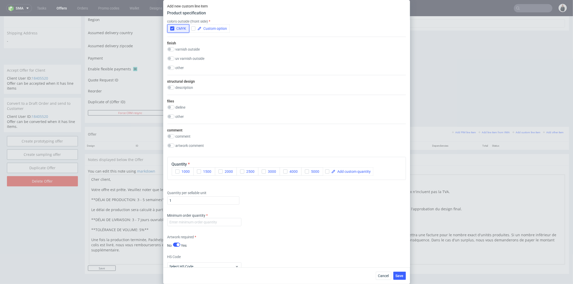
scroll to position [257, 0]
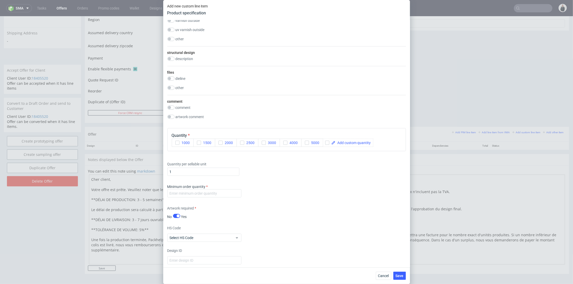
click at [195, 198] on div "Minimum order quantity" at bounding box center [286, 191] width 239 height 15
click at [197, 195] on input "number" at bounding box center [204, 194] width 74 height 8
type input "2"
drag, startPoint x: 326, startPoint y: 142, endPoint x: 346, endPoint y: 143, distance: 19.8
click at [327, 142] on input "checkbox" at bounding box center [327, 143] width 4 height 4
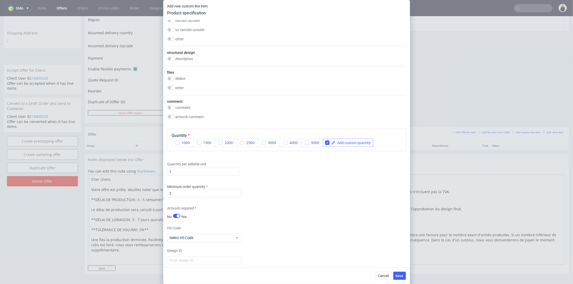
checkbox input "true"
click at [346, 143] on span at bounding box center [353, 143] width 35 height 4
drag, startPoint x: 341, startPoint y: 144, endPoint x: 334, endPoint y: 143, distance: 6.2
click at [334, 143] on div "21" at bounding box center [334, 143] width 22 height 8
checkbox input "true"
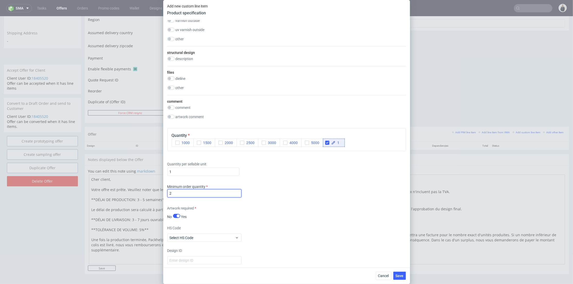
drag, startPoint x: 183, startPoint y: 192, endPoint x: 164, endPoint y: 192, distance: 19.8
click at [164, 192] on div "Supplier Custom Custom supplier LabelProfi Technical specification Instant pric…" at bounding box center [286, 143] width 247 height 247
type input "1"
drag, startPoint x: 286, startPoint y: 204, endPoint x: 280, endPoint y: 202, distance: 6.3
click at [286, 204] on div "Supplier Custom Custom supplier LabelProfi Technical specification Instant pric…" at bounding box center [286, 143] width 247 height 247
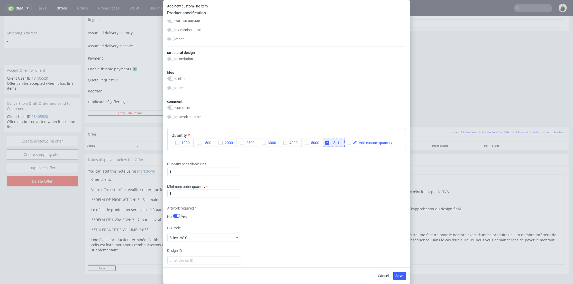
scroll to position [314, 0]
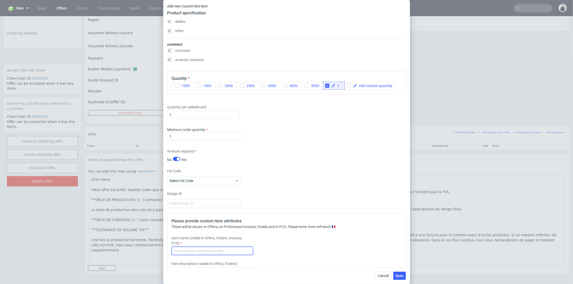
click at [207, 252] on input "text" at bounding box center [212, 251] width 81 height 8
paste input "158261"
click at [237, 251] on input "158261 - 158261 - Clark’s/ Clark's NS/ Cultline/ Vapostore/ Pulp classique NS/ …" at bounding box center [212, 251] width 81 height 8
paste input "text"
type input "158261 - Clark’s/ Clark's NS/ Cultline/ Vapostore/ Pulp classique NS/ Pulp clas…"
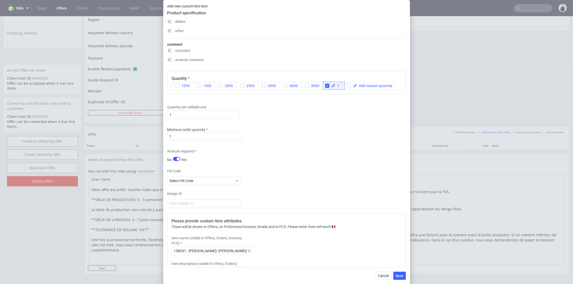
click at [290, 244] on div "Item name (visible in Offers, Orders, Invoices, PCS) 158261 - Clark’s/ Clark's …" at bounding box center [257, 246] width 171 height 20
click at [161, 113] on div "Add new custom line item Product specification Supplier Custom Custom supplier …" at bounding box center [286, 142] width 573 height 284
type input "10400"
click at [313, 146] on div "Supplier Custom Custom supplier LabelProfi Technical specification Instant pric…" at bounding box center [286, 143] width 247 height 247
click at [402, 274] on span "Save" at bounding box center [400, 276] width 8 height 4
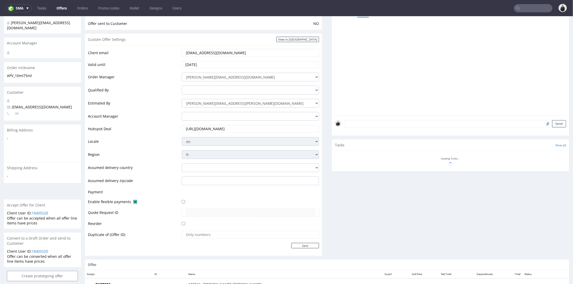
scroll to position [129, 0]
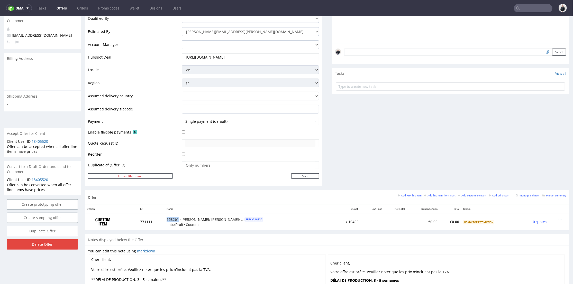
drag, startPoint x: 176, startPoint y: 217, endPoint x: 165, endPoint y: 217, distance: 11.6
click at [167, 217] on span "158261 - Clark’s/ Clark's NS/ Cultline/ Vapostore/ Pulp classique NS/ Pulp clas…" at bounding box center [205, 219] width 77 height 5
copy span "158261"
click at [553, 219] on div at bounding box center [557, 220] width 13 height 5
click at [559, 221] on icon at bounding box center [560, 220] width 3 height 4
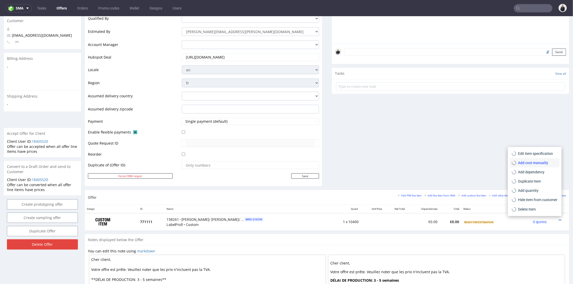
click at [540, 164] on span "Add cost manually" at bounding box center [536, 162] width 41 height 5
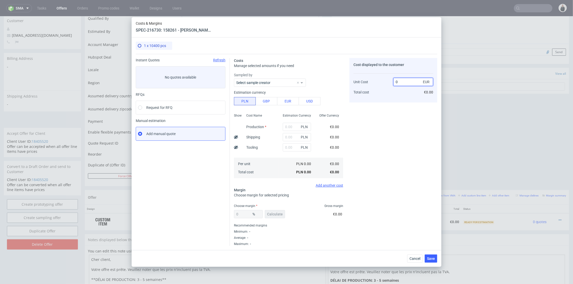
click at [406, 82] on input "0" at bounding box center [414, 82] width 40 height 8
paste input "€333,97"
type input "0€333,97"
type input "NaN"
click at [288, 101] on button "EUR" at bounding box center [288, 101] width 22 height 8
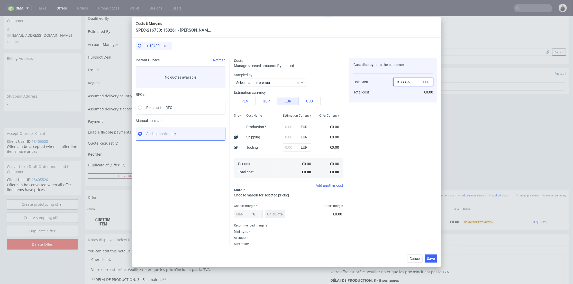
drag, startPoint x: 400, startPoint y: 81, endPoint x: 389, endPoint y: 81, distance: 11.6
click at [389, 81] on div "Unit Cost Total cost 0€333,97 EUR €0.00" at bounding box center [394, 84] width 80 height 27
type input "333,97"
click at [402, 100] on div "Cost displayed to the customer Unit Cost Total cost 333,97 EUR €0.00" at bounding box center [394, 80] width 88 height 44
click at [287, 127] on input "text" at bounding box center [297, 127] width 28 height 8
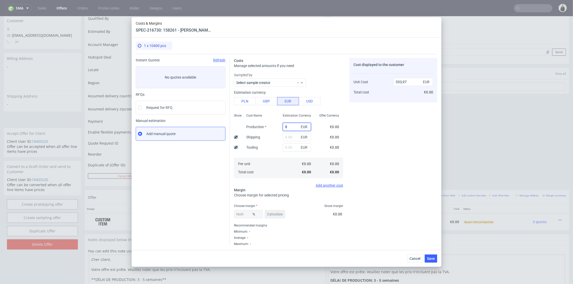
type input "89"
type input "89.02"
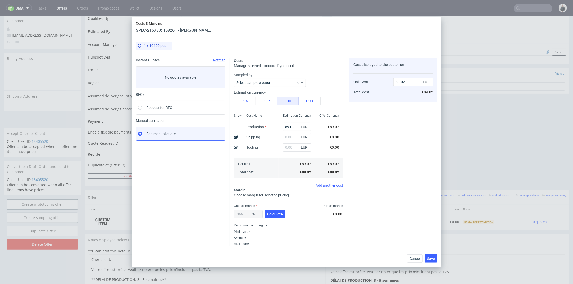
click at [397, 122] on div "Cost displayed to the customer Unit Cost Total cost 89.02 EUR €89.02" at bounding box center [394, 152] width 88 height 188
click at [415, 83] on input "89.02" at bounding box center [414, 82] width 40 height 8
paste input "€333,97"
click at [398, 82] on input "€333,97" at bounding box center [414, 82] width 40 height 8
type input "333,97"
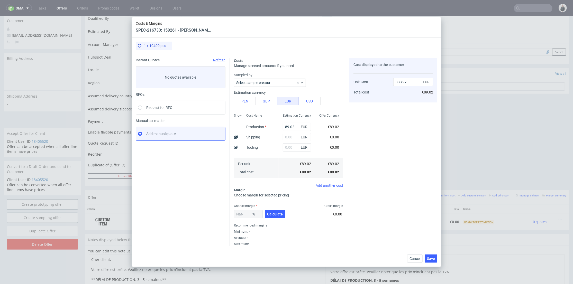
click at [395, 108] on div "Cost displayed to the customer Unit Cost Total cost 333,97 EUR €89.02" at bounding box center [394, 152] width 88 height 188
click at [280, 215] on span "Calculate" at bounding box center [275, 215] width 16 height 4
type input "55.46"
drag, startPoint x: 412, startPoint y: 82, endPoint x: 383, endPoint y: 82, distance: 29.3
click at [383, 82] on div "Unit Cost Total cost 199.87 EUR €199.87" at bounding box center [394, 84] width 80 height 27
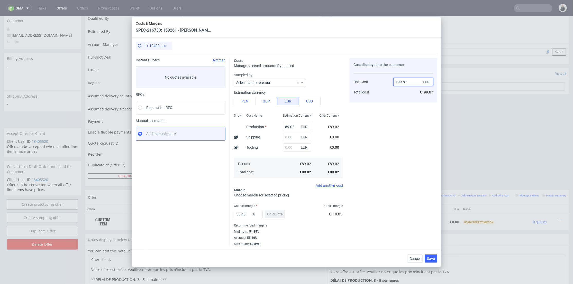
paste input "€333,9"
type input "€333,97"
type input "NaN"
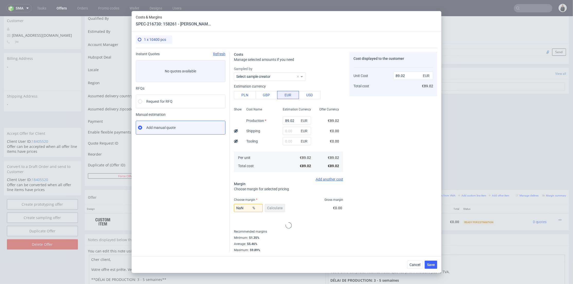
click at [398, 82] on div "Cost displayed to the customer Unit Cost Total cost 89.02 EUR €89.02" at bounding box center [394, 74] width 88 height 44
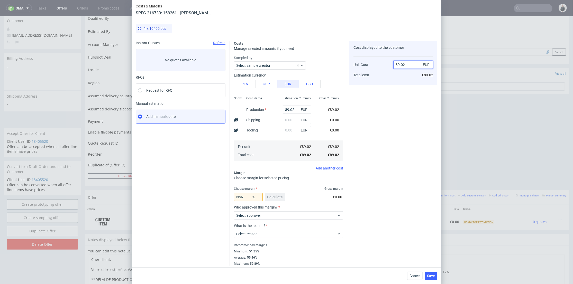
drag, startPoint x: 408, startPoint y: 64, endPoint x: 382, endPoint y: 63, distance: 26.5
click at [382, 63] on div "Unit Cost Total cost 89.02 EUR €89.02" at bounding box center [394, 67] width 80 height 27
paste input "€333,97"
click at [396, 63] on input "€333,97" at bounding box center [414, 65] width 40 height 8
click at [401, 65] on input "333,97" at bounding box center [414, 65] width 40 height 8
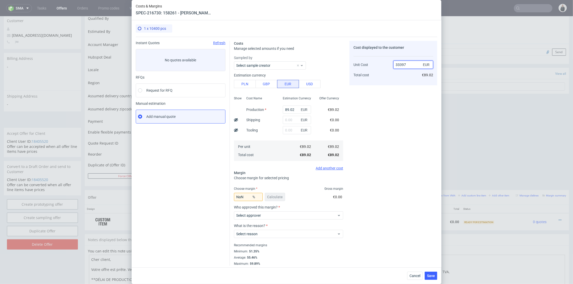
type input "333.97"
type input "73.34491121957063"
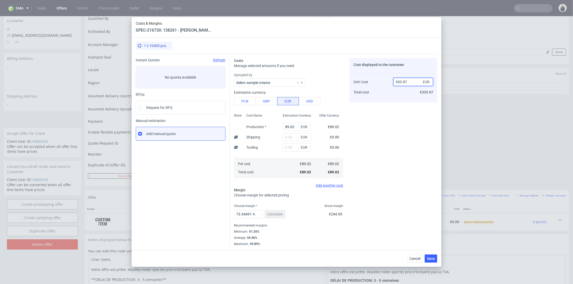
type input "333.97"
click at [394, 145] on div "Cost displayed to the customer Unit Cost Total cost 333.97 EUR €333.97" at bounding box center [394, 152] width 88 height 188
click at [434, 260] on span "Save" at bounding box center [431, 259] width 8 height 4
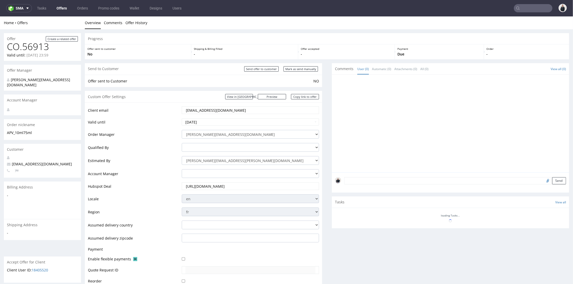
scroll to position [136, 0]
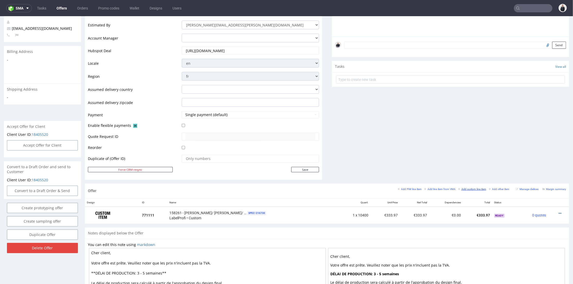
click at [478, 189] on small "Add custom line item" at bounding box center [472, 189] width 28 height 3
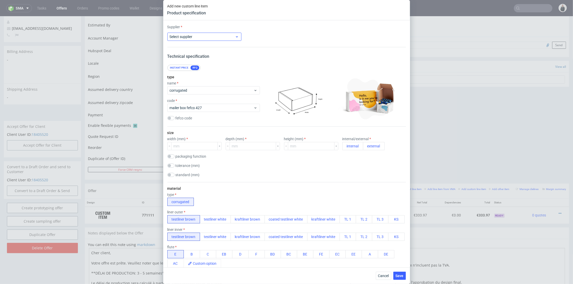
drag, startPoint x: 222, startPoint y: 41, endPoint x: 220, endPoint y: 37, distance: 4.6
click at [222, 39] on div "Supplier Select supplier Technical specification Instant price RFQ type name co…" at bounding box center [286, 143] width 247 height 247
click at [220, 36] on span "Select supplier" at bounding box center [203, 36] width 66 height 5
type input "cu"
drag, startPoint x: 206, startPoint y: 50, endPoint x: 220, endPoint y: 47, distance: 14.7
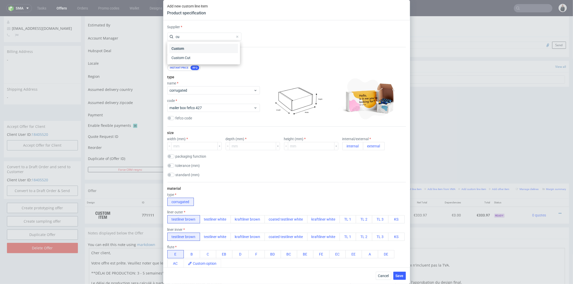
click at [206, 50] on div "Custom" at bounding box center [203, 48] width 69 height 9
click at [284, 34] on input "text" at bounding box center [287, 37] width 74 height 8
type input "LabelProfi"
click at [212, 89] on span "corrugated" at bounding box center [212, 90] width 84 height 5
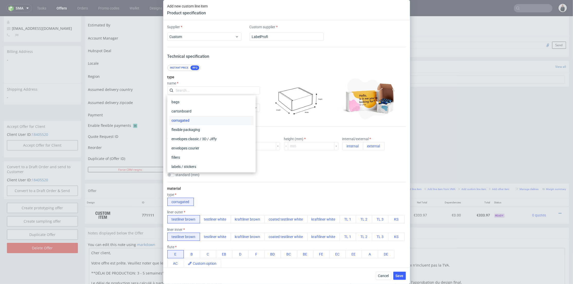
scroll to position [93, 0]
click at [203, 165] on div "food packaging" at bounding box center [211, 166] width 84 height 9
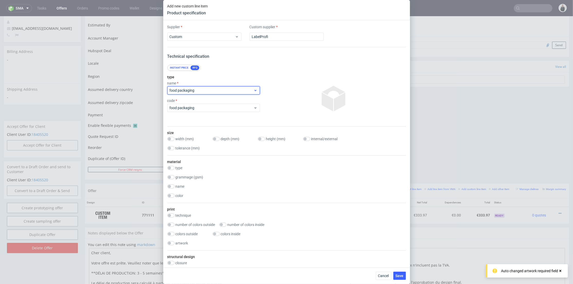
click at [205, 86] on div "food packaging" at bounding box center [213, 90] width 93 height 8
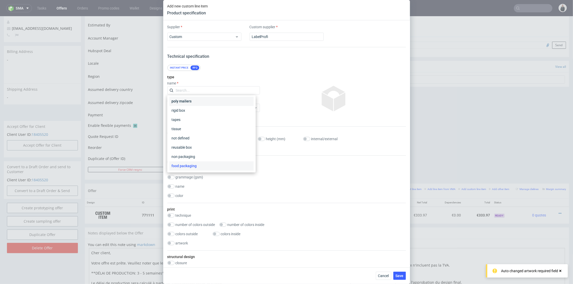
scroll to position [0, 0]
drag, startPoint x: 196, startPoint y: 167, endPoint x: 199, endPoint y: 139, distance: 28.2
click at [196, 167] on div "labels / stickers" at bounding box center [211, 167] width 84 height 9
checkbox input "true"
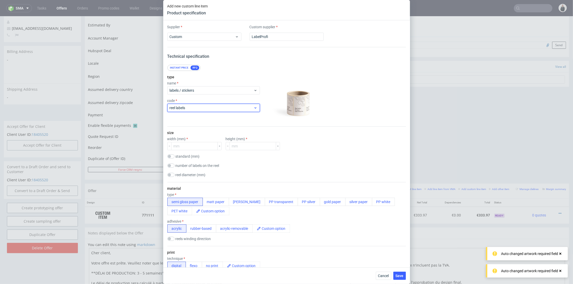
click at [203, 110] on span "reel labels" at bounding box center [212, 107] width 84 height 5
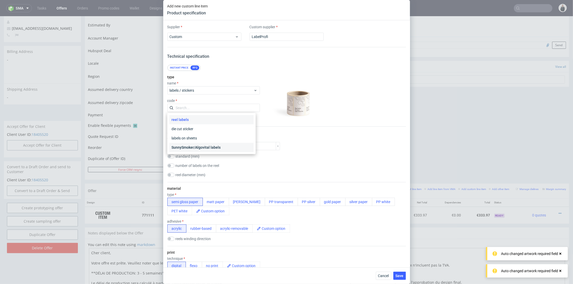
click at [201, 151] on div "SunnySmoker/Algovital labels" at bounding box center [211, 147] width 84 height 9
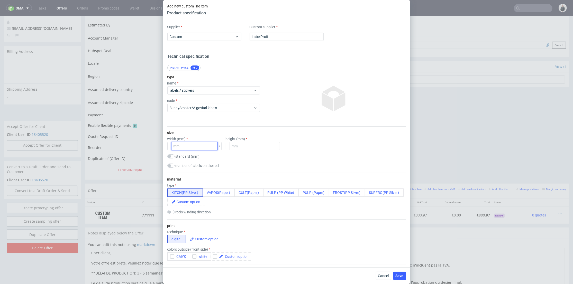
drag, startPoint x: 198, startPoint y: 146, endPoint x: 223, endPoint y: 145, distance: 24.7
click at [199, 146] on input "number" at bounding box center [194, 146] width 47 height 8
type input "30"
click at [244, 144] on input "number" at bounding box center [253, 146] width 47 height 8
type input "64"
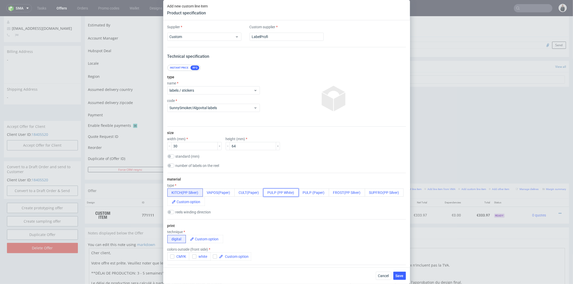
click at [292, 192] on button "PULP (PP White)" at bounding box center [280, 193] width 35 height 8
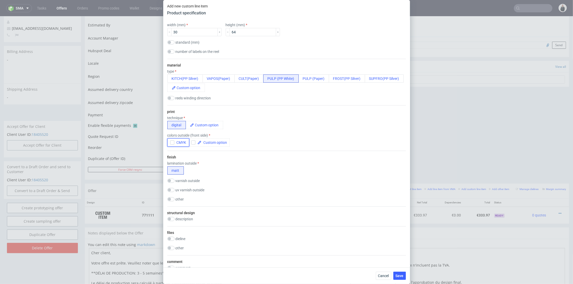
click at [174, 142] on span "CMYK" at bounding box center [180, 143] width 12 height 4
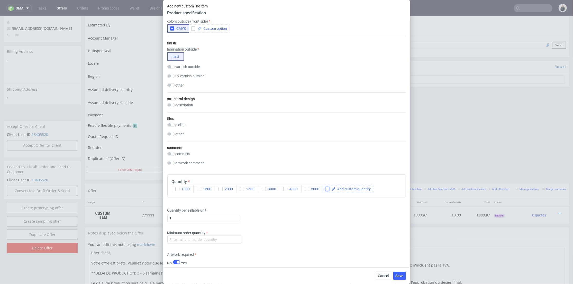
drag, startPoint x: 328, startPoint y: 189, endPoint x: 350, endPoint y: 189, distance: 22.6
click at [328, 189] on input "checkbox" at bounding box center [327, 189] width 4 height 4
checkbox input "true"
click at [350, 189] on span at bounding box center [353, 189] width 35 height 4
checkbox input "true"
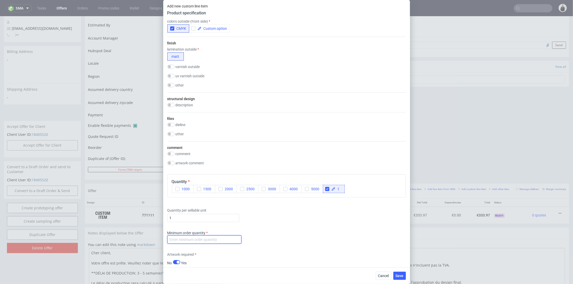
click at [208, 238] on input "number" at bounding box center [204, 240] width 74 height 8
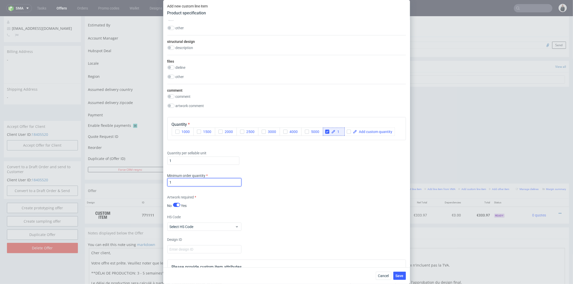
scroll to position [371, 0]
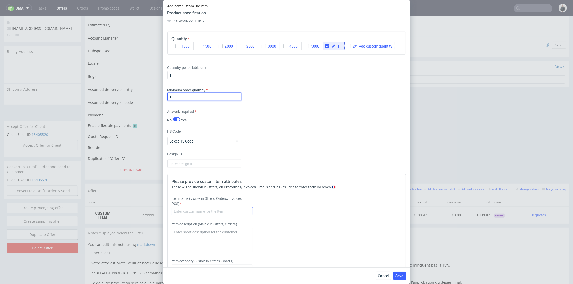
type input "1"
click at [200, 209] on input "text" at bounding box center [212, 212] width 81 height 8
paste input "158264"
type input "158264 - Frost/ Super Frost/ Pulp Kitchen - 10ml - 30x64mm - PP silver"
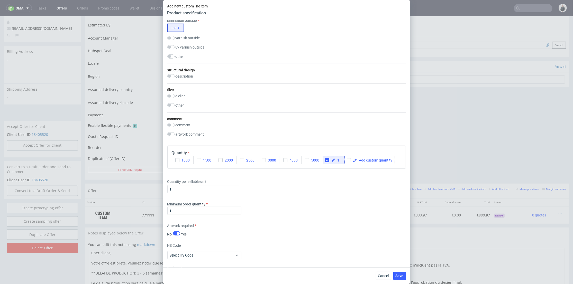
scroll to position [286, 0]
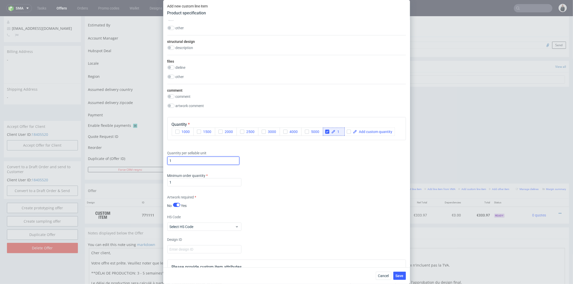
drag, startPoint x: 180, startPoint y: 163, endPoint x: 191, endPoint y: 164, distance: 11.2
click at [160, 160] on div "Add new custom line item Product specification Supplier Custom Custom supplier …" at bounding box center [286, 142] width 573 height 284
type input "14700"
click at [328, 192] on div "Supplier Custom Custom supplier LabelProfi Technical specification Instant pric…" at bounding box center [286, 143] width 247 height 247
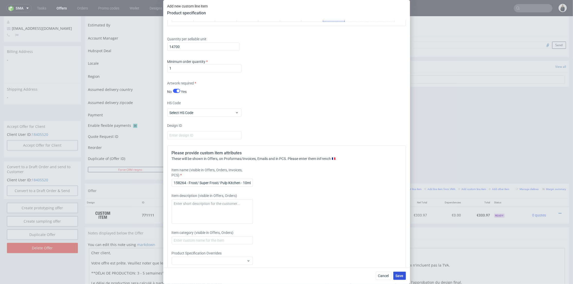
click at [401, 276] on span "Save" at bounding box center [400, 276] width 8 height 4
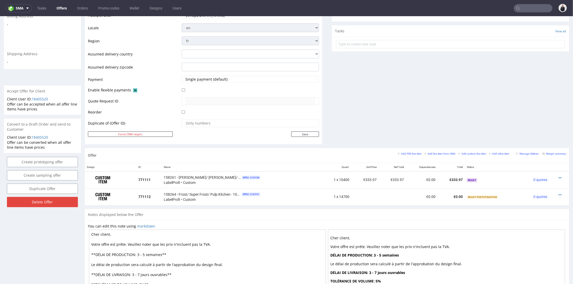
scroll to position [200, 0]
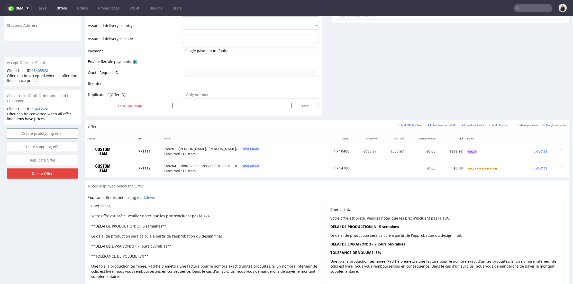
click at [559, 165] on icon at bounding box center [560, 167] width 3 height 4
click at [532, 111] on span "Add cost manually" at bounding box center [536, 109] width 41 height 5
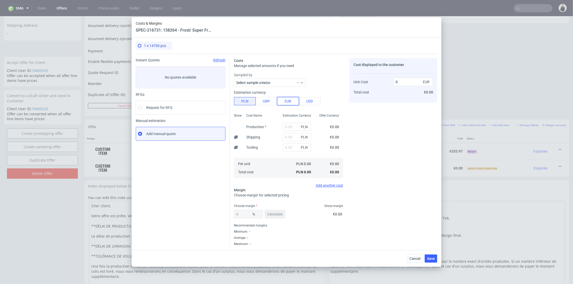
drag, startPoint x: 290, startPoint y: 101, endPoint x: 289, endPoint y: 105, distance: 3.4
click at [289, 101] on button "EUR" at bounding box center [288, 101] width 22 height 8
click at [286, 132] on div "EUR" at bounding box center [297, 137] width 37 height 10
click at [287, 129] on input "text" at bounding box center [297, 127] width 28 height 8
paste input "€319,14"
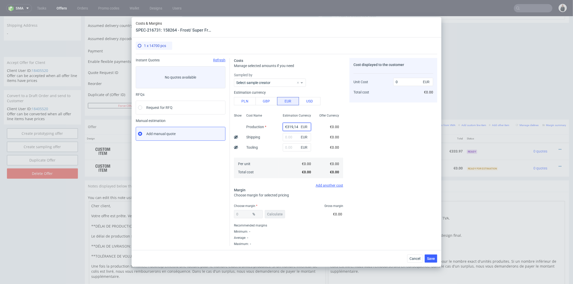
click at [284, 127] on input "€319,14" at bounding box center [297, 127] width 28 height 8
click at [371, 127] on div "Cost displayed to the customer Unit Cost Total cost 0 EUR €0.00" at bounding box center [394, 152] width 88 height 188
type input "319.14"
click at [408, 81] on input "319.14" at bounding box center [414, 82] width 40 height 8
paste input "€398,92"
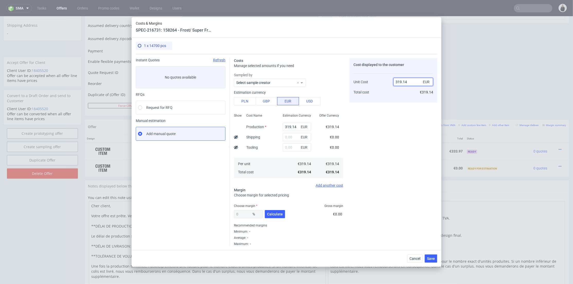
type input "€398,92"
type input "NaN"
click at [398, 80] on input "€398,92" at bounding box center [414, 82] width 40 height 8
click at [402, 80] on input "398,92" at bounding box center [414, 82] width 40 height 8
click at [404, 80] on input "398,92" at bounding box center [414, 82] width 40 height 8
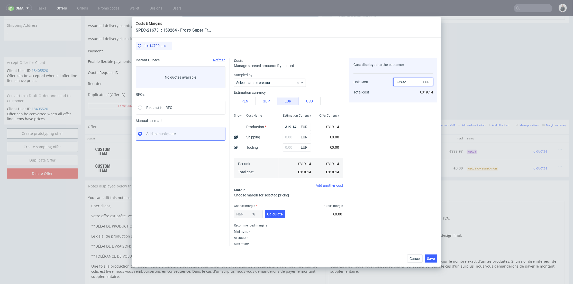
type input "398.92"
type input "19.99899729269027"
type input "398.92"
click at [393, 144] on div "Cost displayed to the customer Unit Cost Total cost 398.92 EUR €398.92" at bounding box center [394, 152] width 88 height 188
click at [281, 217] on button "Calculate" at bounding box center [275, 214] width 20 height 8
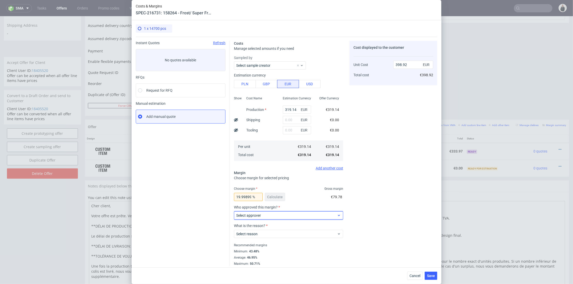
click at [275, 216] on span "Select approver" at bounding box center [286, 215] width 101 height 5
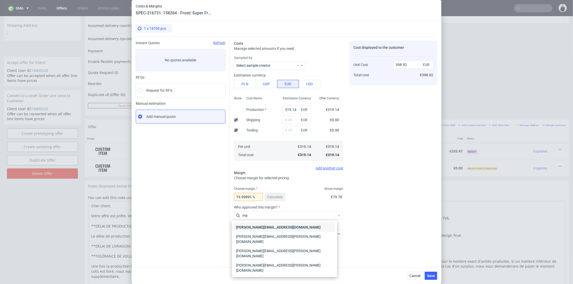
type input "ma"
click at [279, 226] on div "[PERSON_NAME][EMAIL_ADDRESS][DOMAIN_NAME]" at bounding box center [284, 227] width 101 height 9
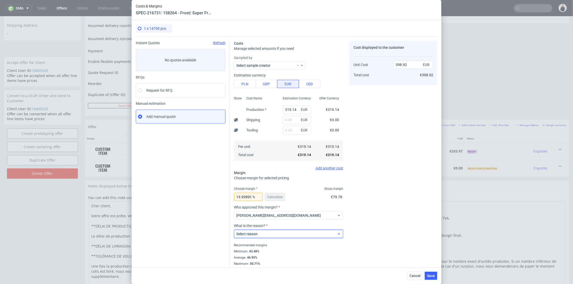
click at [272, 234] on span "Select reason" at bounding box center [286, 234] width 101 height 5
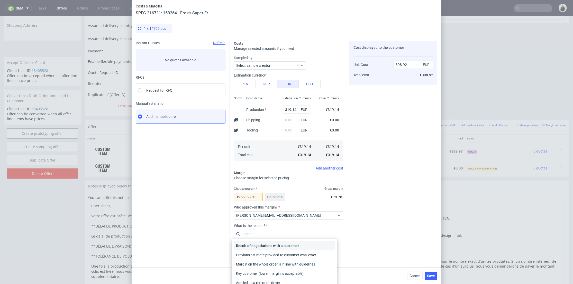
click at [274, 244] on div "Result of negotiations with a customer" at bounding box center [284, 246] width 101 height 9
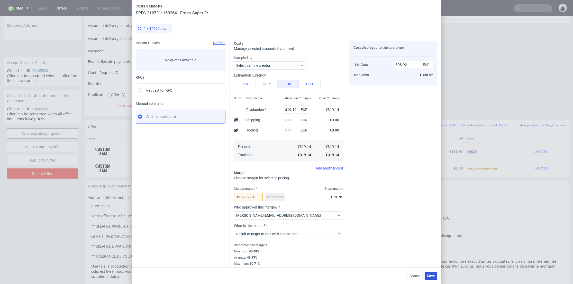
click at [434, 273] on button "Save" at bounding box center [431, 276] width 13 height 8
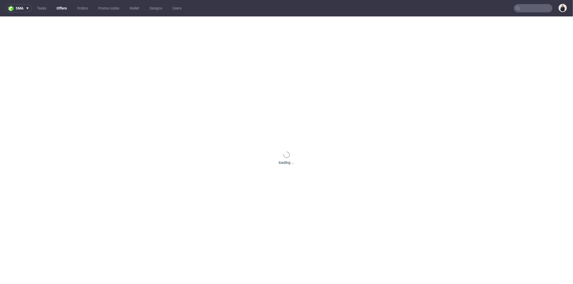
scroll to position [0, 0]
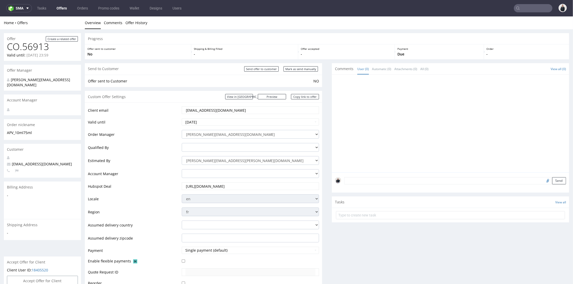
drag, startPoint x: 233, startPoint y: 110, endPoint x: 162, endPoint y: 104, distance: 71.7
click at [160, 105] on div "Client email logistique@algovital.com Valid until 2025-10-04 Order Manager adri…" at bounding box center [203, 208] width 237 height 213
click at [63, 8] on link "Offers" at bounding box center [61, 8] width 16 height 8
click at [305, 96] on link "Copy link to offer" at bounding box center [305, 96] width 28 height 5
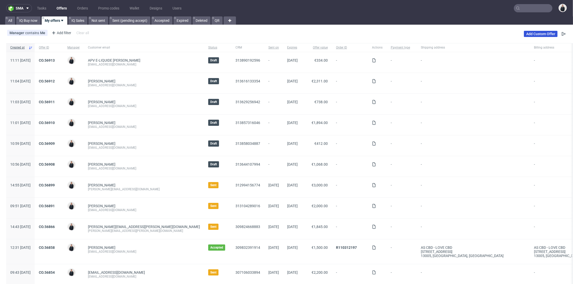
click at [530, 32] on link "Add Custom Offer" at bounding box center [541, 34] width 34 height 6
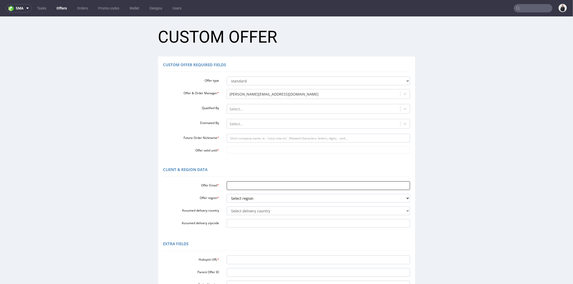
click at [261, 186] on input "Offer Email *" at bounding box center [318, 185] width 183 height 9
paste input "[EMAIL_ADDRESS][DOMAIN_NAME]"
type input "[EMAIL_ADDRESS][DOMAIN_NAME]"
drag, startPoint x: 253, startPoint y: 198, endPoint x: 251, endPoint y: 201, distance: 3.1
click at [253, 199] on select "Select region eu gb de pl fr it es" at bounding box center [318, 198] width 183 height 9
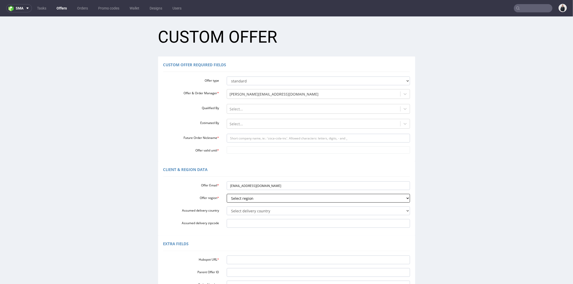
select select "fr"
click at [227, 194] on select "Select region eu gb de pl fr it es" at bounding box center [318, 198] width 183 height 9
click at [248, 124] on div at bounding box center [314, 124] width 168 height 6
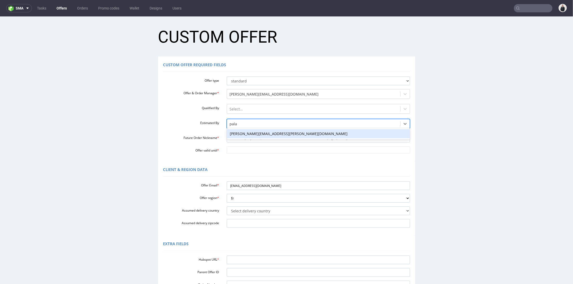
type input "palas"
click at [257, 137] on div "[PERSON_NAME][EMAIL_ADDRESS][PERSON_NAME][DOMAIN_NAME]" at bounding box center [318, 133] width 183 height 9
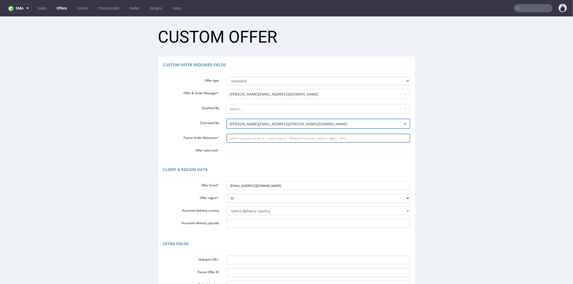
click at [257, 140] on input "Future Order Nickname *" at bounding box center [318, 138] width 183 height 9
click at [269, 137] on input "APV_10ml75ml" at bounding box center [318, 138] width 183 height 9
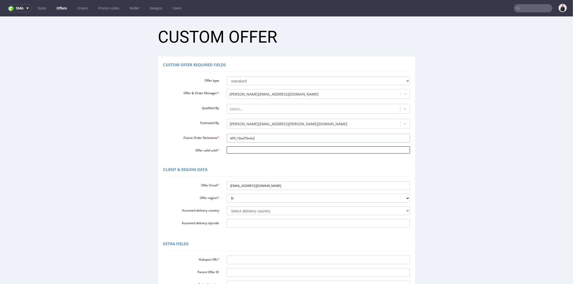
type input "APV_10ml75mlv2"
click at [260, 150] on input "Offer valid until *" at bounding box center [318, 149] width 183 height 7
click at [278, 137] on td "4" at bounding box center [275, 135] width 8 height 8
type input "[DATE]"
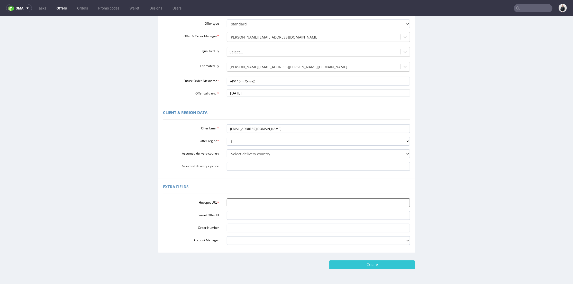
click at [240, 204] on input "Hubspot URL *" at bounding box center [318, 203] width 183 height 9
paste input "https://app-eu1.hubspot.com/contacts/25600958/record/0-3/313623368953"
type input "https://app-eu1.hubspot.com/contacts/25600958/record/0-3/313623368953"
click at [357, 267] on input "Create" at bounding box center [372, 265] width 86 height 9
type input "Please wait..."
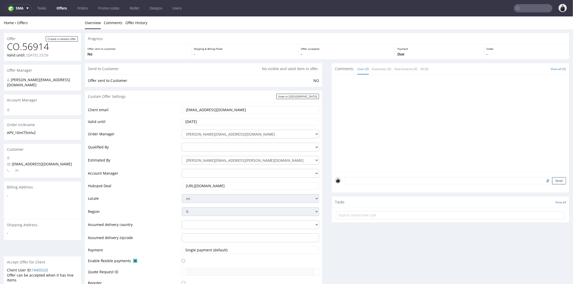
scroll to position [192, 0]
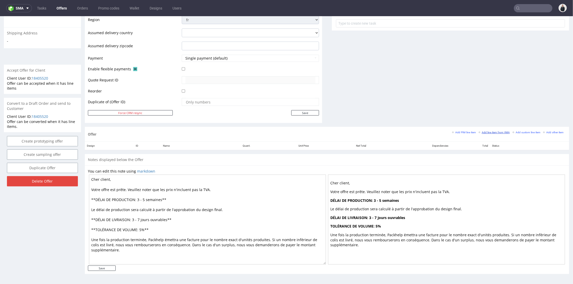
click at [483, 130] on link "Add line item from VMA" at bounding box center [494, 132] width 31 height 4
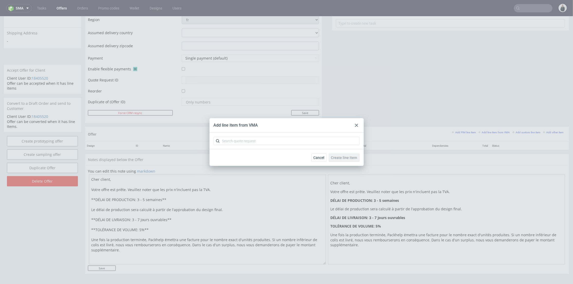
click at [354, 123] on div at bounding box center [357, 125] width 6 height 6
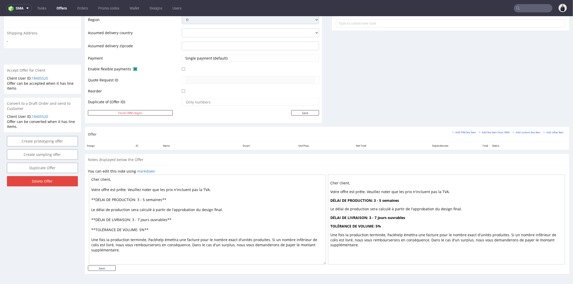
click at [533, 134] on div "Add PIM line item Add line item from VMA Add custom line item Add other item" at bounding box center [509, 134] width 114 height 8
click at [529, 132] on small "Add custom line item" at bounding box center [527, 132] width 28 height 3
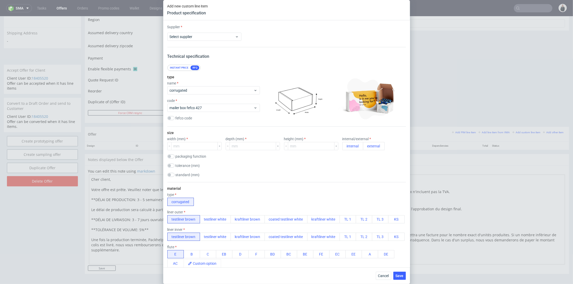
click at [196, 31] on div "Supplier Select supplier" at bounding box center [286, 32] width 239 height 16
click at [201, 40] on div "Select supplier" at bounding box center [204, 37] width 74 height 8
type input "c"
click at [200, 76] on div "Custom" at bounding box center [203, 76] width 69 height 9
click at [297, 41] on div "Supplier Custom Custom supplier Technical specification Instant price RFQ type …" at bounding box center [286, 143] width 247 height 247
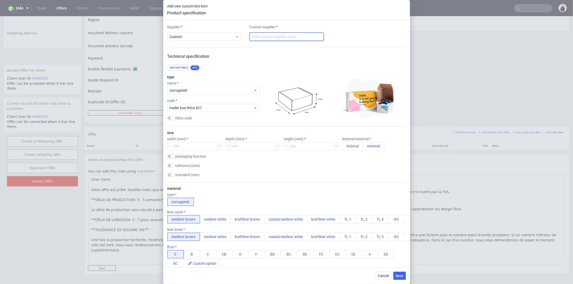
click at [297, 38] on input "text" at bounding box center [287, 37] width 74 height 8
type input "LabelProfi"
click at [203, 89] on span "corrugated" at bounding box center [212, 90] width 84 height 5
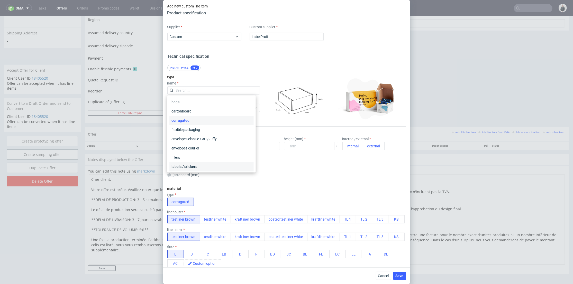
drag, startPoint x: 196, startPoint y: 164, endPoint x: 204, endPoint y: 117, distance: 47.4
click at [196, 164] on div "labels / stickers" at bounding box center [211, 167] width 84 height 9
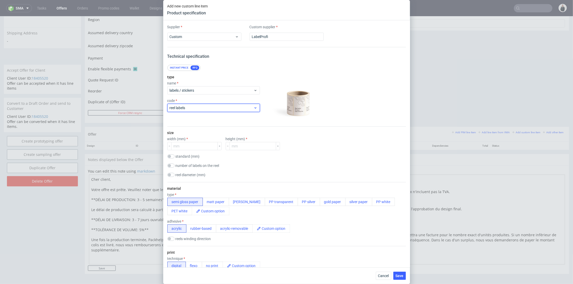
click at [205, 108] on span "reel labels" at bounding box center [212, 107] width 84 height 5
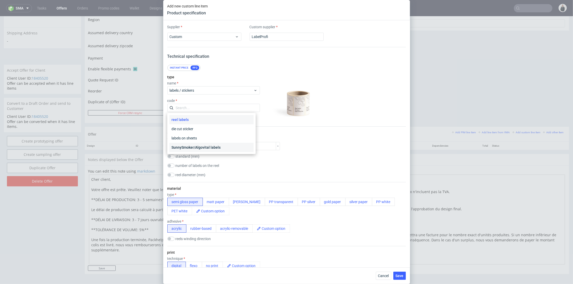
click at [206, 147] on div "SunnySmoker/Algovital labels" at bounding box center [211, 147] width 84 height 9
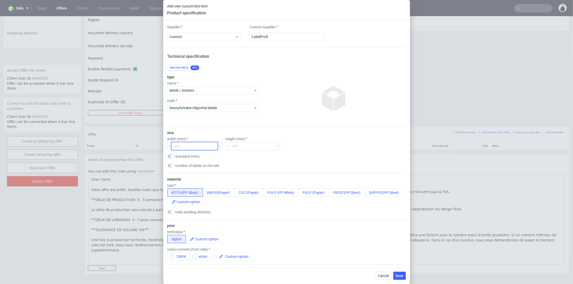
click at [194, 146] on input "number" at bounding box center [194, 146] width 47 height 8
type input "100"
click at [238, 147] on input "number" at bounding box center [253, 146] width 47 height 8
type input "83"
click at [305, 193] on button "PULP (Paper)" at bounding box center [314, 193] width 31 height 8
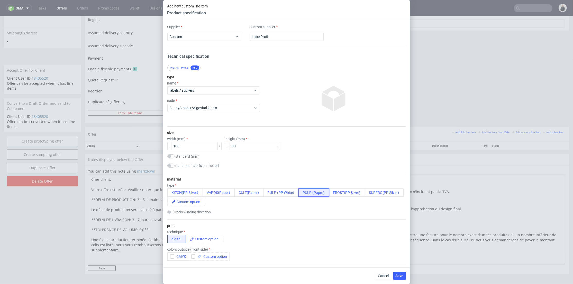
scroll to position [143, 0]
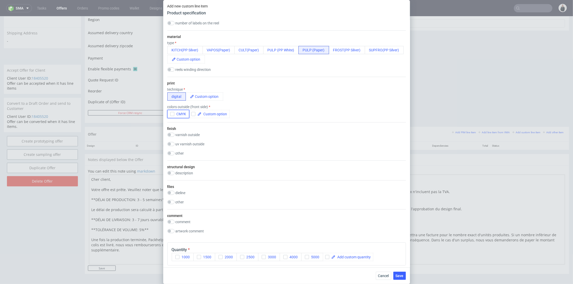
click at [171, 117] on button "CMYK" at bounding box center [178, 114] width 22 height 8
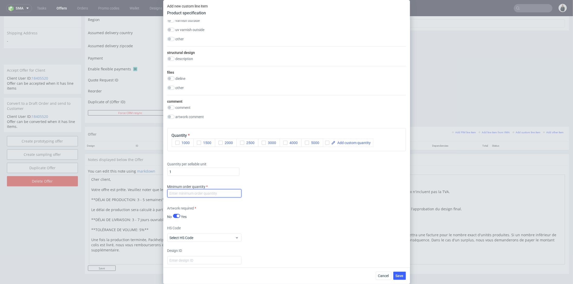
click at [181, 196] on input "number" at bounding box center [204, 194] width 74 height 8
type input "1"
click at [329, 142] on input "checkbox" at bounding box center [327, 143] width 4 height 4
checkbox input "true"
click at [346, 142] on span at bounding box center [353, 143] width 35 height 4
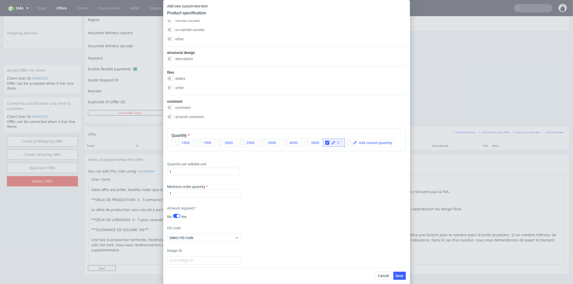
checkbox input "true"
drag, startPoint x: 184, startPoint y: 171, endPoint x: 189, endPoint y: 174, distance: 6.5
click at [164, 171] on div "Supplier Custom Custom supplier LabelProfi Technical specification Instant pric…" at bounding box center [286, 143] width 247 height 247
drag, startPoint x: 185, startPoint y: 170, endPoint x: 175, endPoint y: 172, distance: 10.2
click at [175, 172] on input "142" at bounding box center [203, 172] width 72 height 8
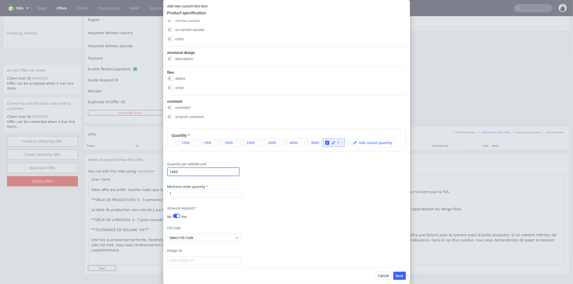
click at [173, 170] on input "1400" at bounding box center [203, 172] width 72 height 8
type input "14200"
click at [286, 173] on div "Quantity per sellable unit 14200" at bounding box center [286, 168] width 239 height 21
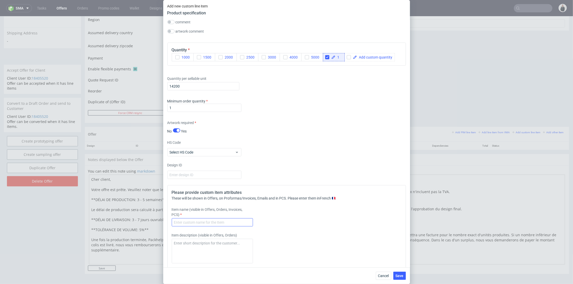
scroll to position [371, 0]
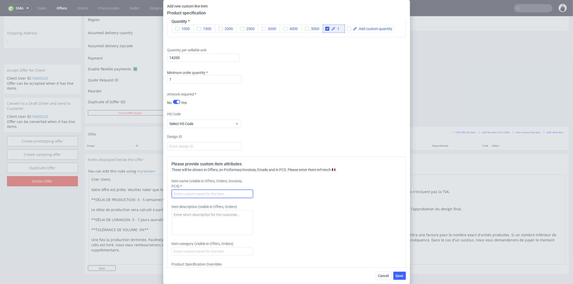
click at [193, 197] on input "text" at bounding box center [212, 194] width 81 height 8
paste input "163945"
type input "163945 - Pulp - 40/50ml - 83x100mm - Paper"
click at [398, 274] on span "Save" at bounding box center [400, 276] width 8 height 4
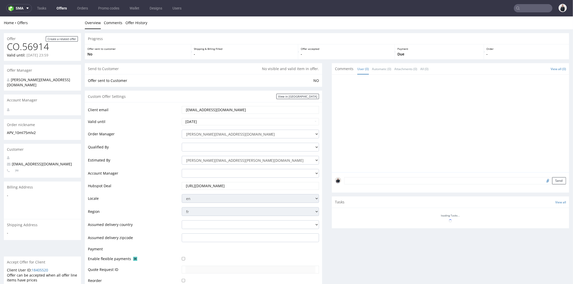
scroll to position [129, 0]
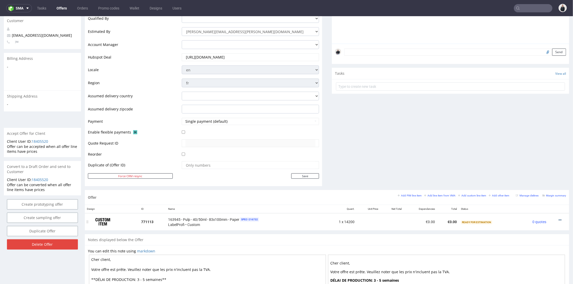
click at [559, 218] on icon at bounding box center [560, 220] width 3 height 4
click at [538, 160] on li "Add cost manually" at bounding box center [535, 162] width 50 height 9
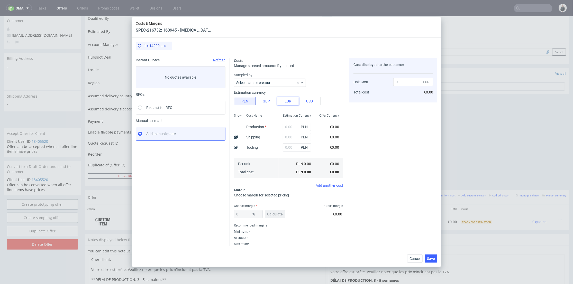
click at [290, 100] on button "EUR" at bounding box center [288, 101] width 22 height 8
click at [289, 127] on input "text" at bounding box center [297, 127] width 28 height 8
paste input "€736,41"
click at [283, 124] on input "€736,41" at bounding box center [297, 127] width 28 height 8
type input "736.41"
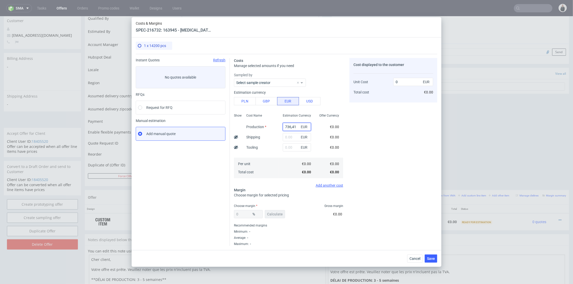
type input "736.41"
click at [351, 128] on div "Cost displayed to the customer Unit Cost Total cost 736.41 EUR €736.41" at bounding box center [394, 152] width 88 height 188
click at [409, 81] on input "736.41" at bounding box center [414, 82] width 40 height 8
paste input "€920,52"
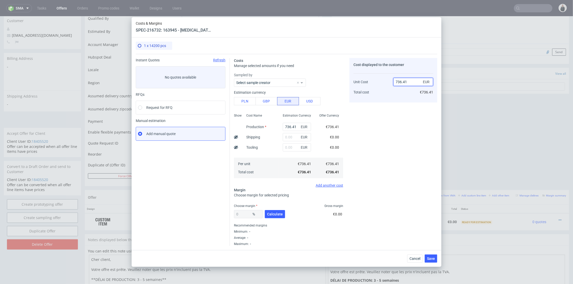
type input "€920,52"
type input "NaN"
drag, startPoint x: 398, startPoint y: 80, endPoint x: 402, endPoint y: 79, distance: 4.2
click at [398, 79] on input "920,52" at bounding box center [414, 82] width 40 height 8
click at [404, 80] on input "920,52" at bounding box center [414, 82] width 40 height 8
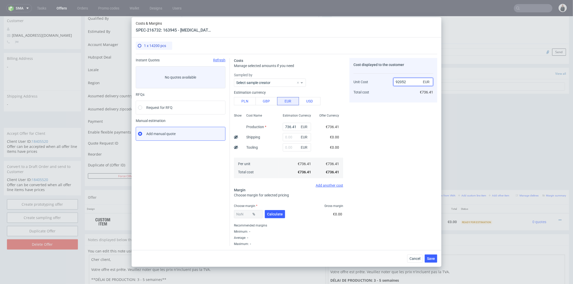
type input "920.52"
type input "20.000651805501242"
type input "920.52"
click at [394, 143] on div "Cost displayed to the customer Unit Cost Total cost 920.52 EUR €920.52" at bounding box center [394, 152] width 88 height 188
click at [275, 216] on span "Calculate" at bounding box center [275, 215] width 16 height 4
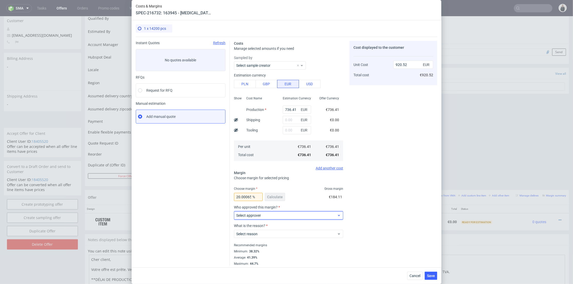
click at [257, 215] on label "Select approver" at bounding box center [248, 216] width 25 height 4
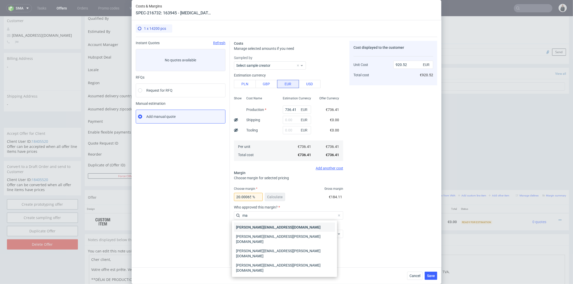
type input "ma"
click at [260, 227] on div "[PERSON_NAME][EMAIL_ADDRESS][DOMAIN_NAME]" at bounding box center [284, 227] width 101 height 9
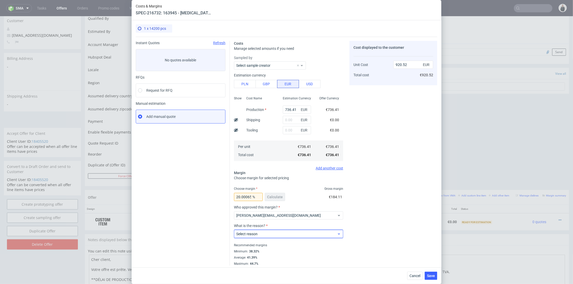
click at [259, 234] on span "Select reason" at bounding box center [286, 234] width 101 height 5
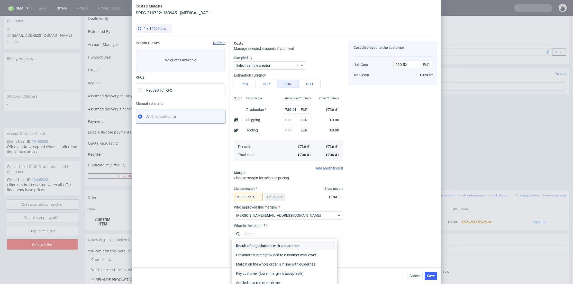
click at [265, 245] on div "Result of negotiations with a customer" at bounding box center [284, 246] width 101 height 9
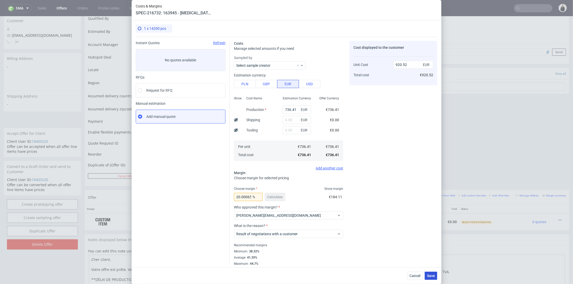
click at [435, 274] on span "Save" at bounding box center [431, 276] width 8 height 4
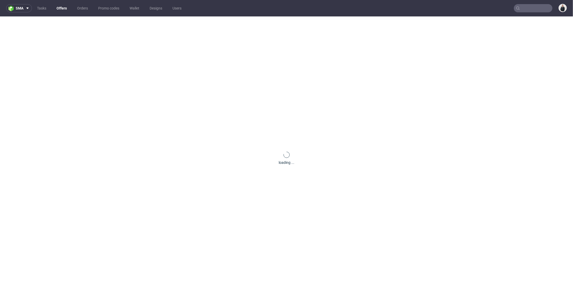
scroll to position [0, 0]
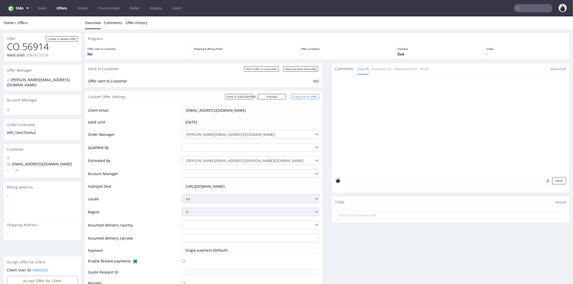
click at [309, 95] on link "Copy link to offer" at bounding box center [305, 96] width 28 height 5
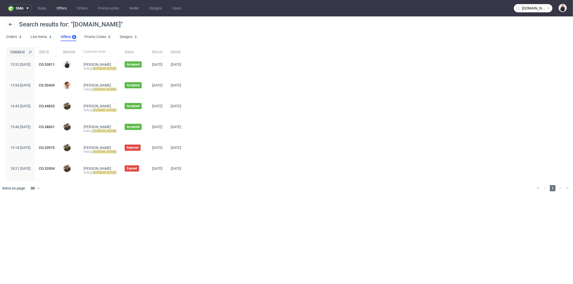
click at [62, 7] on link "Offers" at bounding box center [61, 8] width 16 height 8
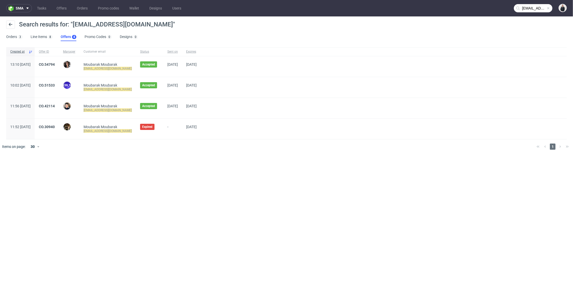
click at [68, 41] on link "Offers 4" at bounding box center [69, 37] width 16 height 8
click at [61, 10] on link "Offers" at bounding box center [61, 8] width 16 height 8
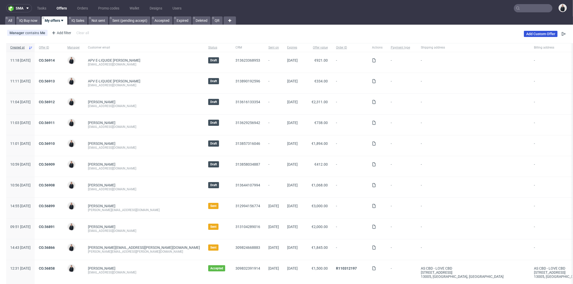
click at [545, 34] on link "Add Custom Offer" at bounding box center [541, 34] width 34 height 6
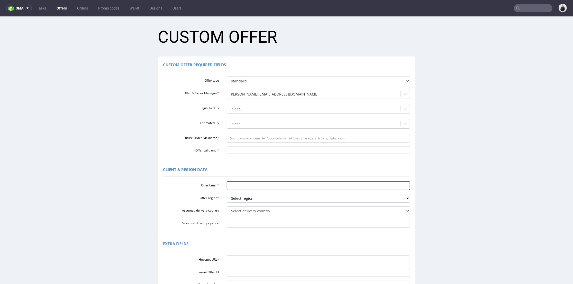
click at [243, 181] on input "Offer Email *" at bounding box center [318, 185] width 183 height 9
paste input "[EMAIL_ADDRESS][DOMAIN_NAME]"
type input "[EMAIL_ADDRESS][DOMAIN_NAME]"
click at [240, 198] on select "Select region eu gb de pl fr it es" at bounding box center [318, 198] width 183 height 9
select select "fr"
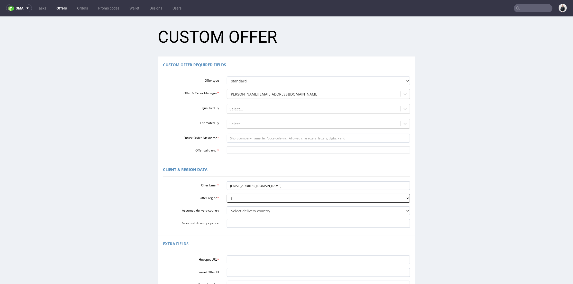
click at [227, 194] on select "Select region eu gb de pl fr it es" at bounding box center [318, 198] width 183 height 9
drag, startPoint x: 240, startPoint y: 185, endPoint x: 247, endPoint y: 186, distance: 7.3
click at [247, 186] on input "[EMAIL_ADDRESS][DOMAIN_NAME]" at bounding box center [318, 185] width 183 height 9
click at [244, 139] on input "Future Order Nickname *" at bounding box center [318, 138] width 183 height 9
paste input "ginju"
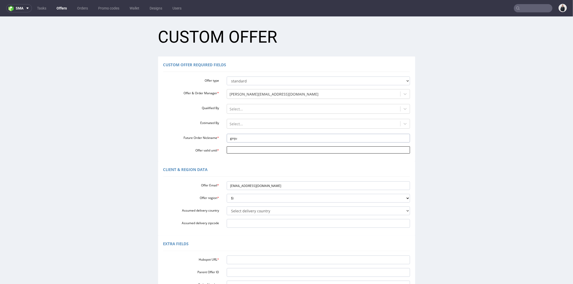
type input "ginju"
drag, startPoint x: 241, startPoint y: 150, endPoint x: 252, endPoint y: 150, distance: 11.3
click at [241, 150] on input "Offer valid until *" at bounding box center [318, 149] width 183 height 7
click at [276, 135] on td "4" at bounding box center [275, 135] width 8 height 8
type input "[DATE]"
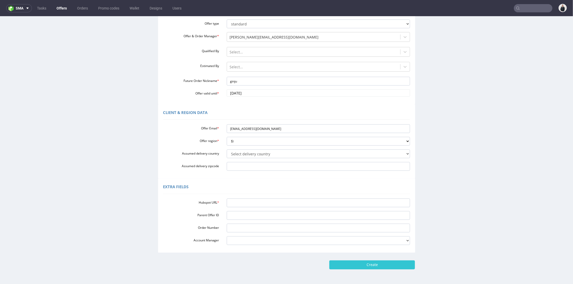
scroll to position [76, 0]
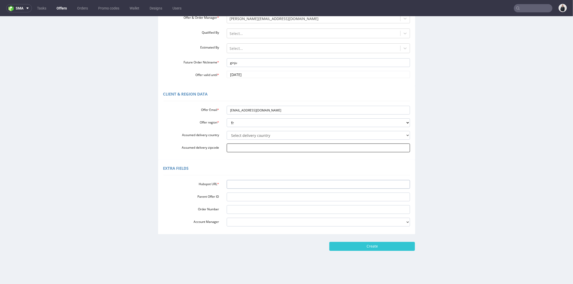
drag, startPoint x: 246, startPoint y: 183, endPoint x: 264, endPoint y: 151, distance: 36.9
click at [246, 184] on input "Hubspot URL *" at bounding box center [318, 184] width 183 height 9
paste input "[URL][DOMAIN_NAME]"
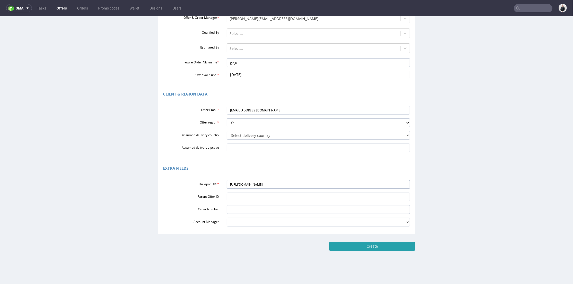
type input "[URL][DOMAIN_NAME]"
click at [361, 248] on input "Create" at bounding box center [372, 246] width 86 height 9
type input "Please wait..."
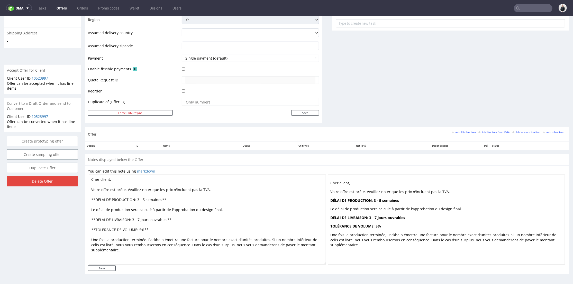
scroll to position [164, 0]
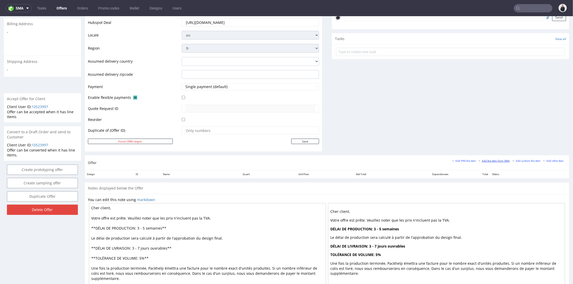
click at [491, 160] on small "Add line item from VMA" at bounding box center [494, 160] width 31 height 3
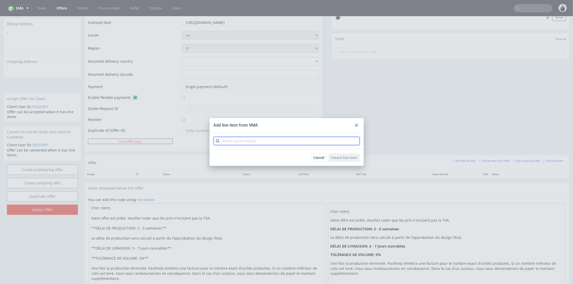
click at [239, 141] on input "text" at bounding box center [287, 141] width 146 height 8
type input "cbmm"
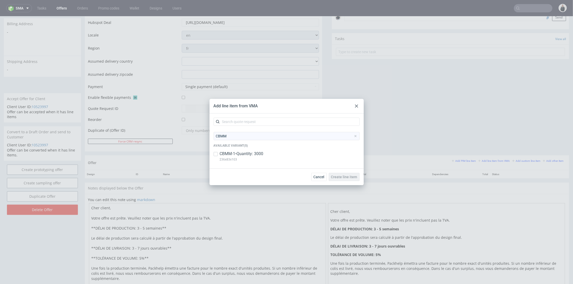
click at [243, 154] on p "CBMM-1 • Quantity: 3000" at bounding box center [242, 154] width 44 height 6
checkbox input "true"
click at [338, 178] on span "Create line item" at bounding box center [344, 177] width 26 height 4
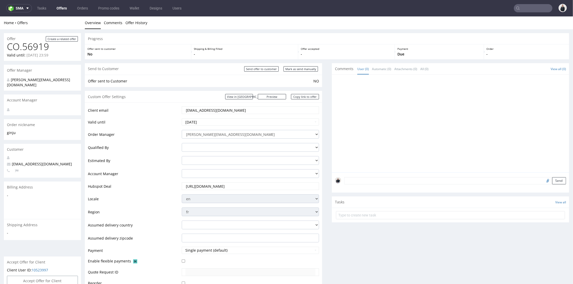
scroll to position [200, 0]
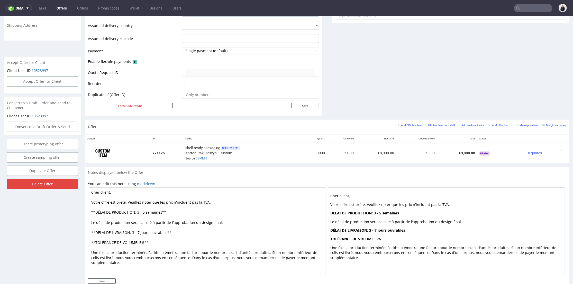
click at [559, 149] on icon at bounding box center [560, 151] width 3 height 4
drag, startPoint x: 301, startPoint y: 113, endPoint x: 275, endPoint y: 143, distance: 39.7
click at [555, 149] on div at bounding box center [555, 150] width 18 height 5
click at [559, 150] on icon at bounding box center [560, 151] width 3 height 4
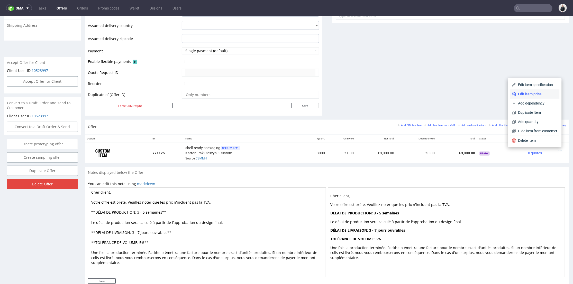
click at [524, 91] on li "Edit item price" at bounding box center [535, 93] width 50 height 9
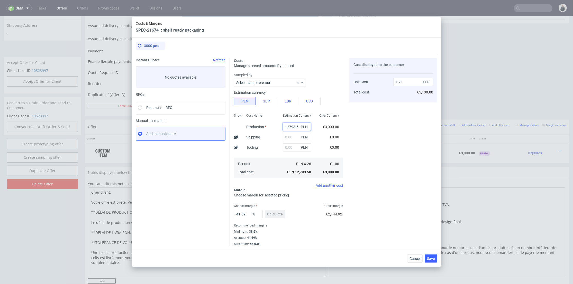
click at [289, 126] on input "12793.5" at bounding box center [297, 127] width 28 height 8
paste input "2670"
type input "2670"
type input "0.36"
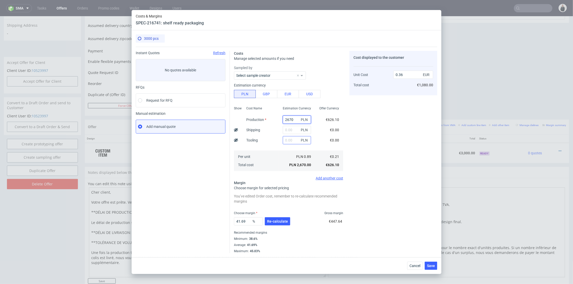
type input "2670"
click at [289, 142] on input "text" at bounding box center [297, 140] width 28 height 8
type input "500"
click at [380, 115] on div "Cost displayed to the customer Unit Cost Total cost 0.36 EUR €1,080.00" at bounding box center [394, 152] width 88 height 203
type input "0.43"
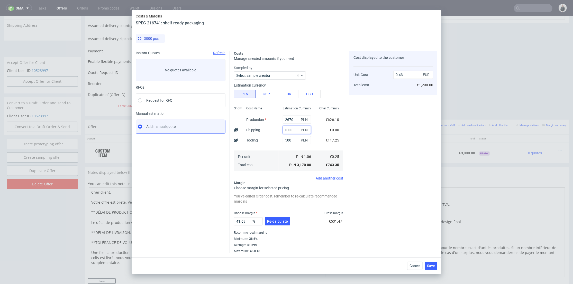
click at [290, 130] on input "text" at bounding box center [297, 130] width 28 height 8
type input "86"
type input "0.44"
drag, startPoint x: 287, startPoint y: 130, endPoint x: 281, endPoint y: 130, distance: 5.7
click at [283, 130] on input "86" at bounding box center [297, 130] width 28 height 8
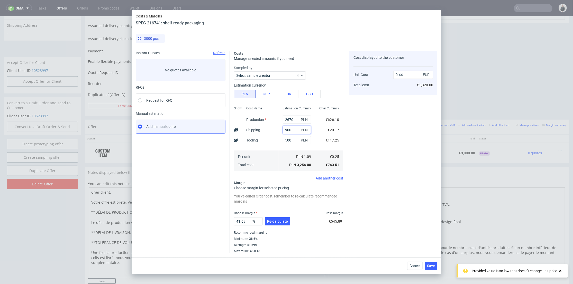
type input "900"
type input "0.55"
drag, startPoint x: 368, startPoint y: 151, endPoint x: 299, endPoint y: 220, distance: 97.7
click at [368, 151] on div "Cost displayed to the customer Unit Cost Total cost 0.55 EUR €1,320.00" at bounding box center [394, 152] width 88 height 203
click at [282, 220] on span "Re-calculate" at bounding box center [277, 222] width 21 height 4
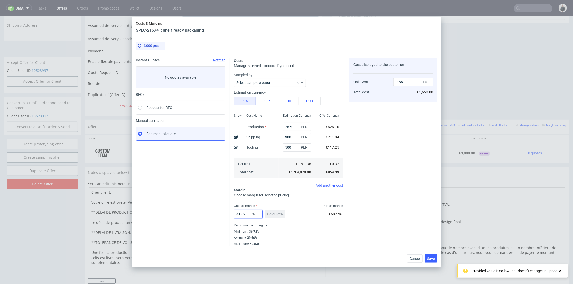
drag, startPoint x: 224, startPoint y: 211, endPoint x: 204, endPoint y: 210, distance: 19.9
click at [204, 210] on div "Instant Quotes Refresh No quotes available RFQs Request for RFQ Manual estimati…" at bounding box center [287, 150] width 302 height 192
type input "37"
click at [392, 168] on div "Cost displayed to the customer Unit Cost Total cost 0.55 EUR €1,650.00" at bounding box center [394, 152] width 88 height 188
type input "0.51"
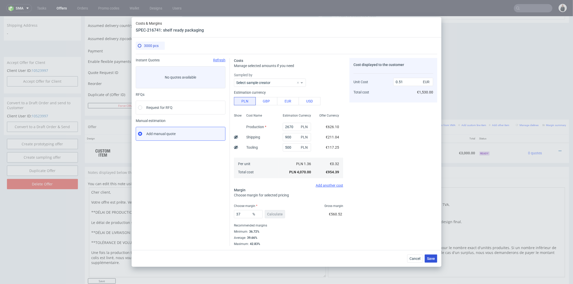
click at [429, 259] on span "Save" at bounding box center [431, 259] width 8 height 4
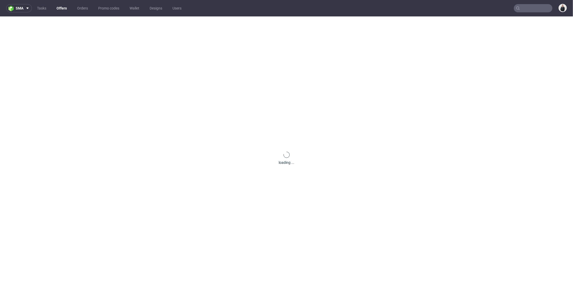
scroll to position [0, 0]
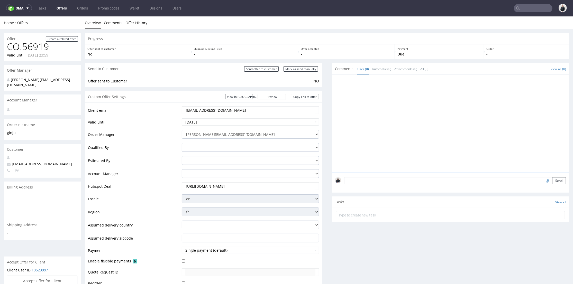
drag, startPoint x: 216, startPoint y: 111, endPoint x: 166, endPoint y: 108, distance: 50.5
click at [166, 108] on tr "Client email contact@ginju.fr" at bounding box center [203, 112] width 231 height 12
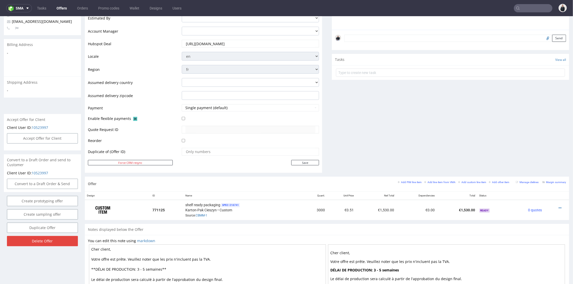
scroll to position [171, 0]
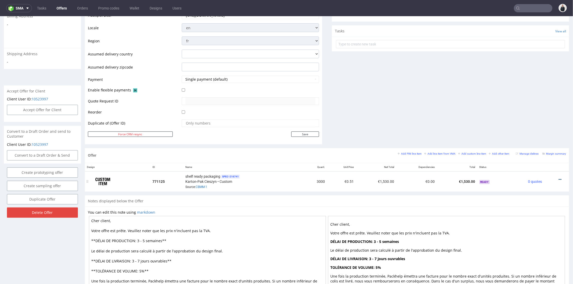
click at [559, 178] on icon at bounding box center [560, 180] width 3 height 4
click at [528, 123] on span "Edit item price" at bounding box center [536, 122] width 41 height 5
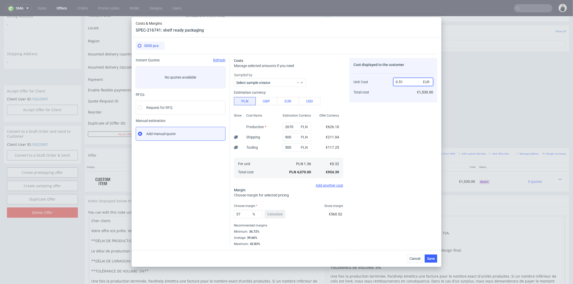
click at [402, 81] on input "0.51" at bounding box center [414, 82] width 40 height 8
click at [401, 82] on input "0.51" at bounding box center [414, 82] width 40 height 8
type input "0.61"
click at [410, 111] on div "Cost displayed to the customer Unit Cost Total cost 0.61 EUR €1,530.00" at bounding box center [394, 152] width 88 height 188
type input "47.540983606557376"
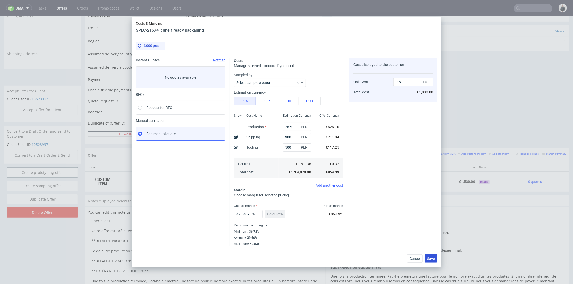
click at [435, 258] on span "Save" at bounding box center [431, 259] width 8 height 4
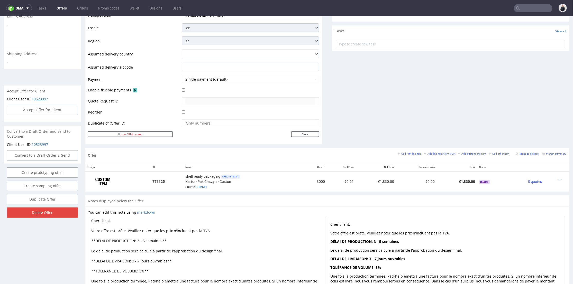
scroll to position [212, 0]
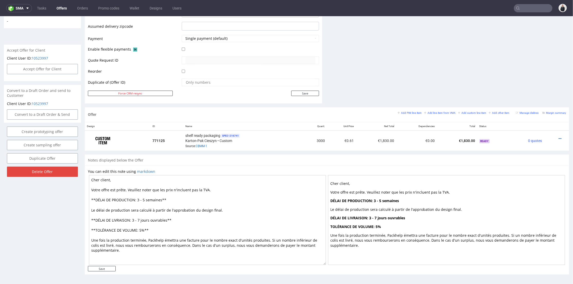
drag, startPoint x: 143, startPoint y: 199, endPoint x: 139, endPoint y: 199, distance: 3.6
click at [139, 199] on textarea "Cher client, Votre offre est prête. Veuillez noter que les prix n'incluent pas …" at bounding box center [207, 220] width 237 height 90
type textarea "Cher client, Votre offre est prête. Veuillez noter que les prix n'incluent pas …"
click at [108, 267] on input "Save" at bounding box center [102, 268] width 28 height 5
type input "In progress..."
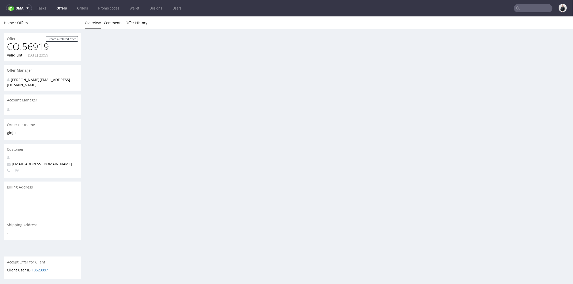
scroll to position [0, 0]
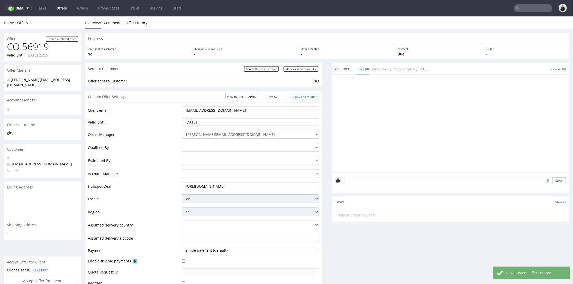
click at [305, 98] on link "Copy link to offer" at bounding box center [305, 96] width 28 height 5
click at [306, 97] on link "Copy link to offer" at bounding box center [305, 96] width 28 height 5
click at [258, 69] on input "Send offer to customer" at bounding box center [261, 68] width 34 height 5
type input "In progress..."
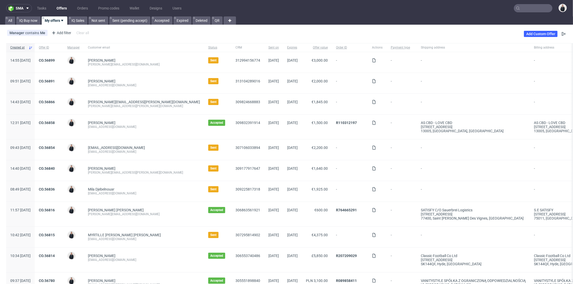
click at [522, 8] on input "text" at bounding box center [533, 8] width 39 height 8
paste input "[EMAIL_ADDRESS][DOMAIN_NAME]"
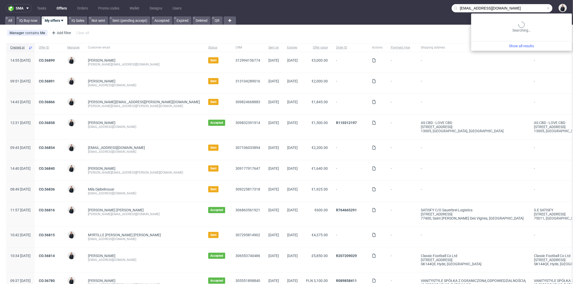
type input "[EMAIL_ADDRESS][DOMAIN_NAME]"
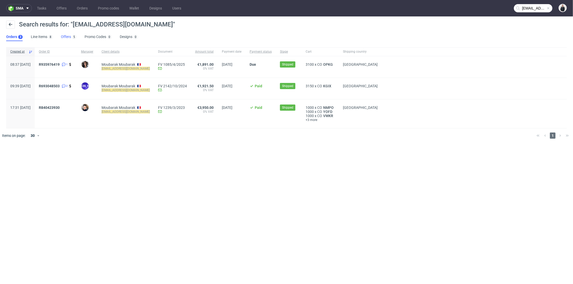
click at [67, 39] on link "Offers 5" at bounding box center [68, 37] width 15 height 8
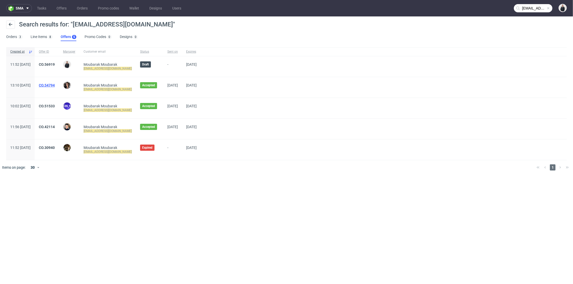
click at [55, 83] on link "CO.54794" at bounding box center [47, 85] width 16 height 4
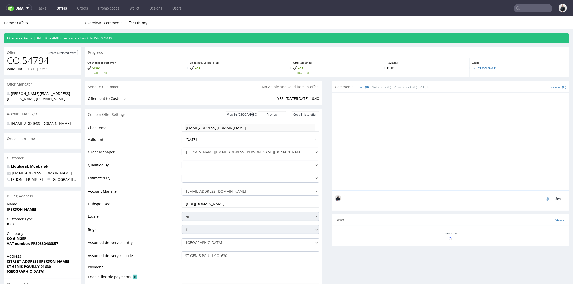
scroll to position [173, 0]
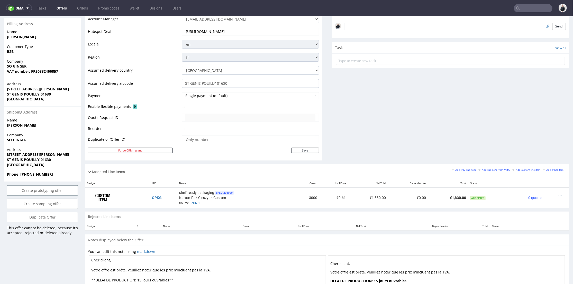
click at [559, 195] on icon at bounding box center [560, 196] width 3 height 4
click at [538, 144] on li "Edit item price" at bounding box center [537, 147] width 45 height 9
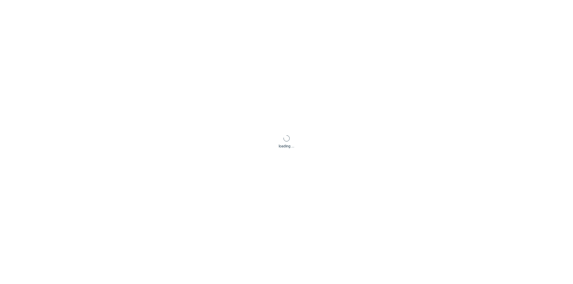
type input "2670"
type input "782"
type input "54.84"
type input "0.61"
